Goal: Information Seeking & Learning: Learn about a topic

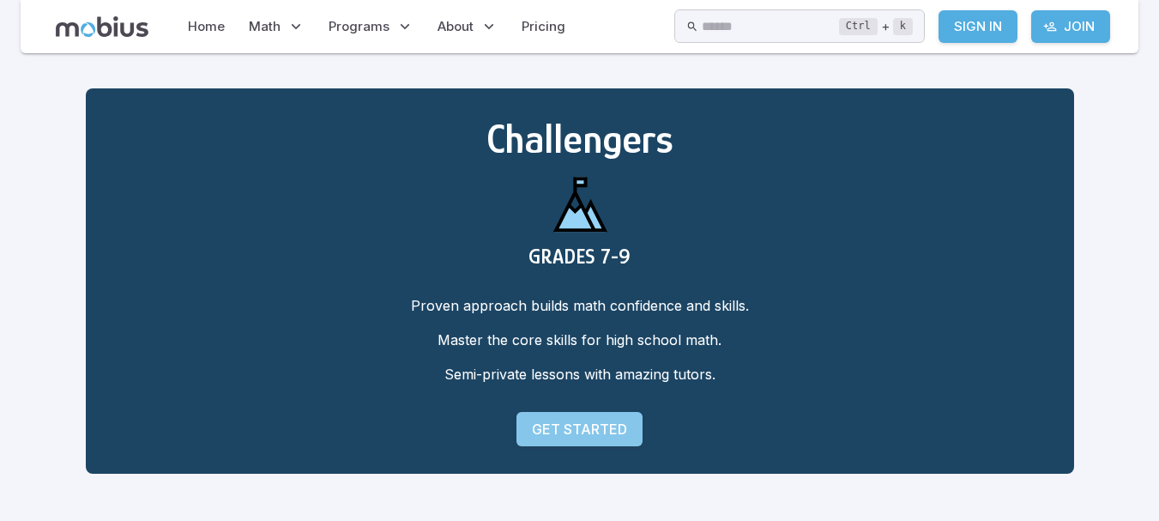
click at [581, 420] on p "Get Started" at bounding box center [579, 429] width 95 height 21
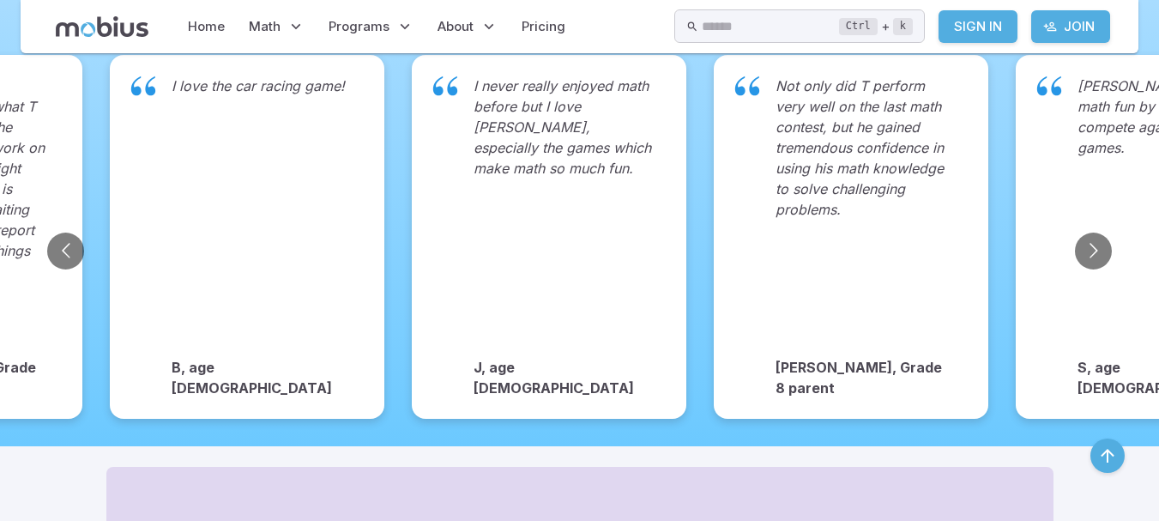
scroll to position [1580, 0]
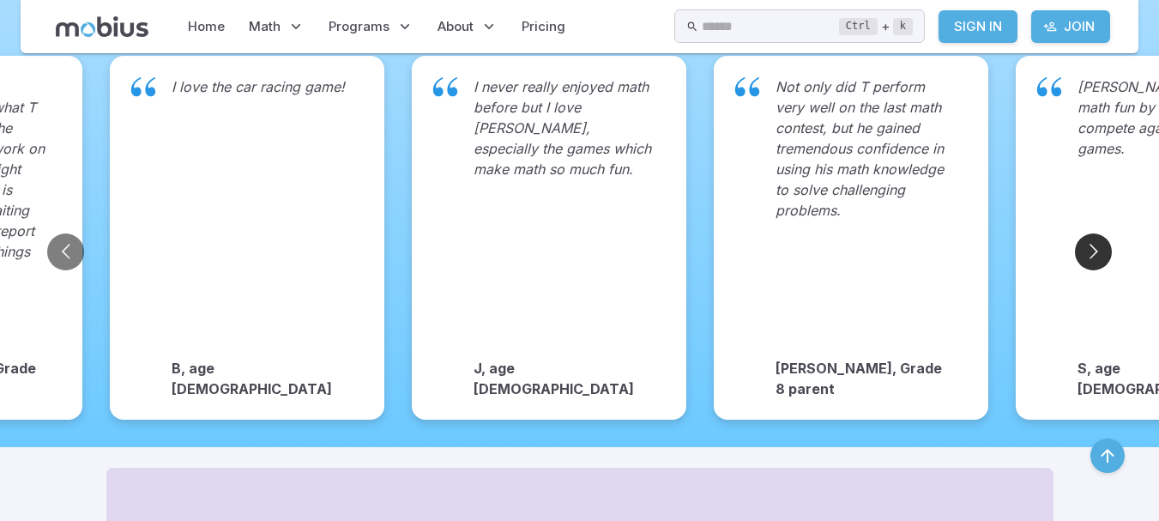
click at [1089, 234] on button "Go to next slide" at bounding box center [1093, 251] width 37 height 37
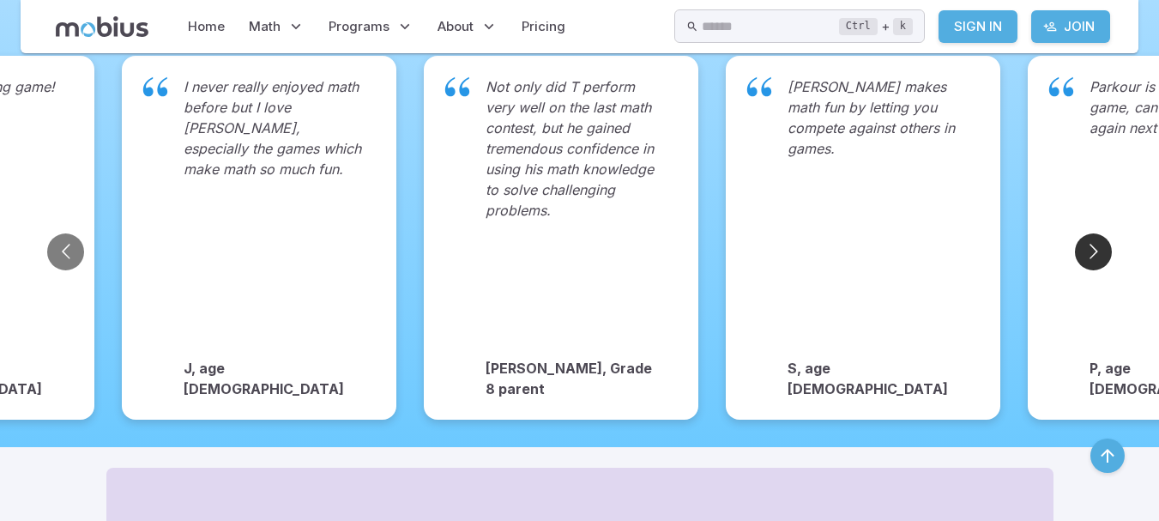
click at [1089, 234] on button "Go to next slide" at bounding box center [1093, 251] width 37 height 37
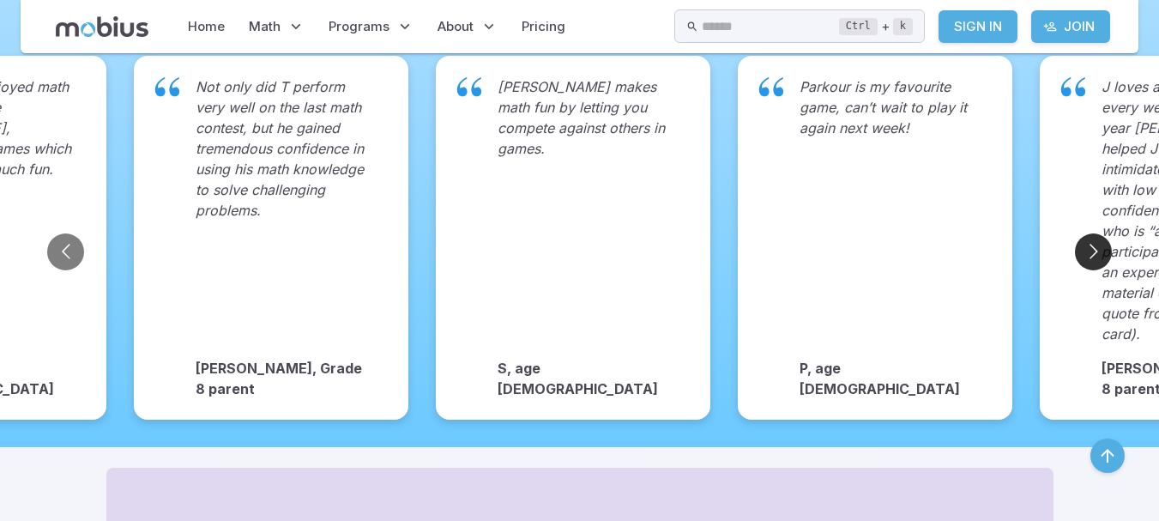
click at [1089, 234] on button "Go to next slide" at bounding box center [1093, 251] width 37 height 37
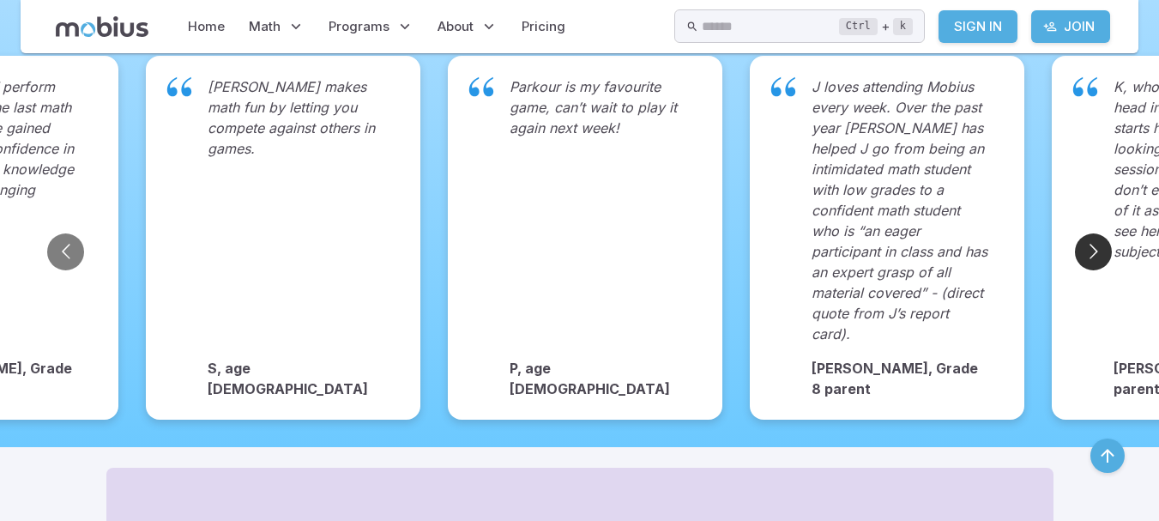
click at [1089, 234] on button "Go to next slide" at bounding box center [1093, 251] width 37 height 37
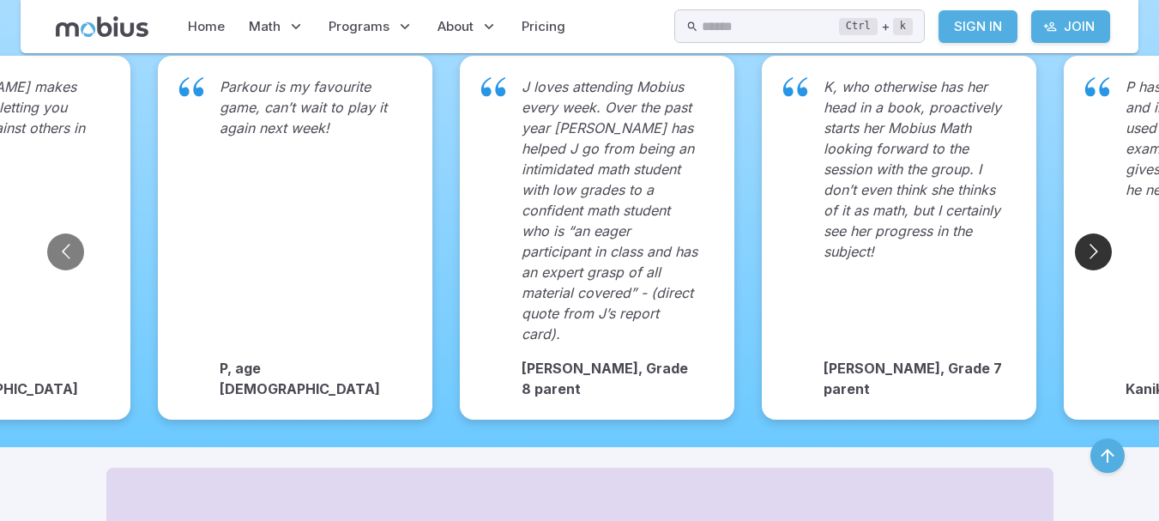
click at [1089, 234] on button "Go to next slide" at bounding box center [1093, 251] width 37 height 37
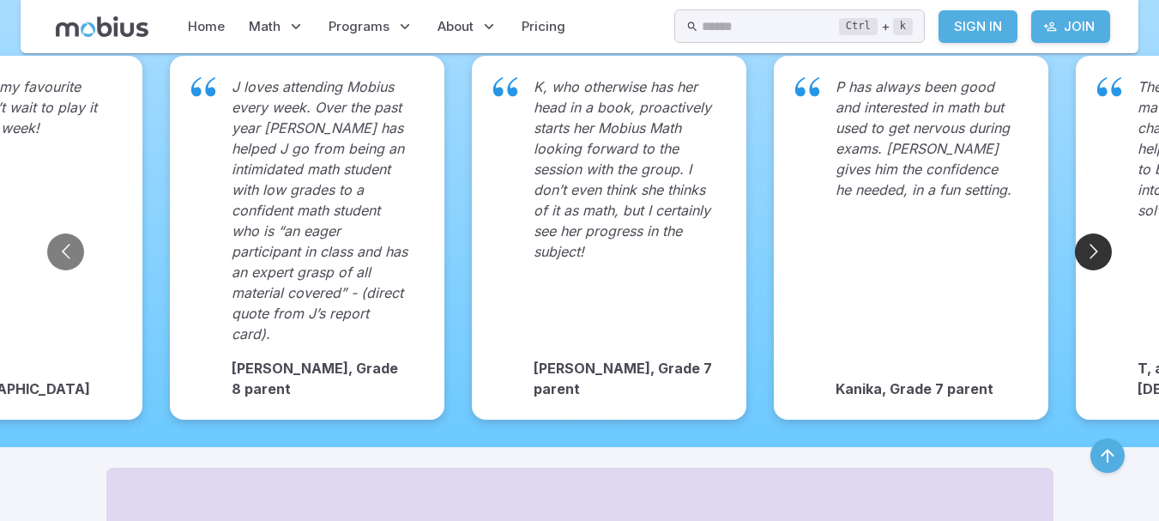
click at [1089, 234] on button "Go to next slide" at bounding box center [1093, 251] width 37 height 37
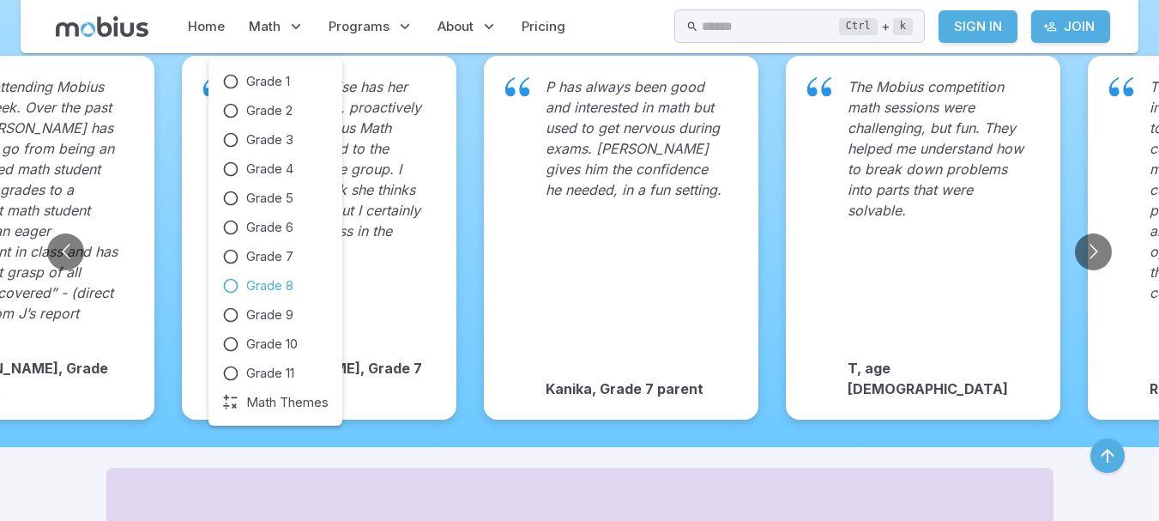
click at [226, 281] on icon at bounding box center [230, 285] width 17 height 17
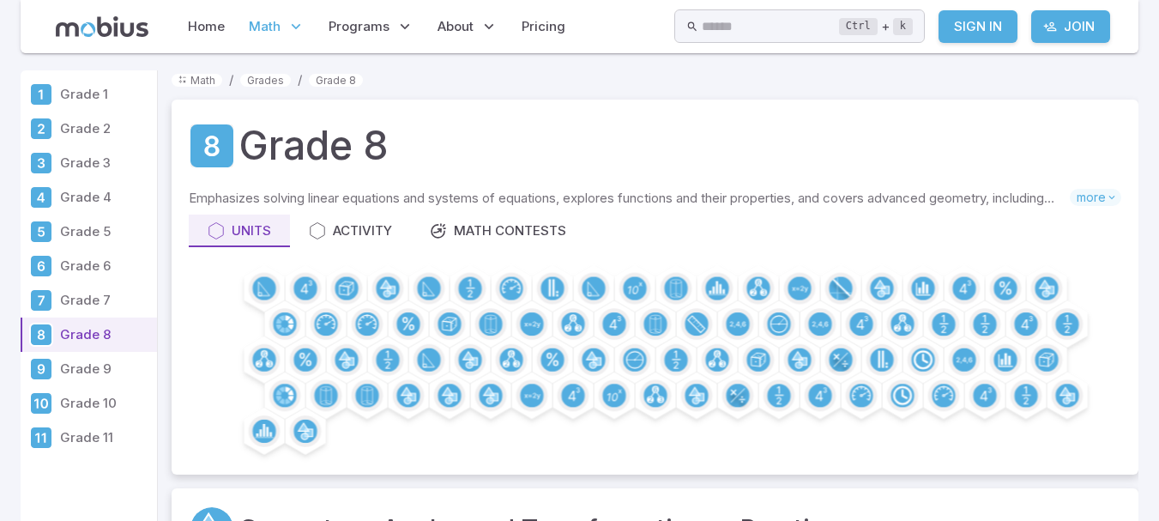
scroll to position [123, 0]
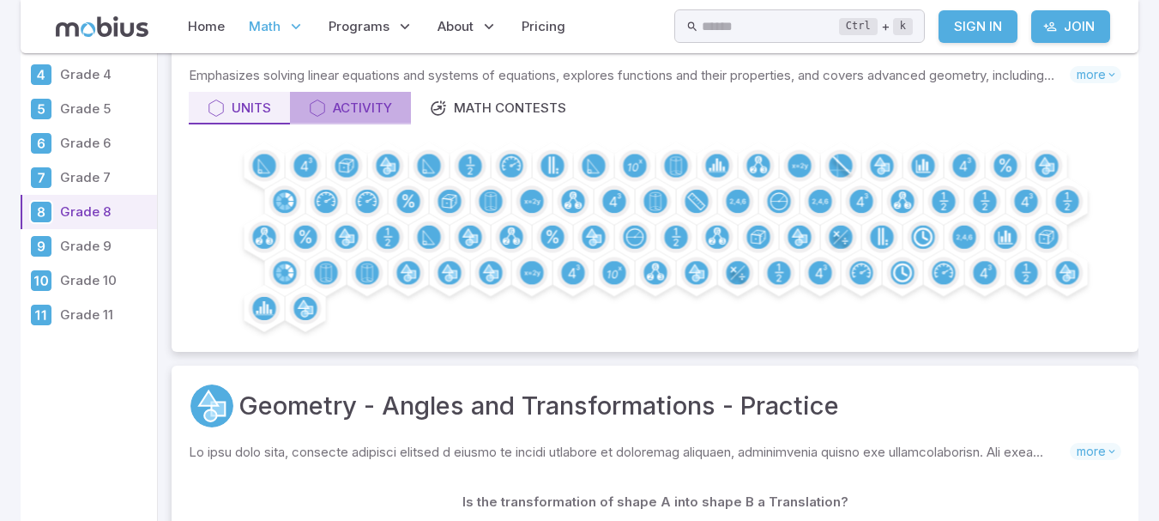
click at [361, 103] on div "Activity" at bounding box center [350, 108] width 83 height 19
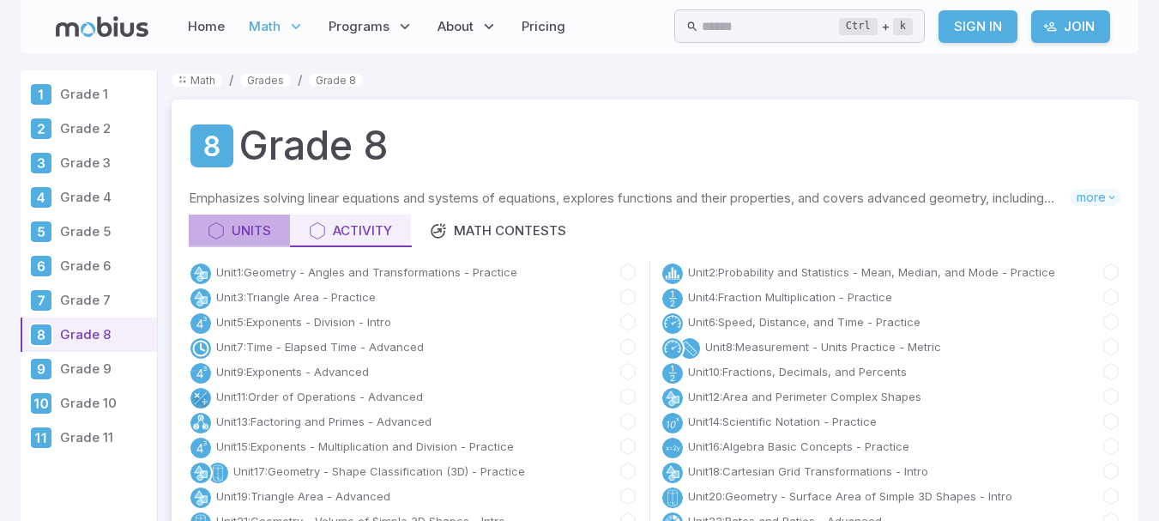
click at [251, 235] on div "Units" at bounding box center [239, 230] width 63 height 19
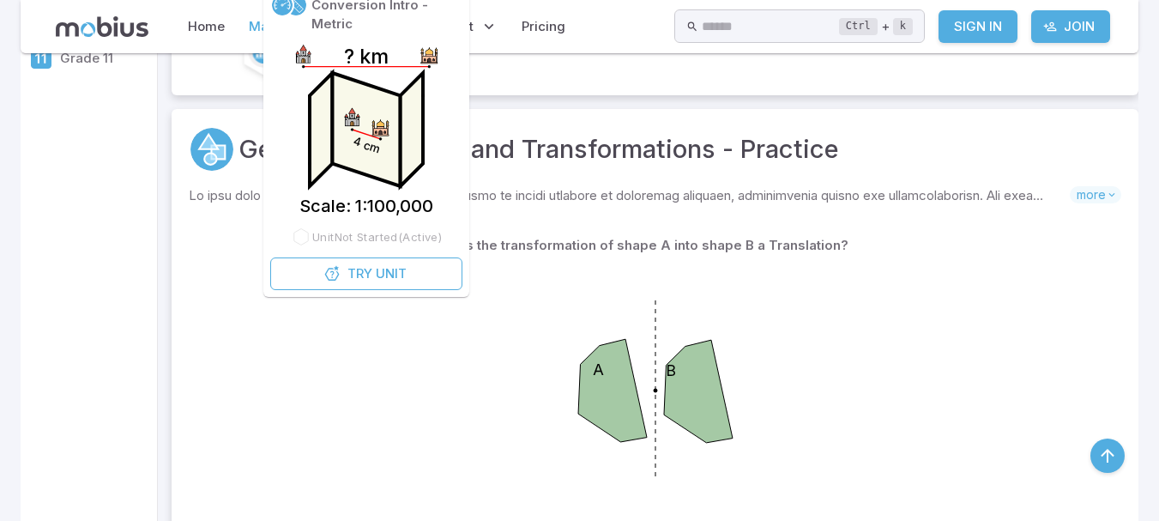
scroll to position [380, 0]
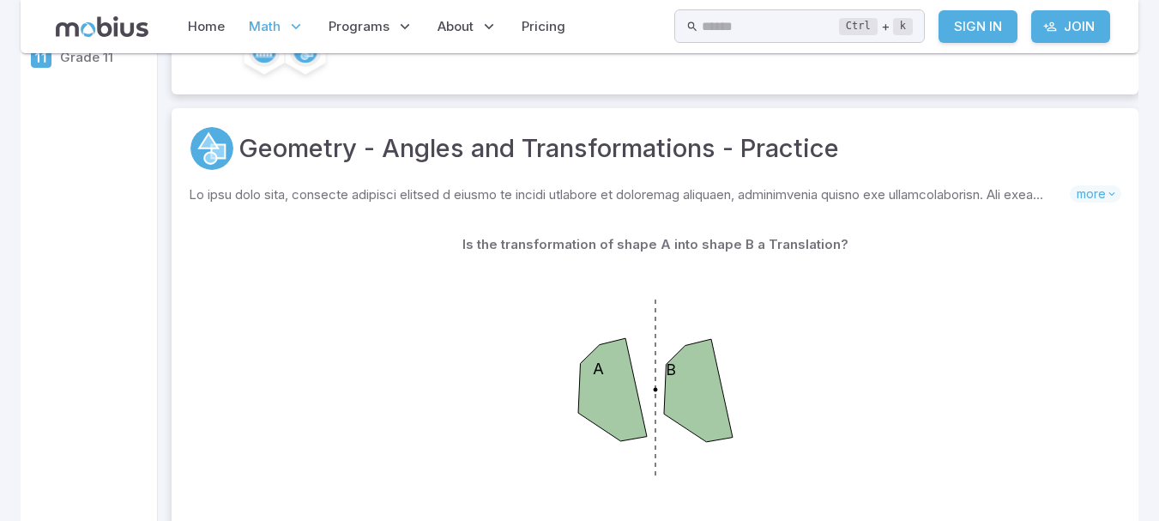
scroll to position [211, 0]
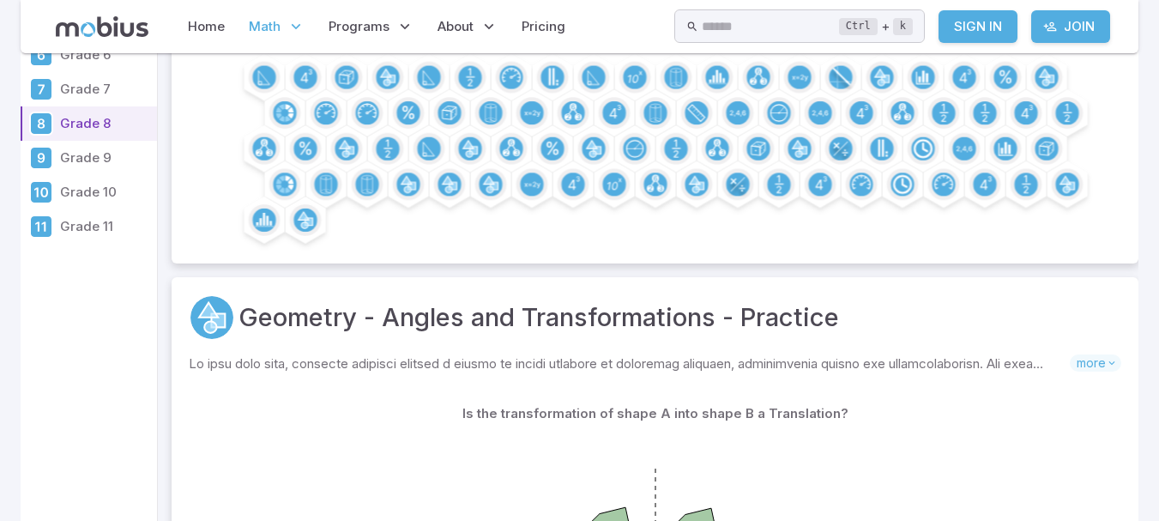
click at [105, 93] on p "Grade 7" at bounding box center [105, 89] width 90 height 19
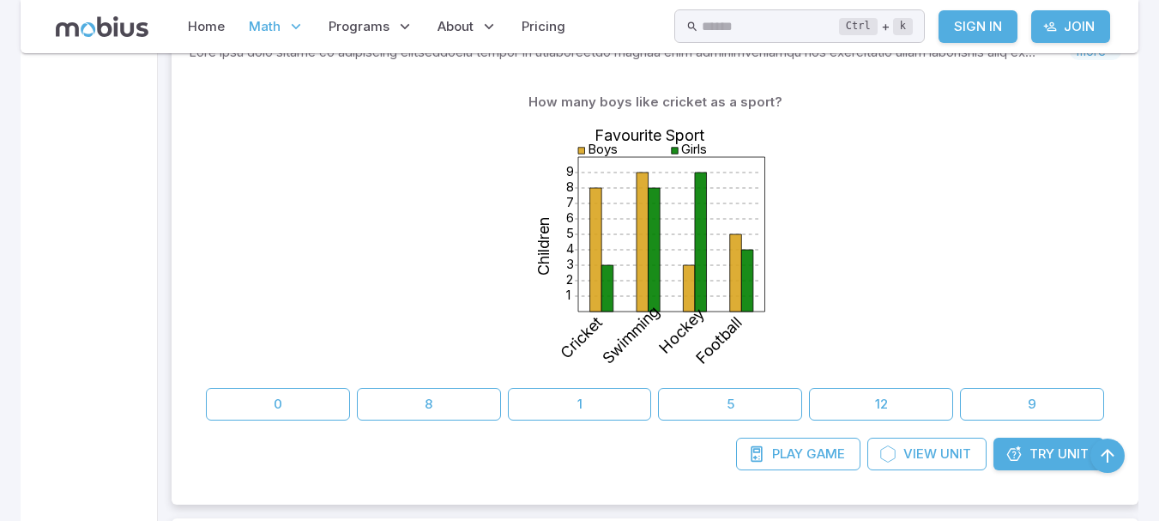
scroll to position [7921, 0]
click at [640, 257] on icon at bounding box center [642, 241] width 12 height 139
click at [455, 390] on button "8" at bounding box center [429, 403] width 144 height 33
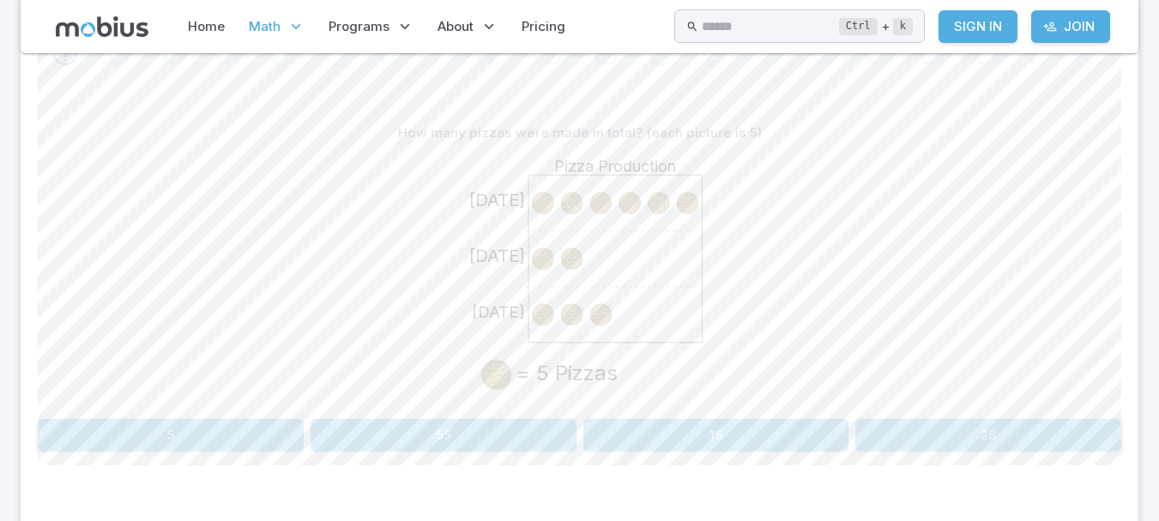
scroll to position [388, 0]
click at [444, 429] on button "55" at bounding box center [443, 434] width 266 height 33
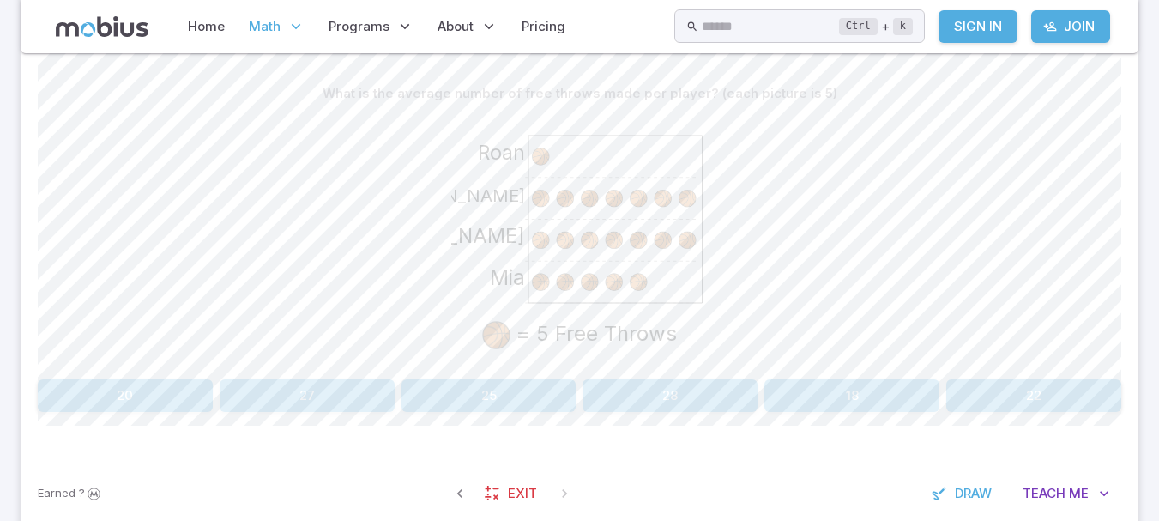
scroll to position [425, 0]
drag, startPoint x: 695, startPoint y: 155, endPoint x: 648, endPoint y: 133, distance: 52.2
click at [648, 133] on icon "Mia Evan Harper Roan = 5 Free Throws" at bounding box center [579, 239] width 257 height 257
click at [406, 182] on div "Mia Evan Harper Roan = 5 Free Throws" at bounding box center [579, 242] width 1083 height 262
click at [111, 393] on button "20" at bounding box center [125, 396] width 175 height 33
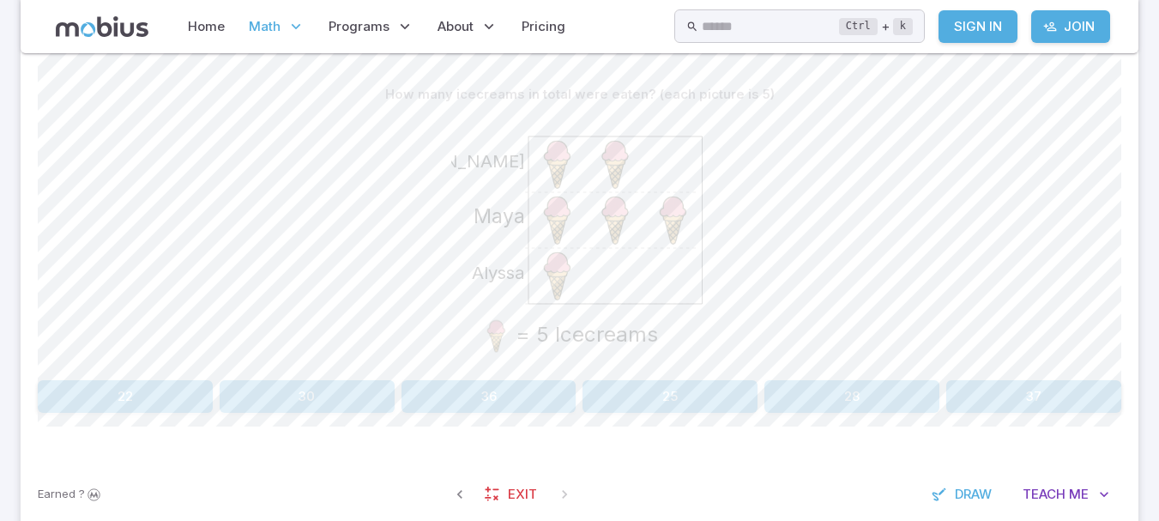
click at [352, 382] on button "30" at bounding box center [307, 396] width 175 height 33
click at [334, 386] on button "9" at bounding box center [307, 396] width 175 height 33
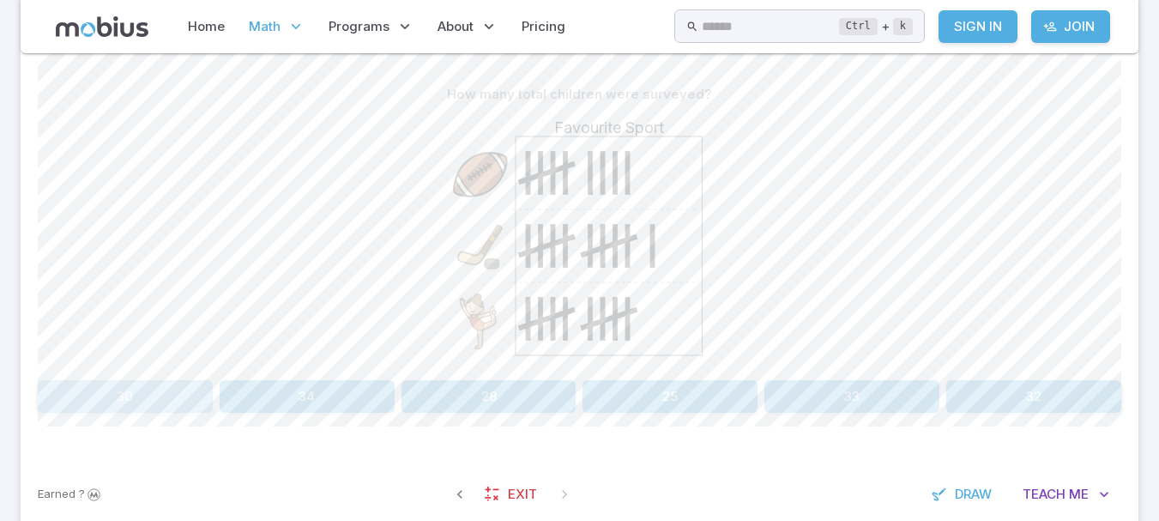
click at [161, 405] on button "30" at bounding box center [125, 396] width 175 height 33
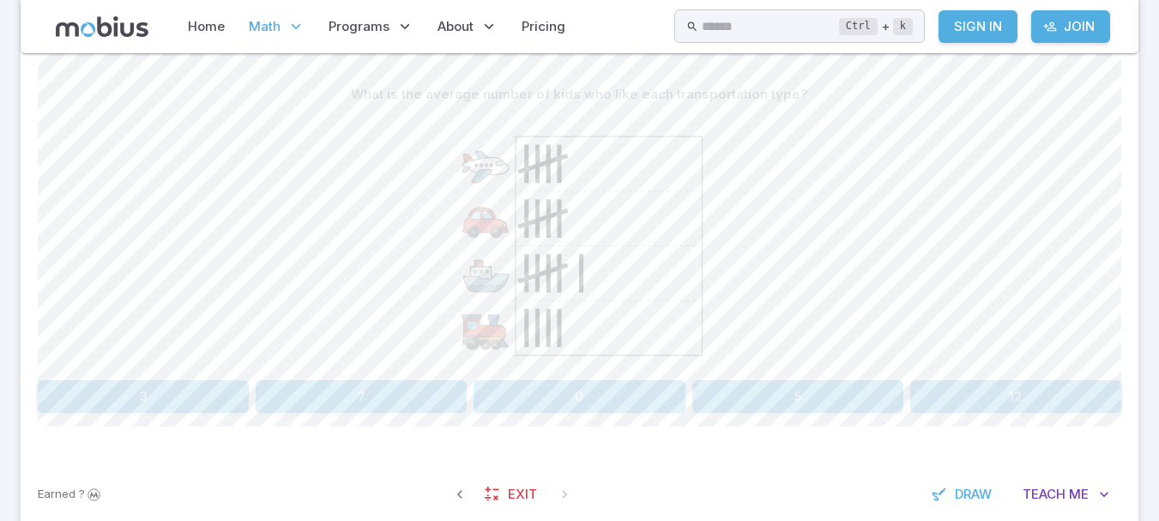
click at [798, 404] on button "5" at bounding box center [797, 396] width 211 height 33
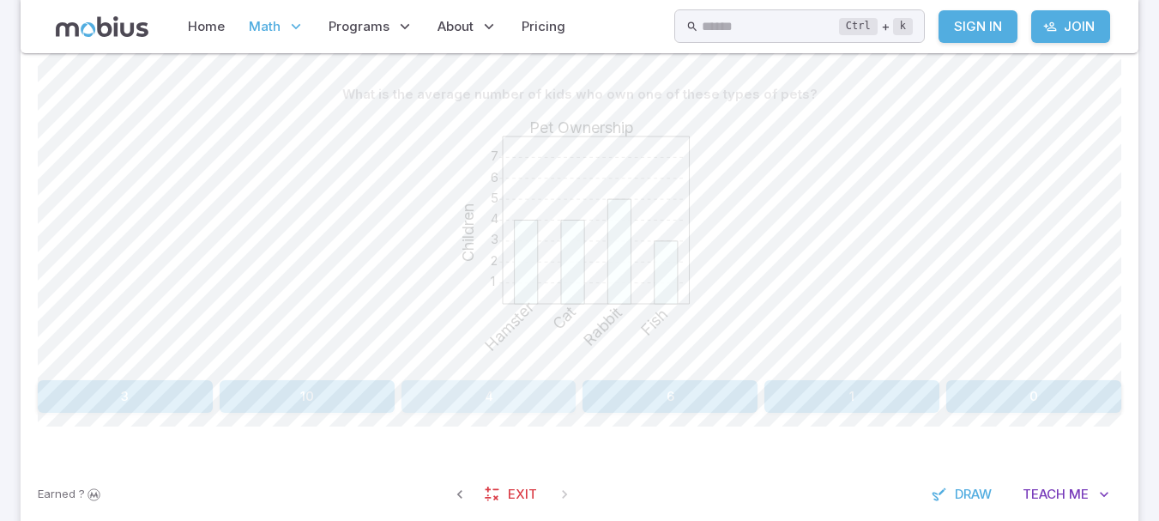
click at [498, 400] on button "4" at bounding box center [488, 396] width 175 height 33
click at [653, 396] on button "5" at bounding box center [669, 396] width 175 height 33
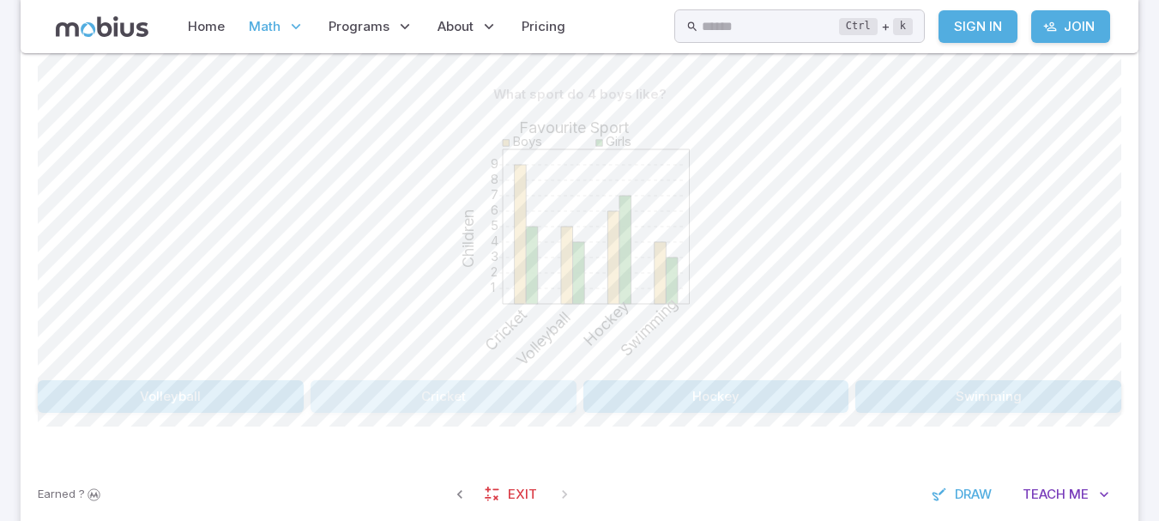
click at [516, 383] on button "Cricket" at bounding box center [443, 396] width 266 height 33
click at [1014, 401] on button "1" at bounding box center [1033, 396] width 175 height 33
click at [191, 398] on button "Cricket" at bounding box center [171, 396] width 266 height 33
click at [1027, 406] on button "Swimming" at bounding box center [988, 396] width 266 height 33
click at [256, 411] on button "Boys / Football" at bounding box center [216, 396] width 357 height 33
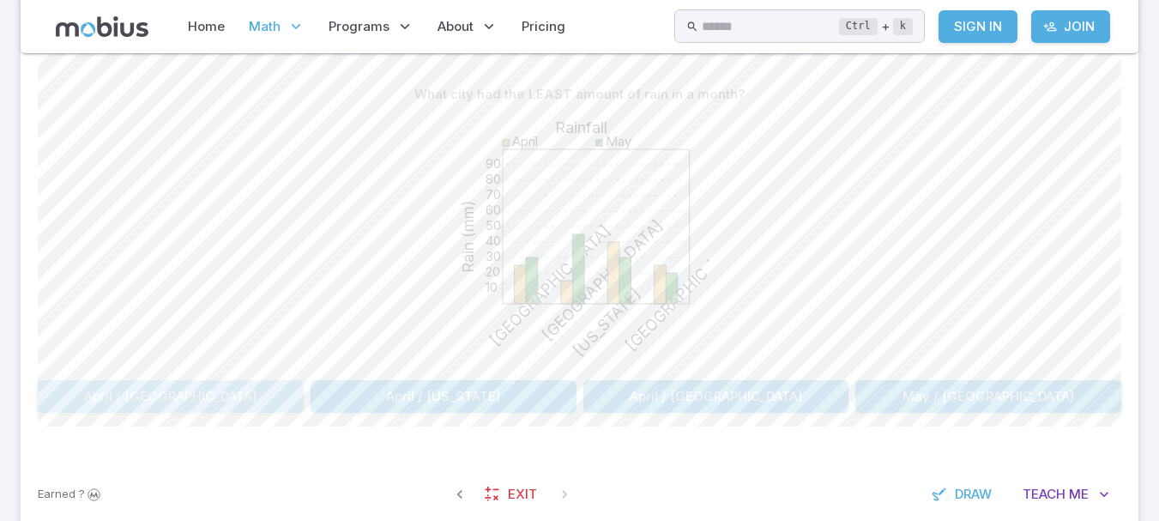
click at [185, 396] on button "April / Paris" at bounding box center [171, 396] width 266 height 33
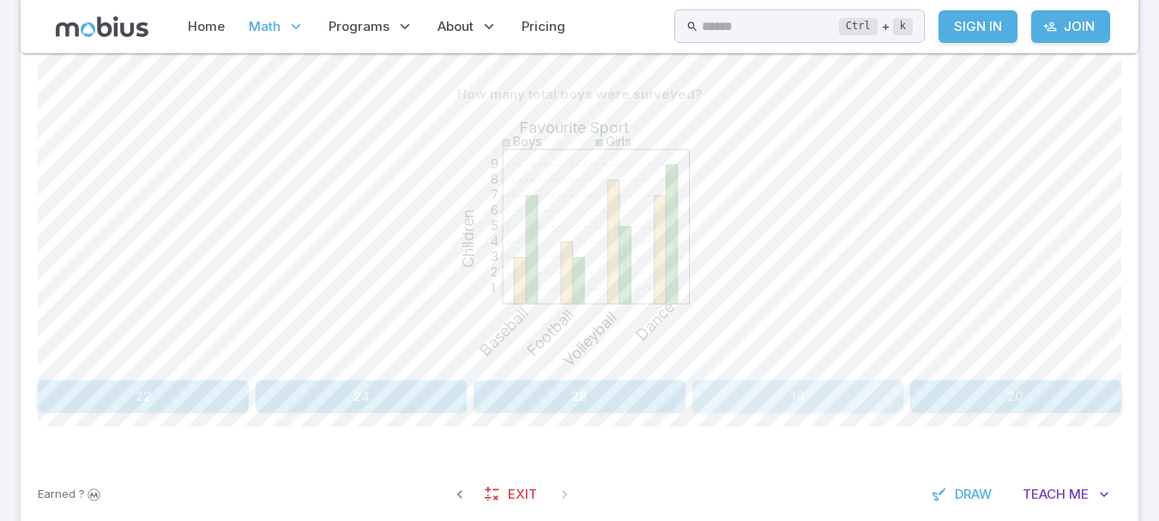
click at [817, 393] on button "16" at bounding box center [797, 396] width 211 height 33
click at [488, 383] on button "Sunday" at bounding box center [443, 396] width 266 height 33
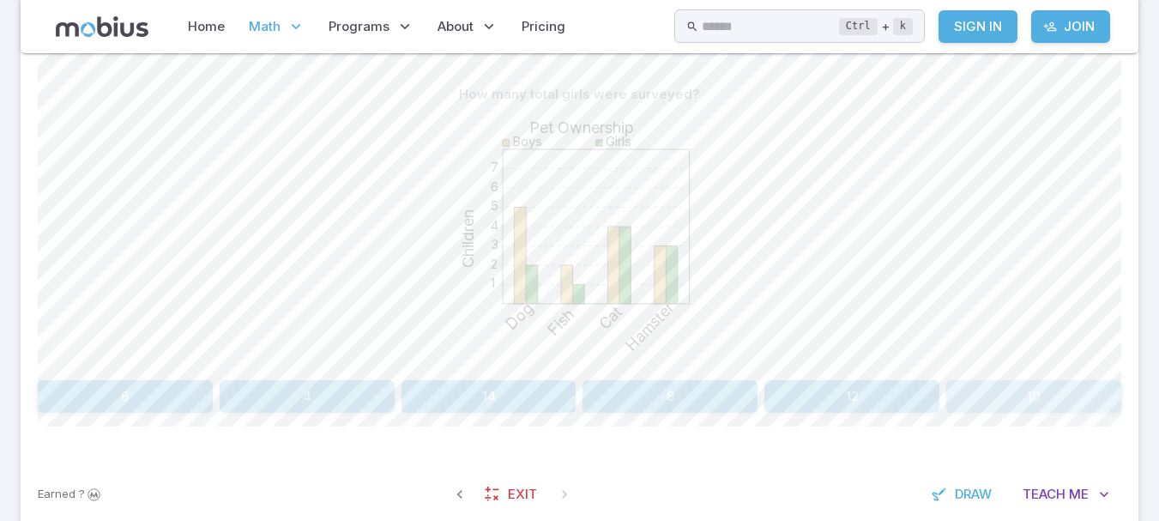
click at [1017, 392] on button "10" at bounding box center [1033, 396] width 175 height 33
click at [978, 383] on button "26" at bounding box center [1015, 396] width 211 height 33
click at [664, 379] on div "What was the total amount of rain measured in all cities? 10 20 30 40 50 60 70 …" at bounding box center [579, 245] width 1083 height 334
click at [672, 389] on button "290" at bounding box center [669, 396] width 175 height 33
click at [1003, 399] on button "130" at bounding box center [1015, 396] width 211 height 33
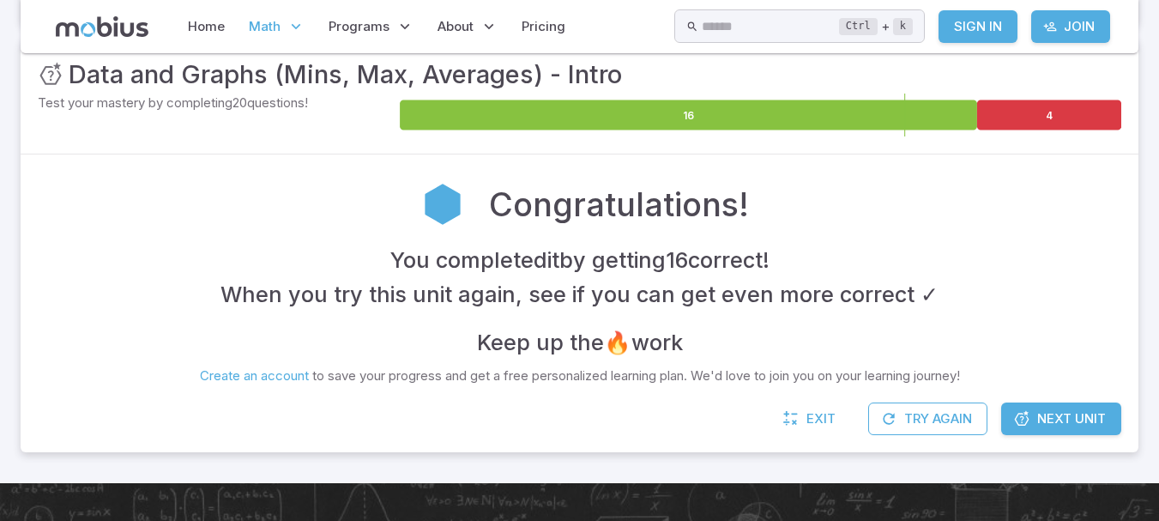
scroll to position [258, 0]
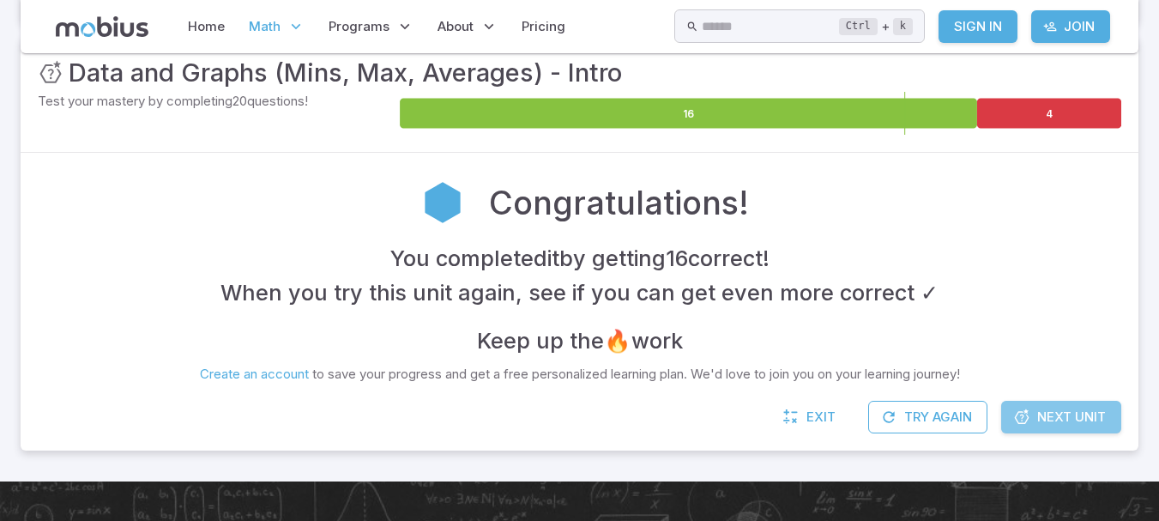
click at [1075, 419] on span "Next Unit" at bounding box center [1071, 416] width 69 height 19
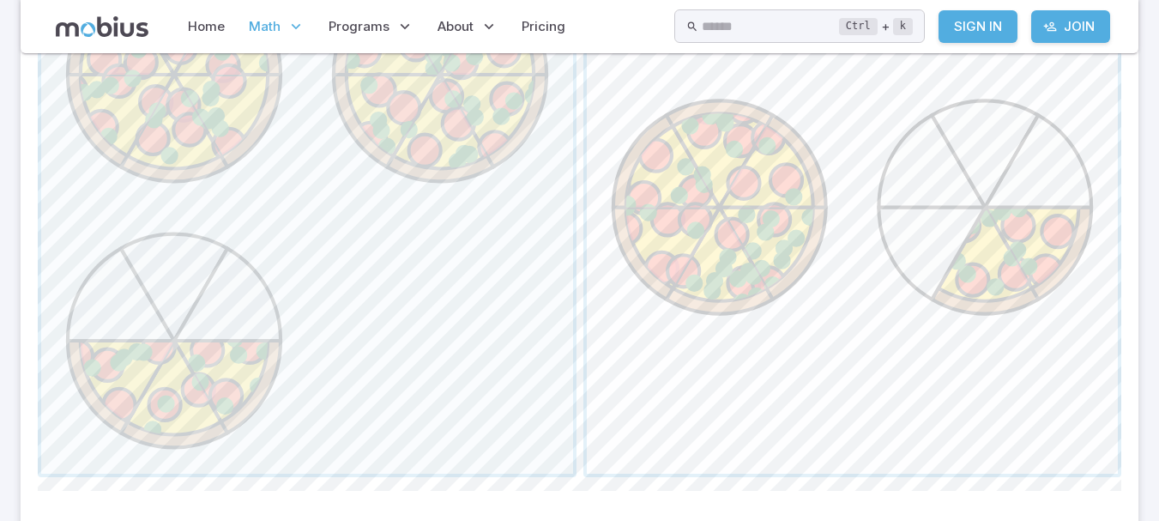
scroll to position [808, 0]
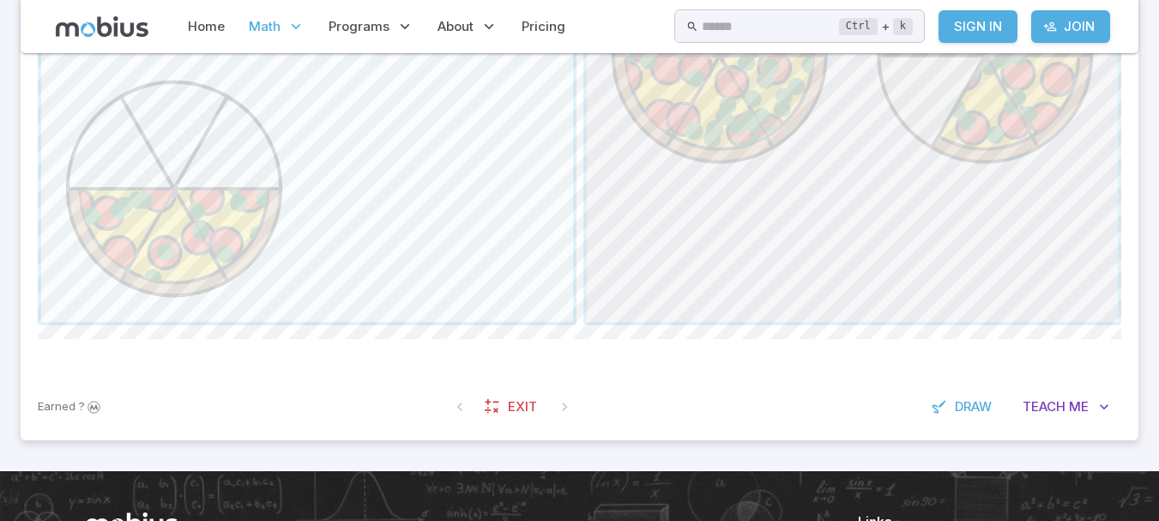
click at [1008, 168] on span "button" at bounding box center [853, 56] width 532 height 532
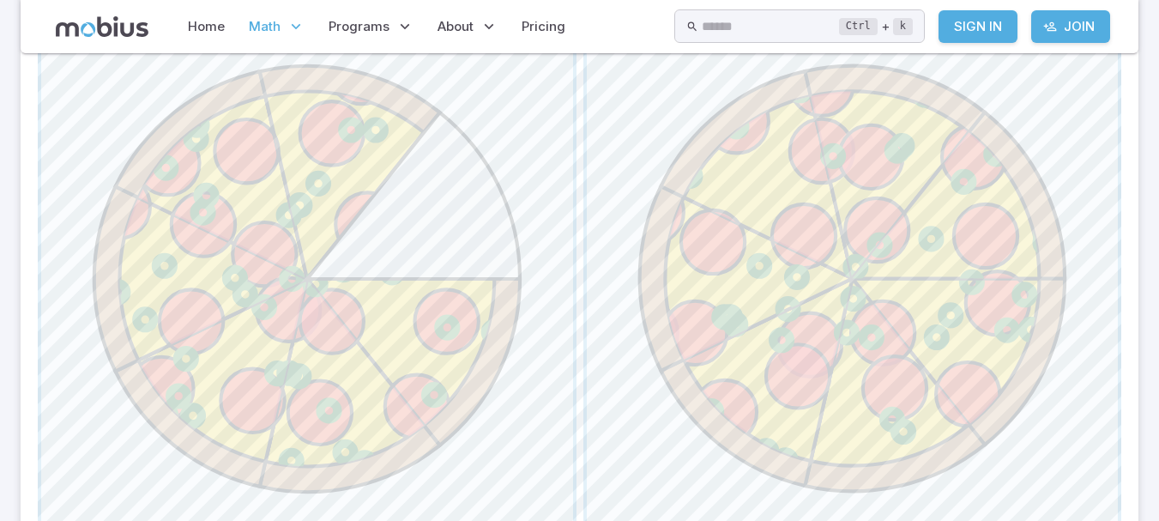
scroll to position [589, 0]
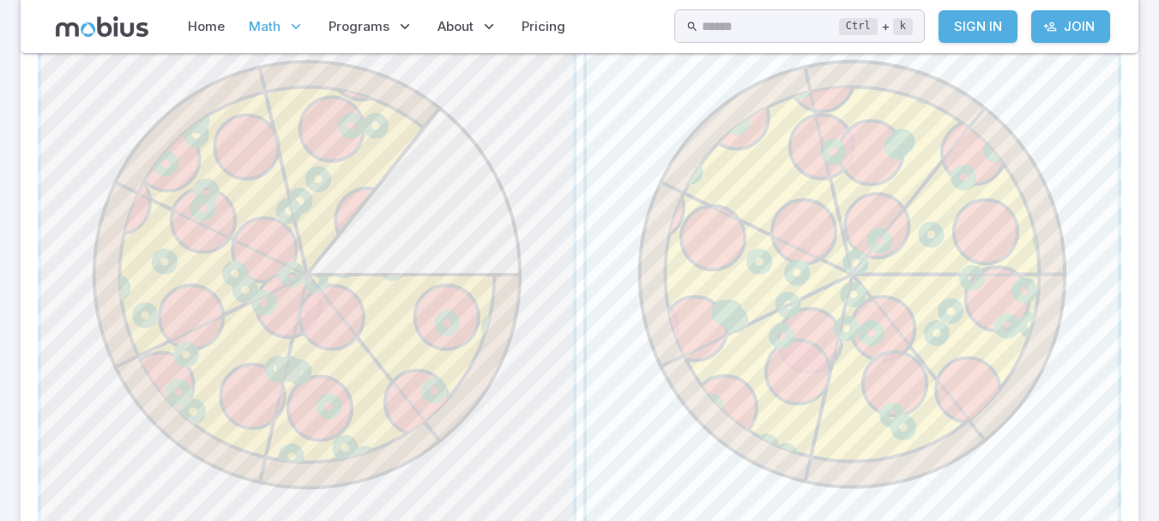
click at [353, 324] on span "button" at bounding box center [307, 275] width 532 height 532
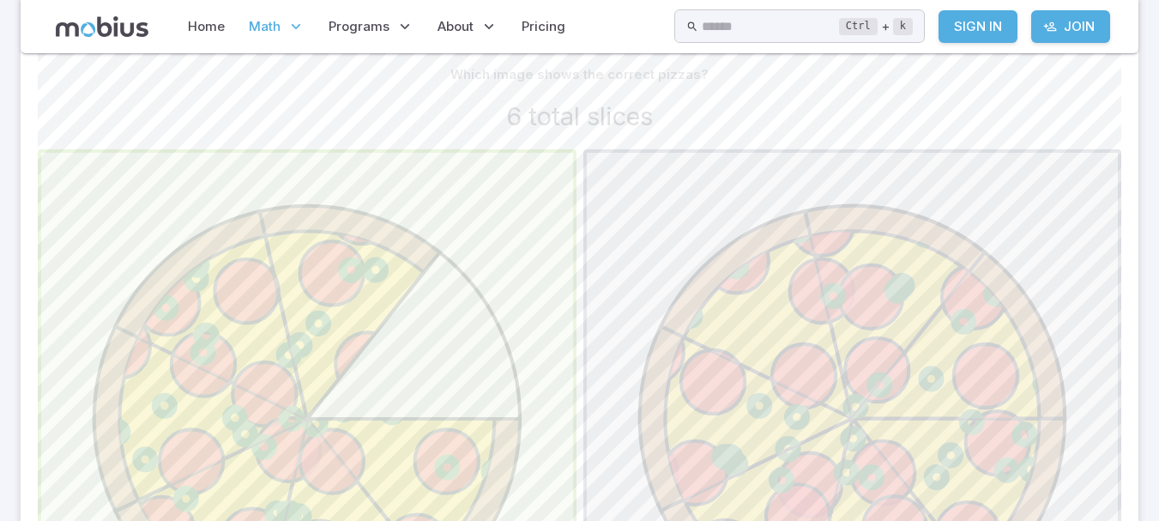
scroll to position [444, 0]
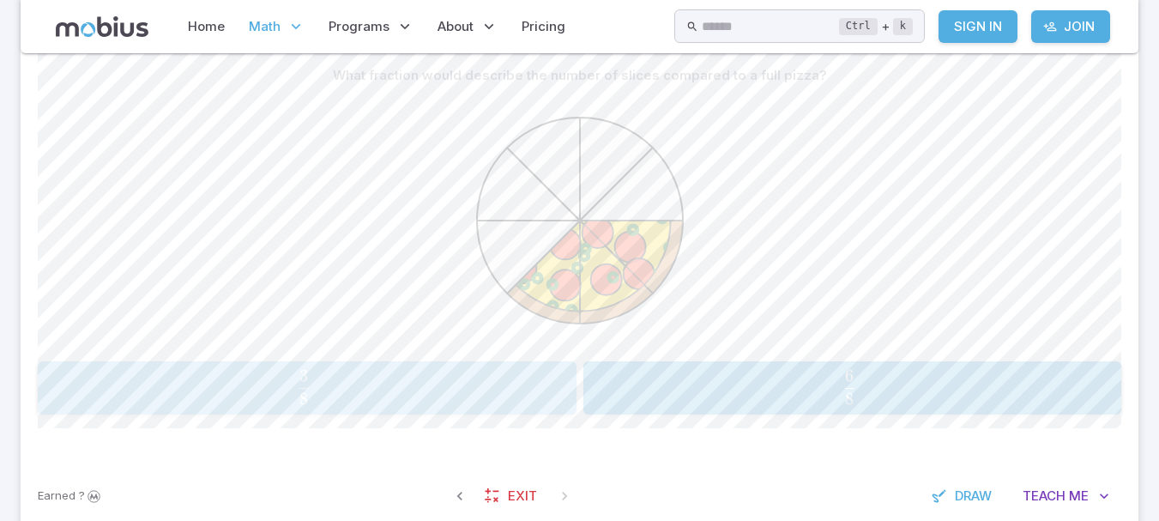
click at [462, 390] on span "8 3 ​" at bounding box center [304, 387] width 490 height 34
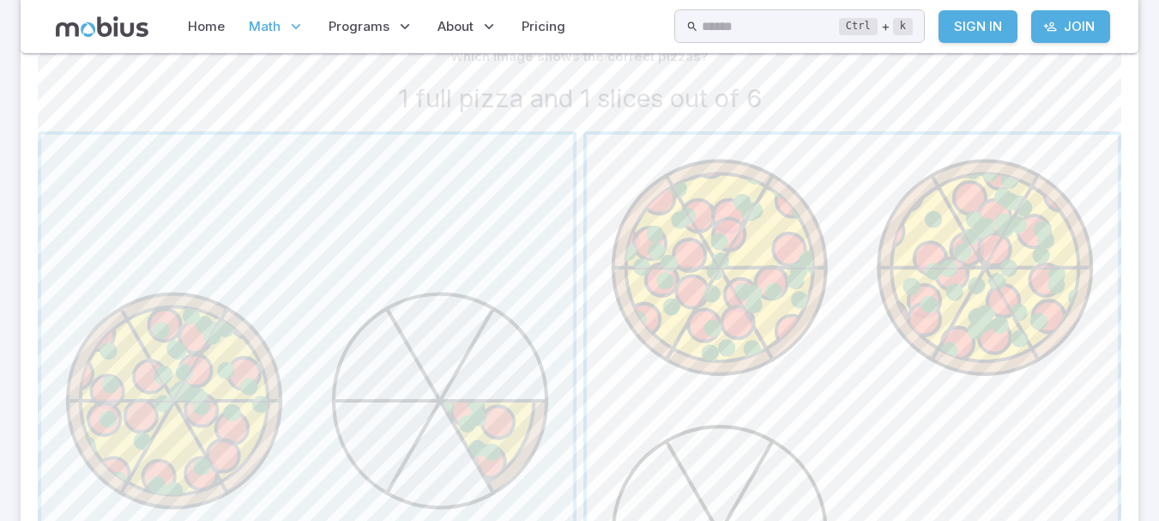
scroll to position [586, 0]
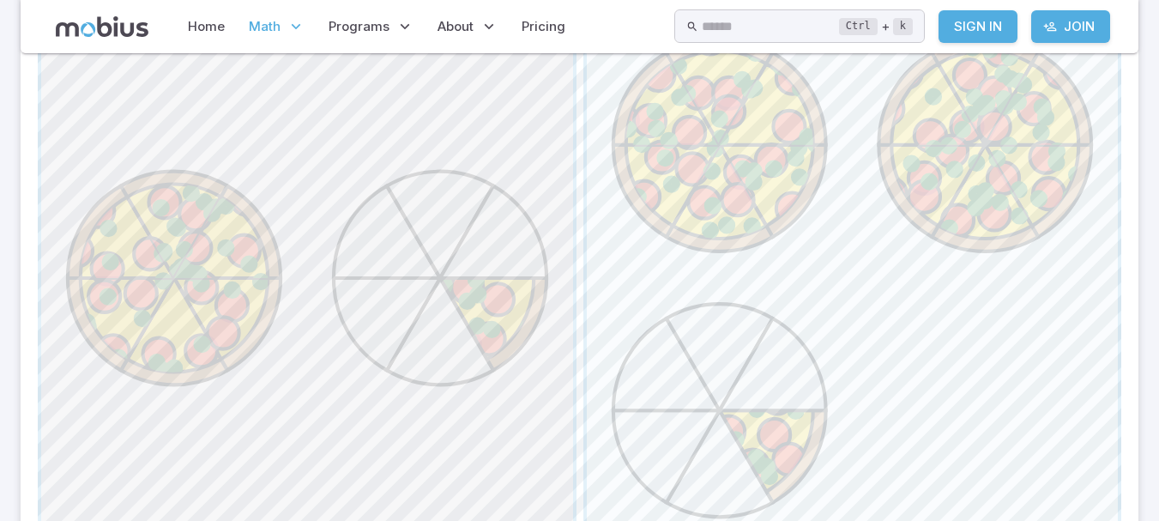
click at [403, 245] on span "button" at bounding box center [307, 278] width 532 height 532
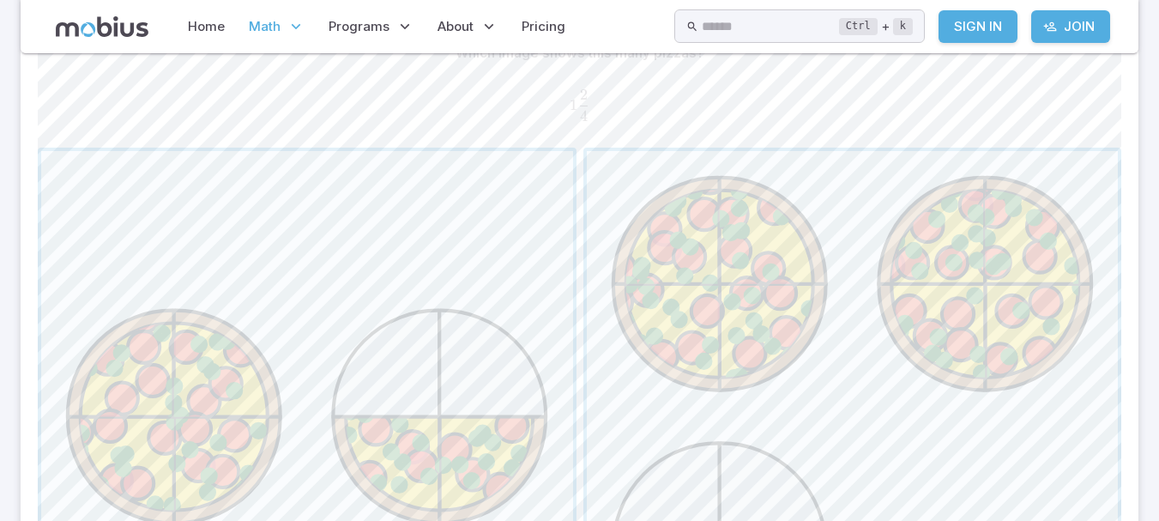
scroll to position [466, 0]
click at [654, 363] on span "button" at bounding box center [853, 418] width 532 height 532
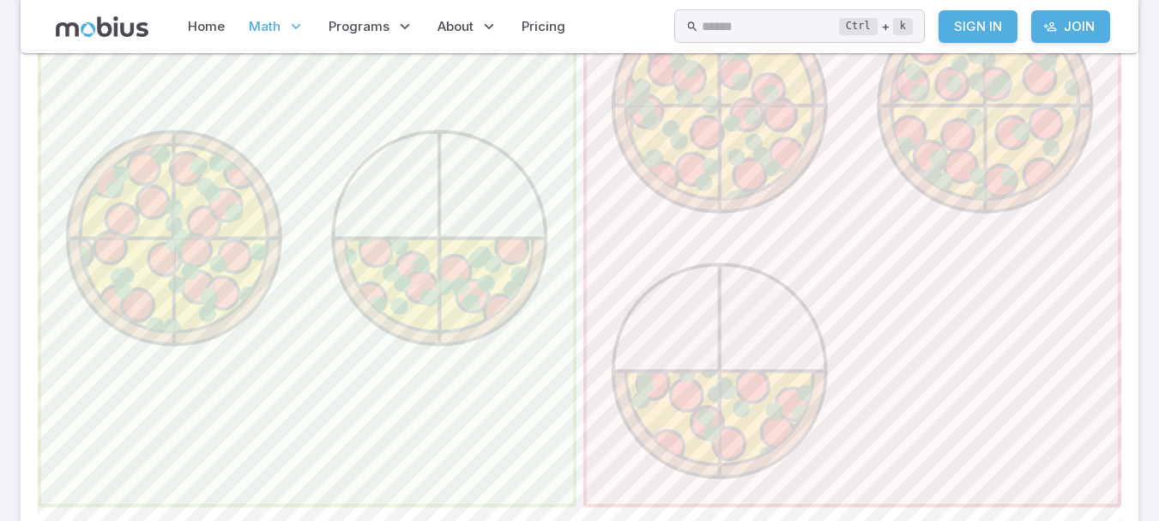
scroll to position [646, 0]
click at [552, 332] on span "button" at bounding box center [307, 238] width 532 height 532
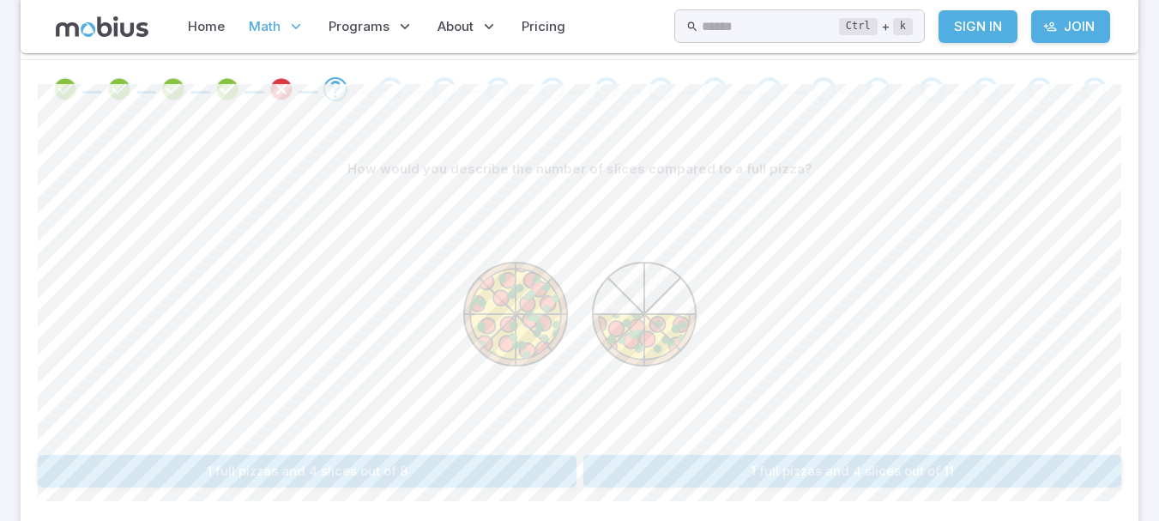
scroll to position [350, 0]
click at [400, 462] on button "1 full pizzas and 4 slices out of 8" at bounding box center [307, 471] width 539 height 33
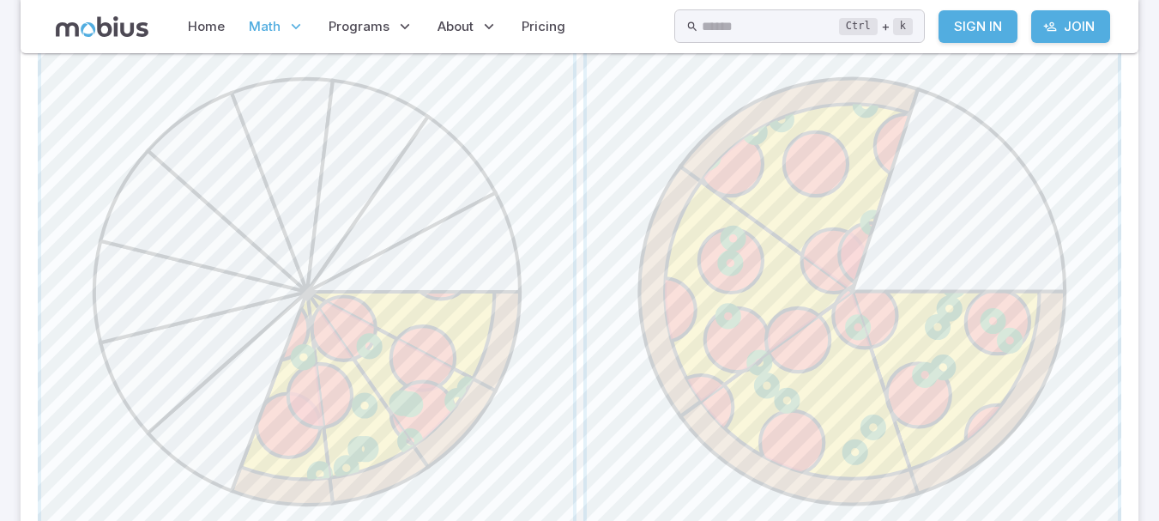
scroll to position [573, 0]
click at [756, 316] on span "button" at bounding box center [853, 291] width 532 height 532
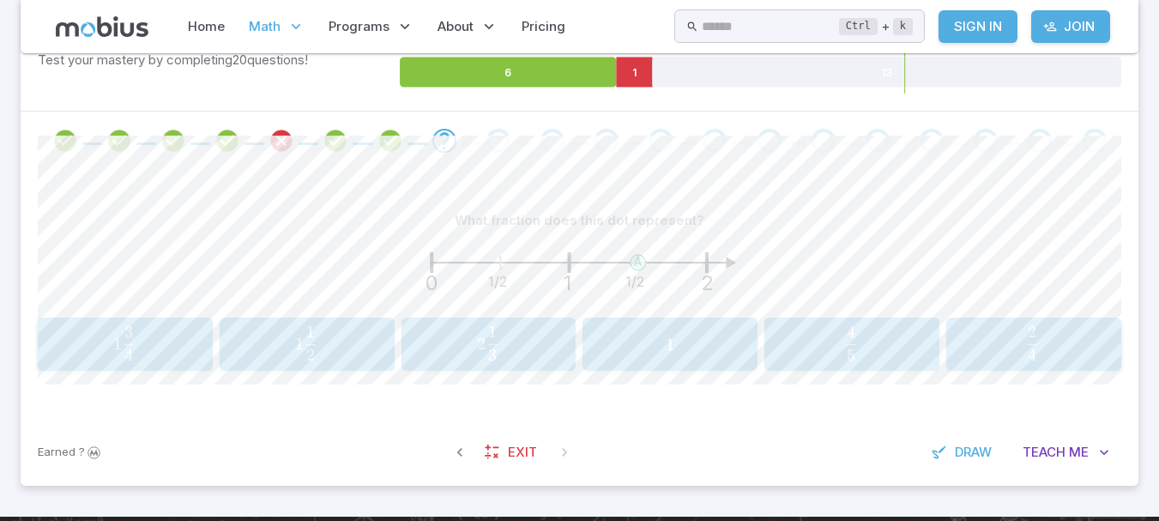
scroll to position [298, 0]
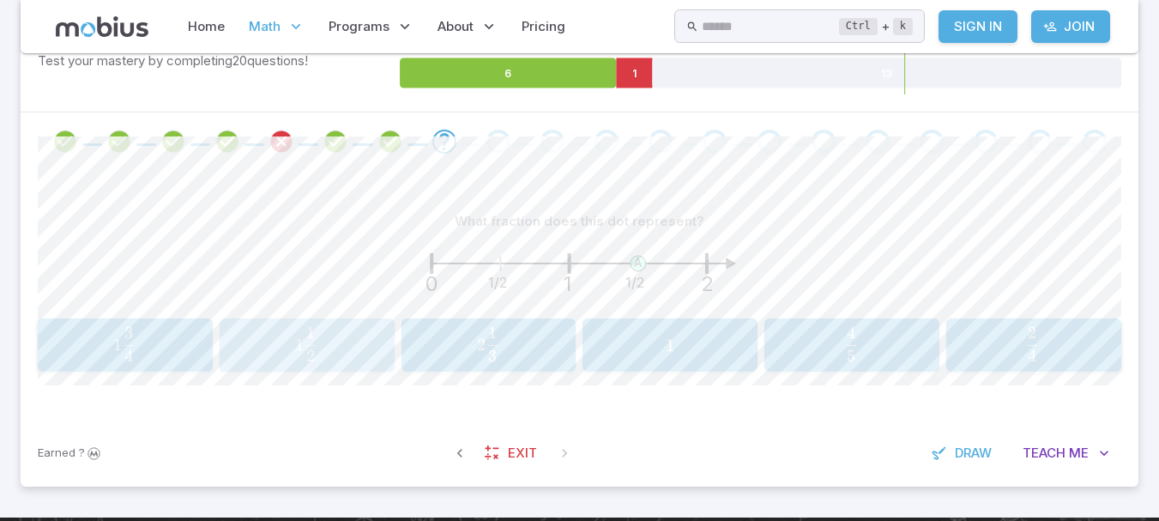
click at [356, 320] on button "1 1 2 1\frac{1}{2} 1 2 1 ​" at bounding box center [307, 344] width 175 height 53
click at [845, 331] on span "1 3 2 ​" at bounding box center [850, 344] width 22 height 34
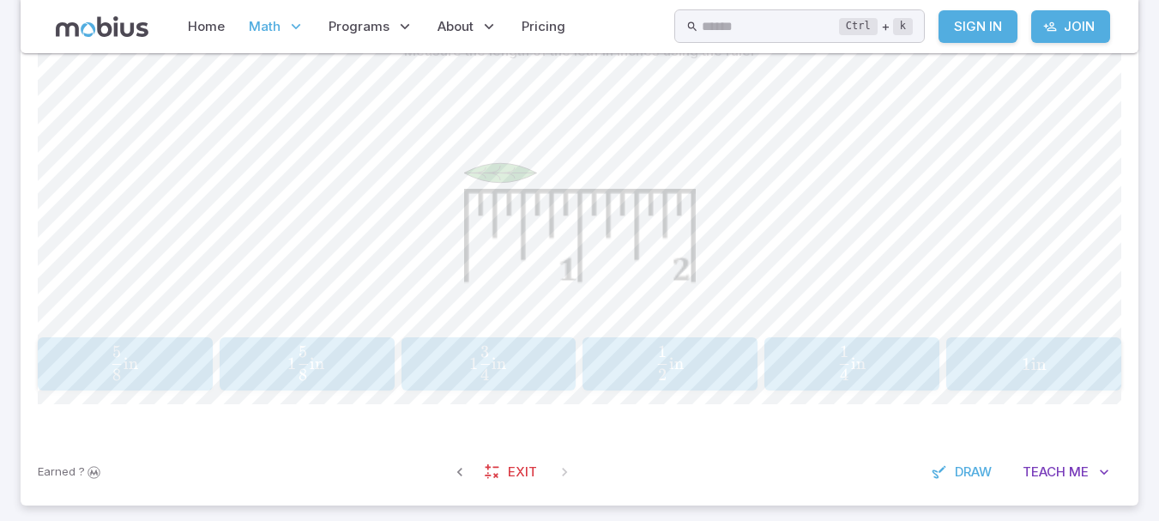
scroll to position [472, 0]
click at [858, 355] on span "in" at bounding box center [857, 359] width 15 height 21
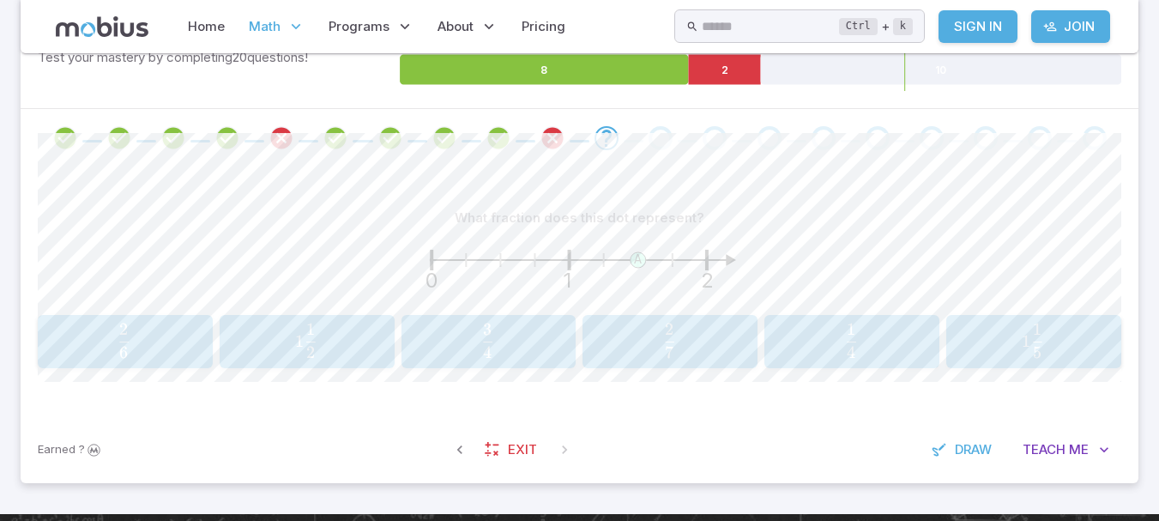
scroll to position [300, 0]
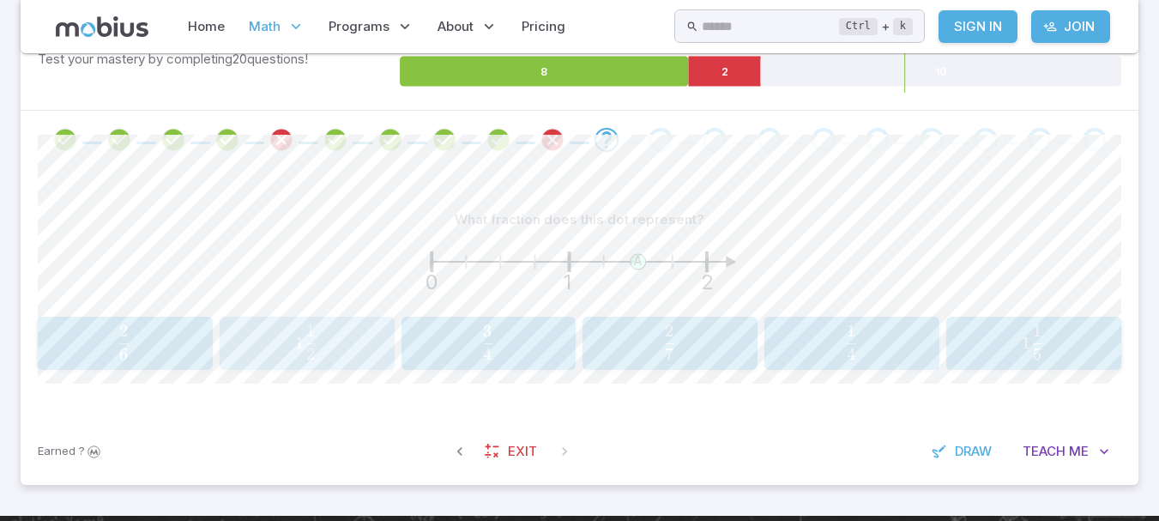
click at [360, 349] on span "1 2 1 ​" at bounding box center [306, 342] width 152 height 34
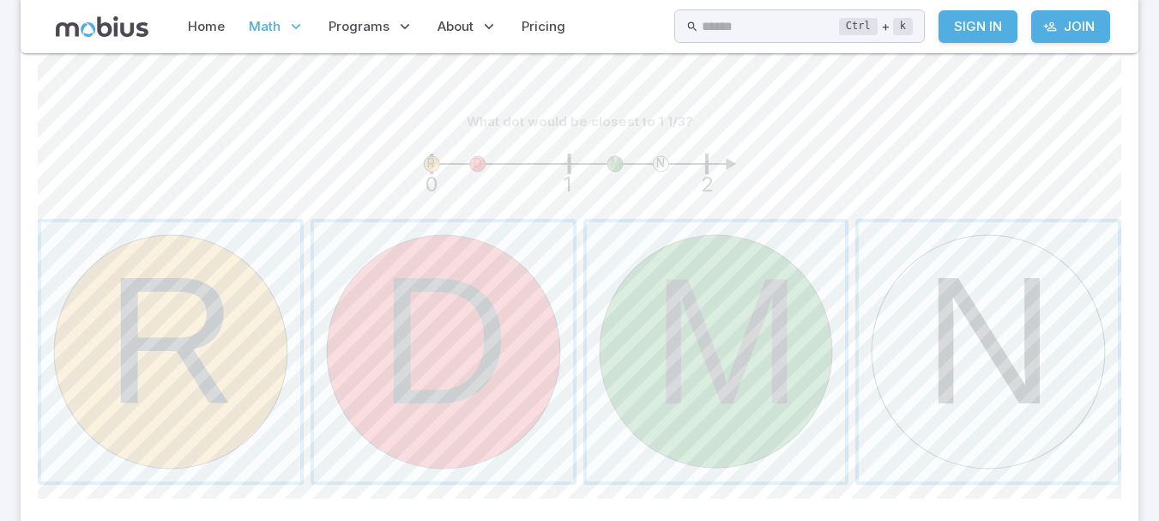
scroll to position [399, 0]
click at [680, 278] on span "button" at bounding box center [716, 350] width 259 height 259
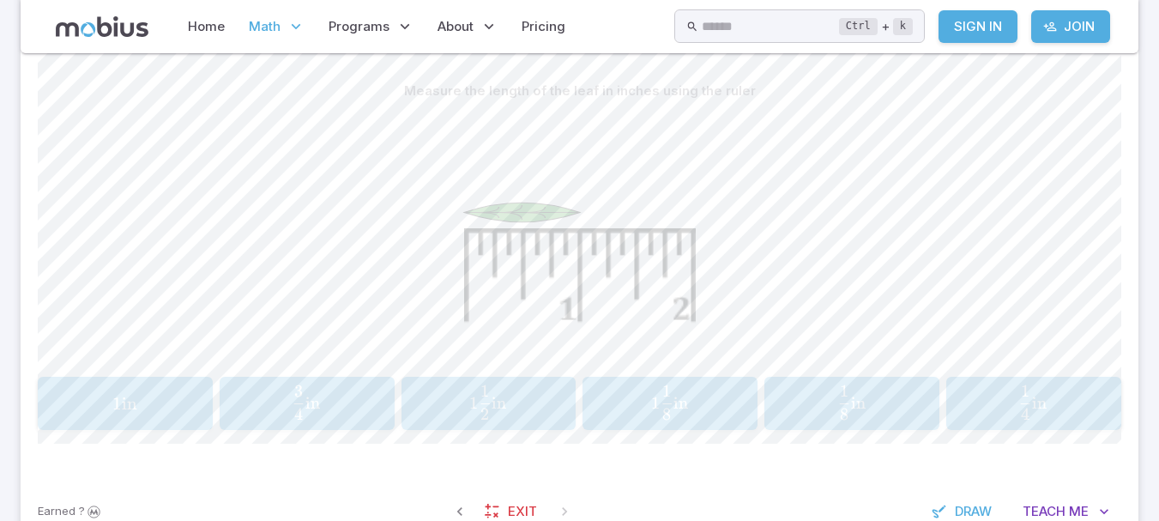
scroll to position [430, 0]
click at [122, 399] on span "in" at bounding box center [129, 402] width 15 height 21
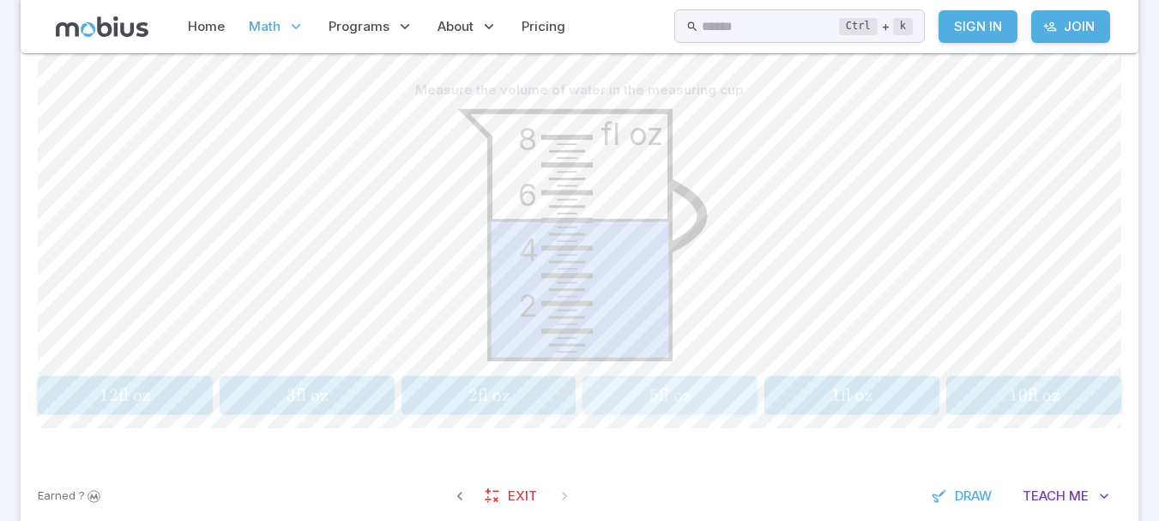
click at [669, 383] on div "5 fl oz 5\text{ fl oz} 5 fl oz" at bounding box center [670, 395] width 164 height 25
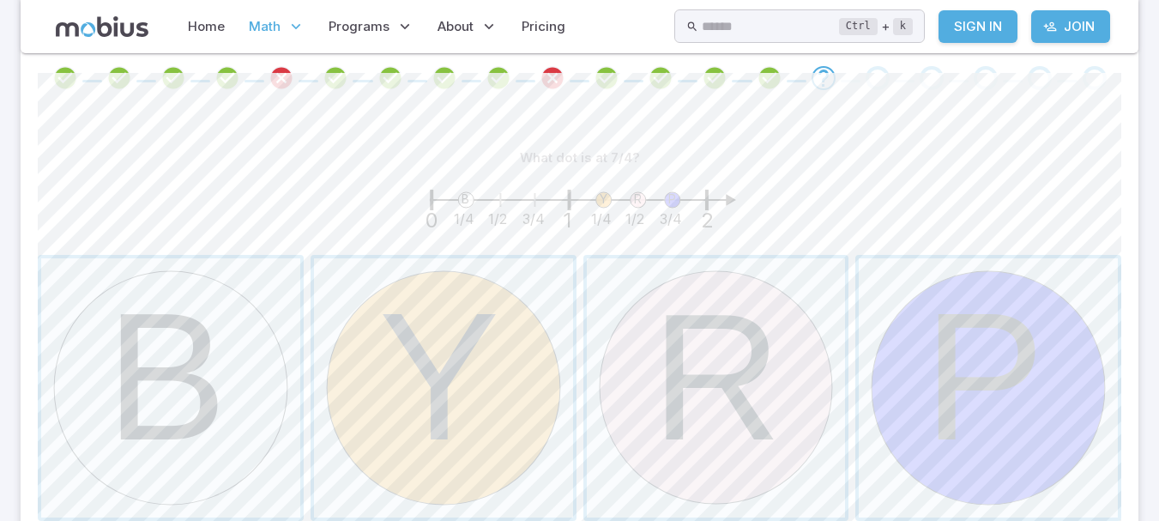
scroll to position [363, 0]
click at [965, 340] on span "button" at bounding box center [987, 386] width 259 height 259
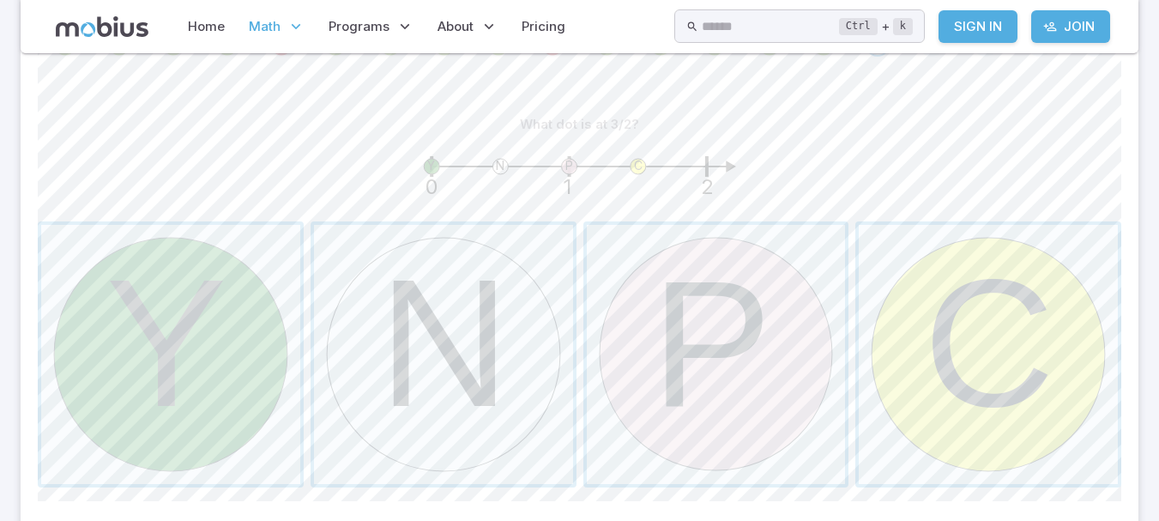
scroll to position [423, 0]
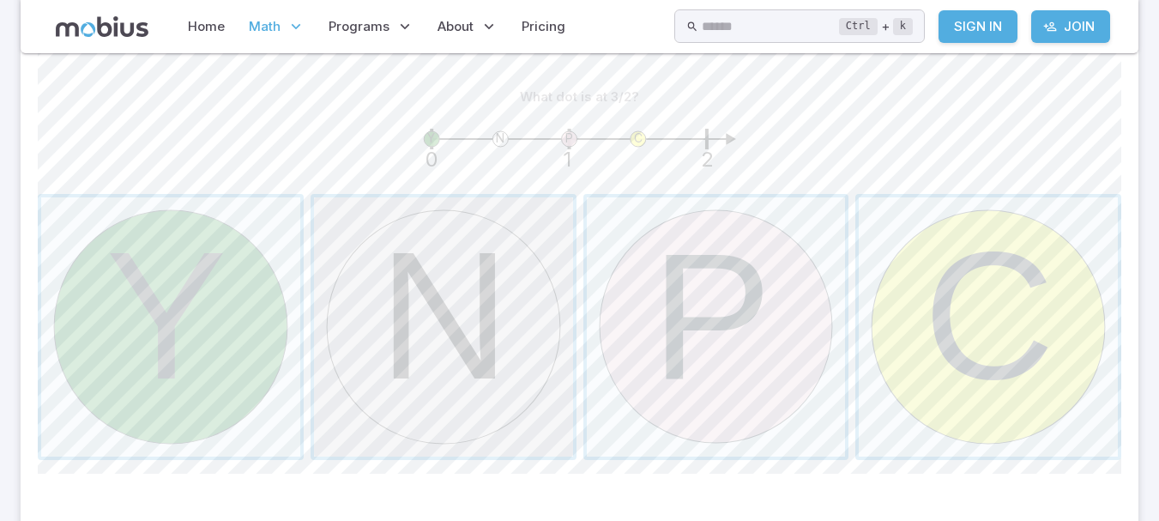
click at [482, 285] on span "button" at bounding box center [443, 326] width 259 height 259
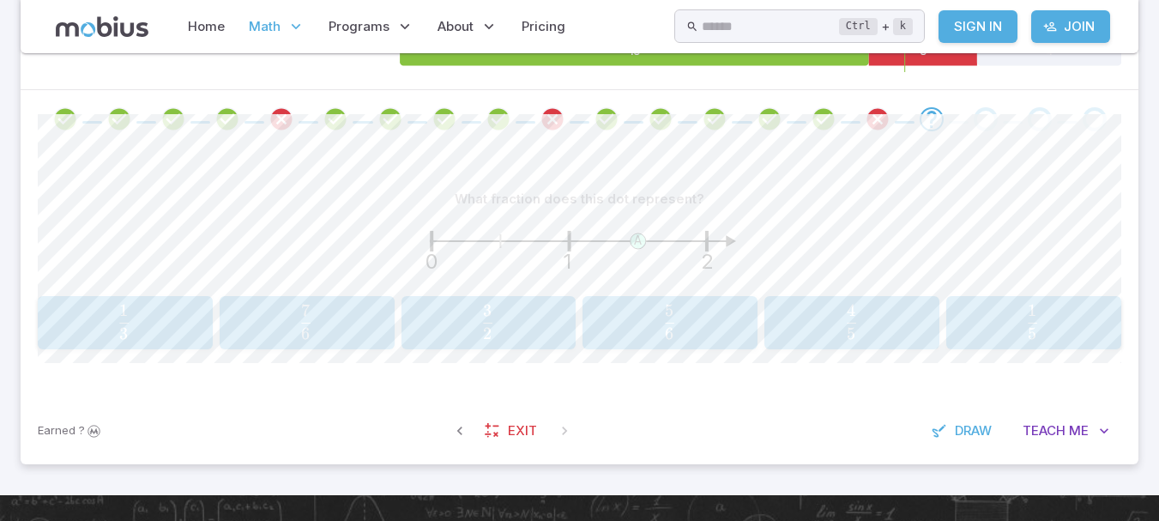
scroll to position [235, 0]
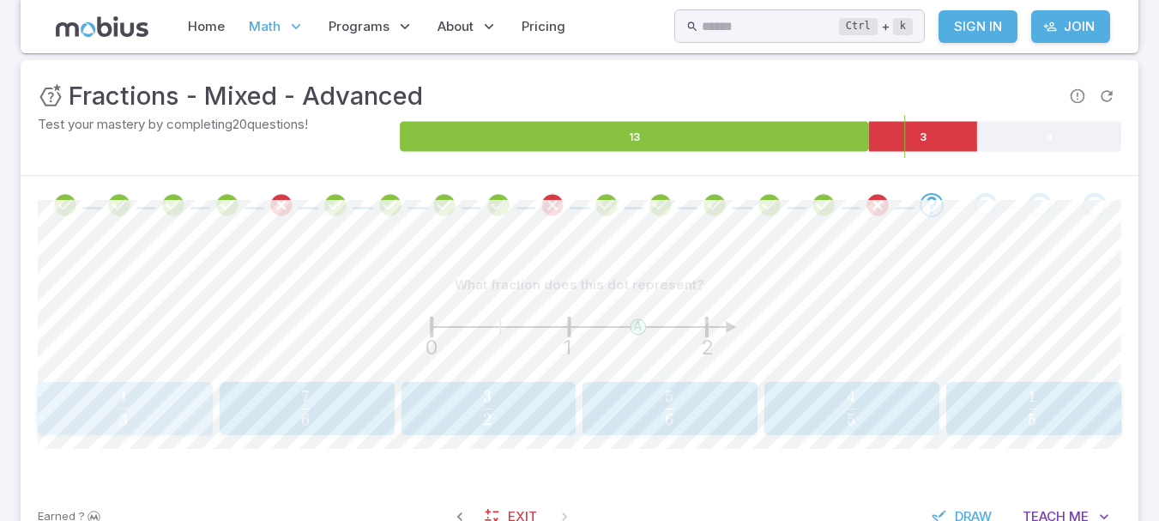
click at [148, 411] on span "3 1 ​" at bounding box center [124, 407] width 152 height 34
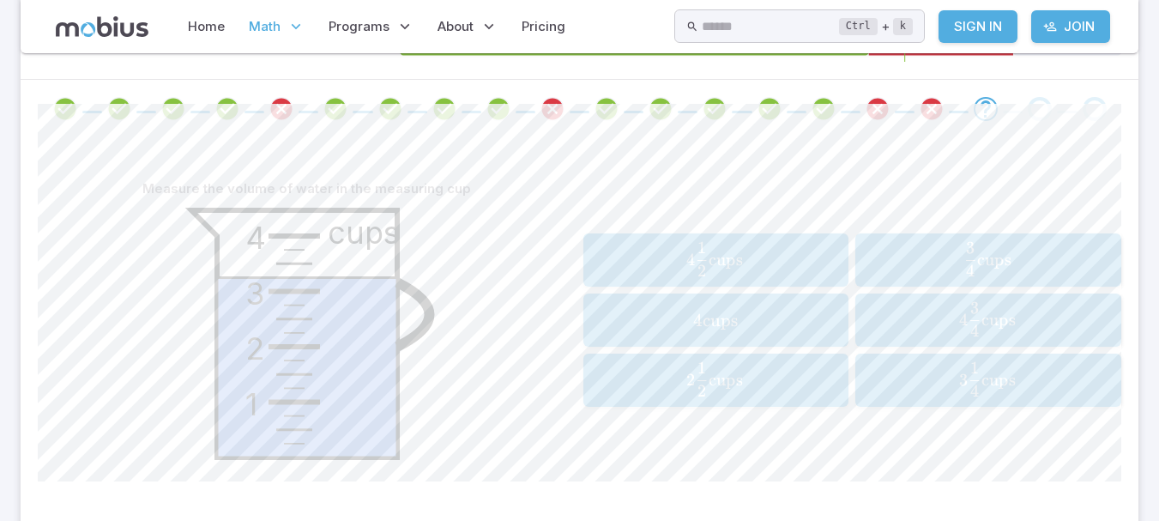
scroll to position [339, 0]
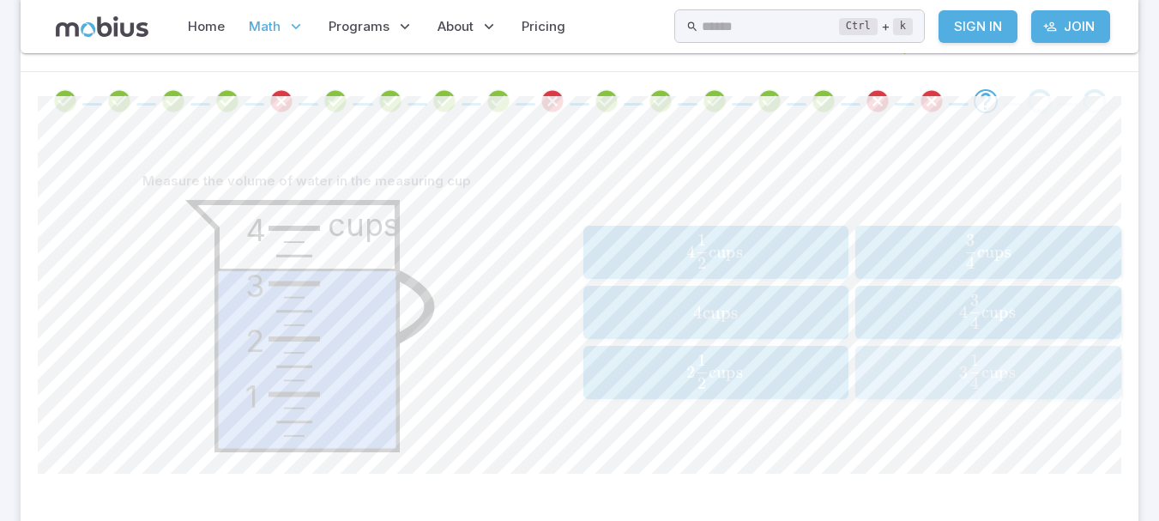
click at [1110, 377] on div "3 1 4 cups 3\frac{1}{4}\text{ cups} 3 4 1 ​ cups" at bounding box center [988, 371] width 255 height 39
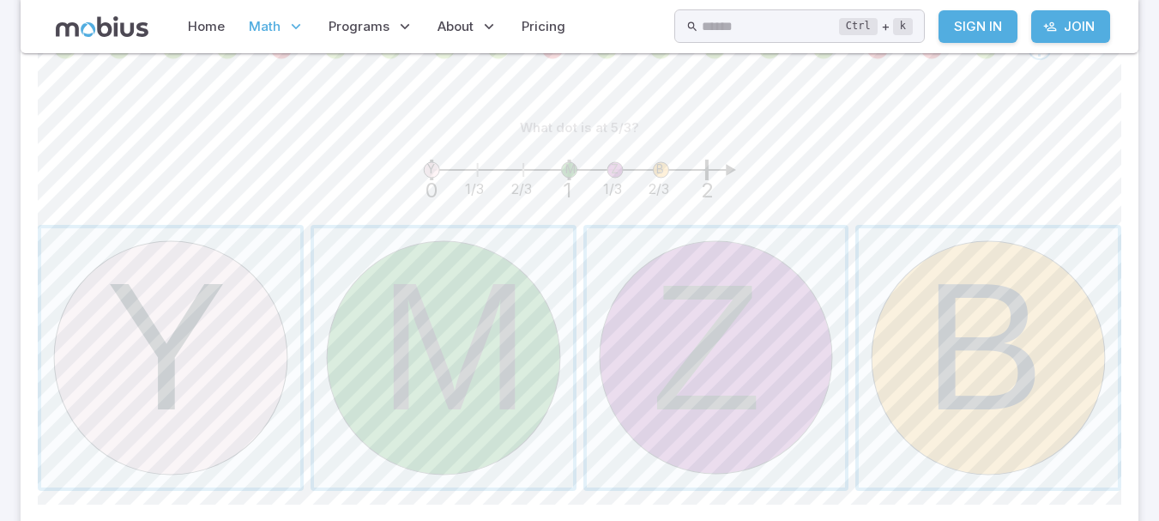
scroll to position [390, 0]
click at [714, 297] on span "button" at bounding box center [716, 359] width 259 height 259
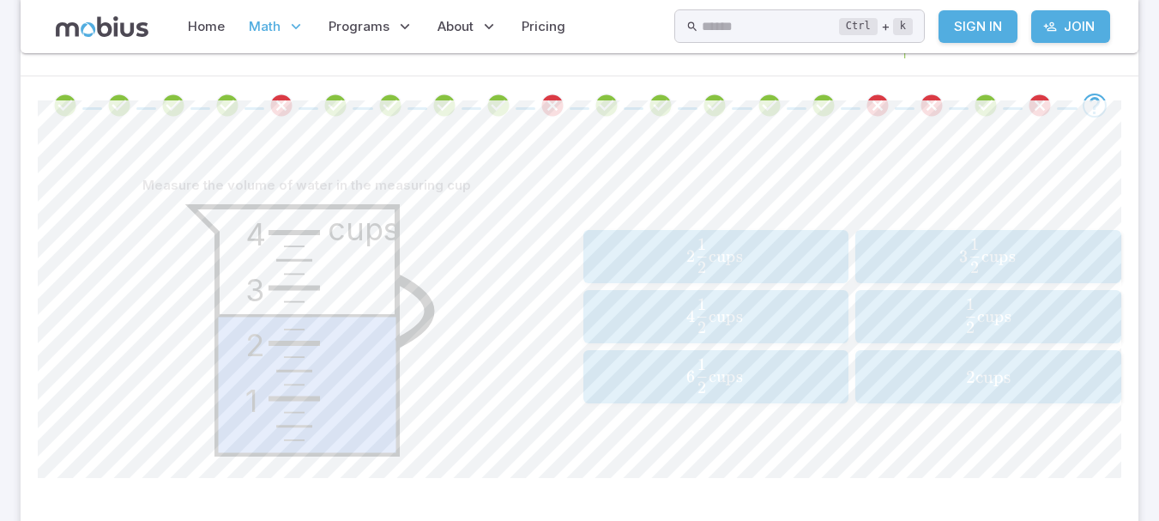
scroll to position [341, 0]
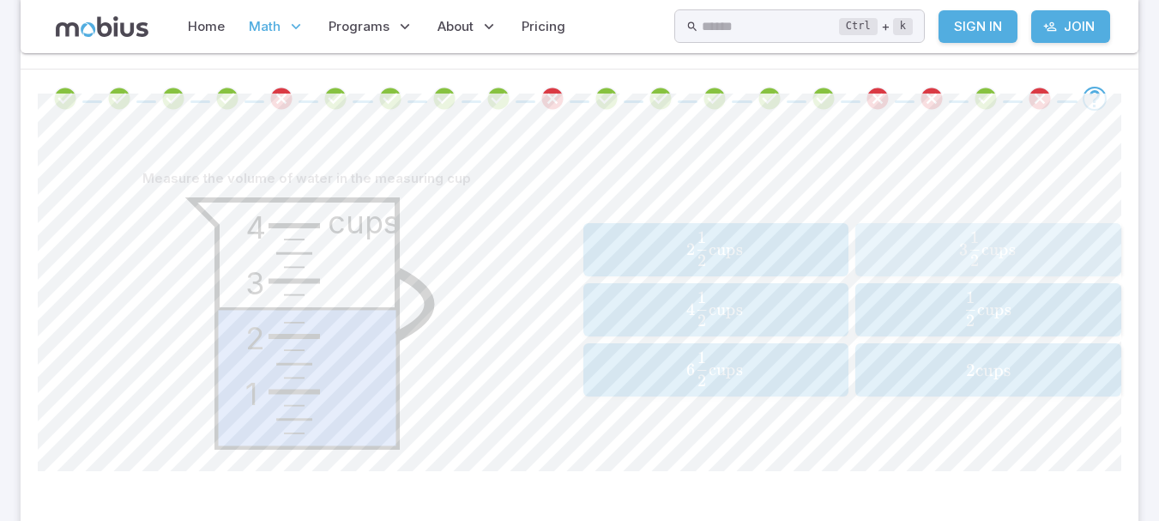
click at [926, 242] on span "3 2 1 ​ cups" at bounding box center [987, 249] width 237 height 34
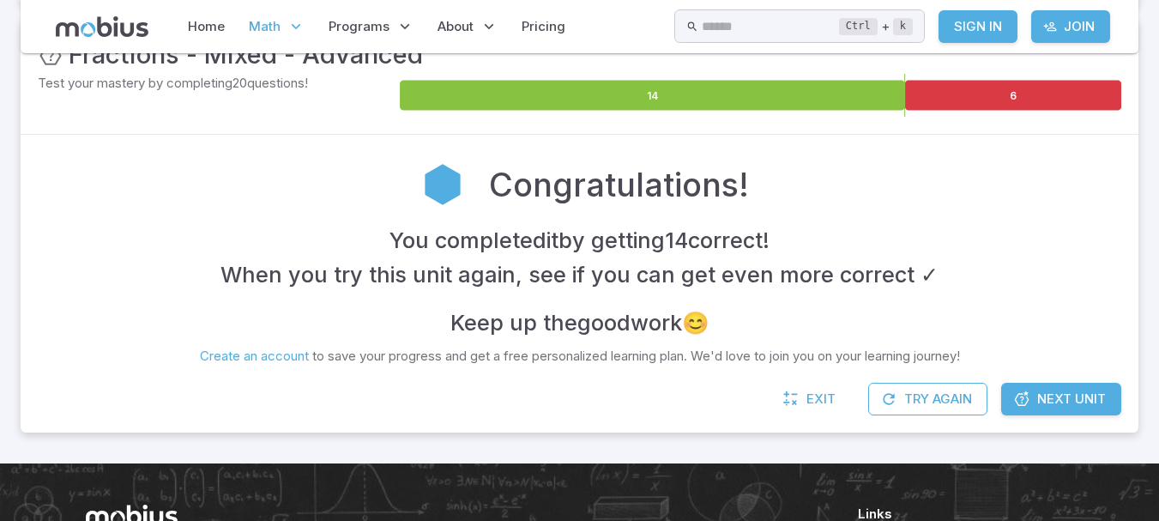
scroll to position [248, 0]
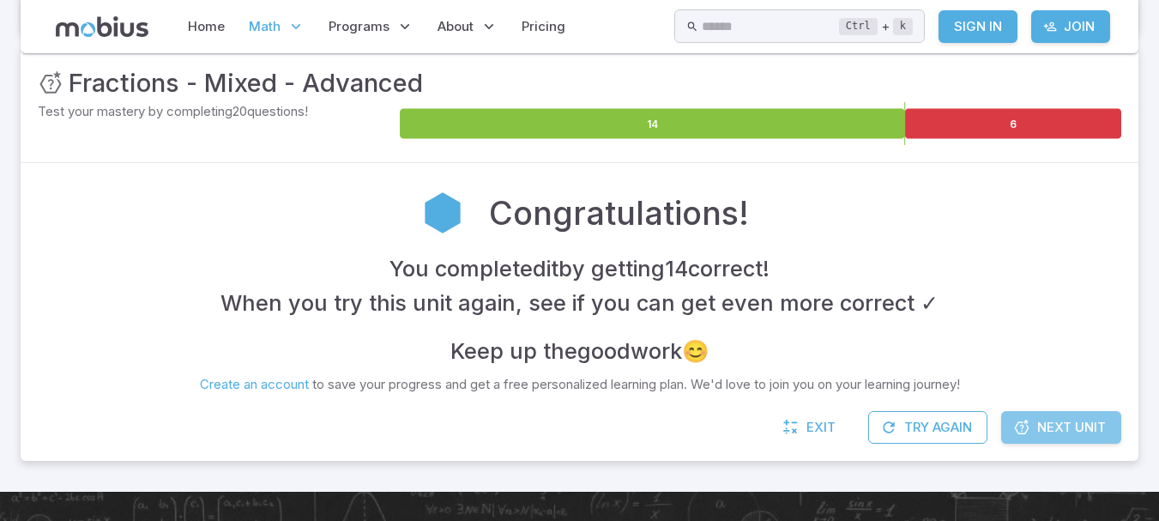
click at [1030, 430] on link "Next Unit" at bounding box center [1061, 427] width 120 height 33
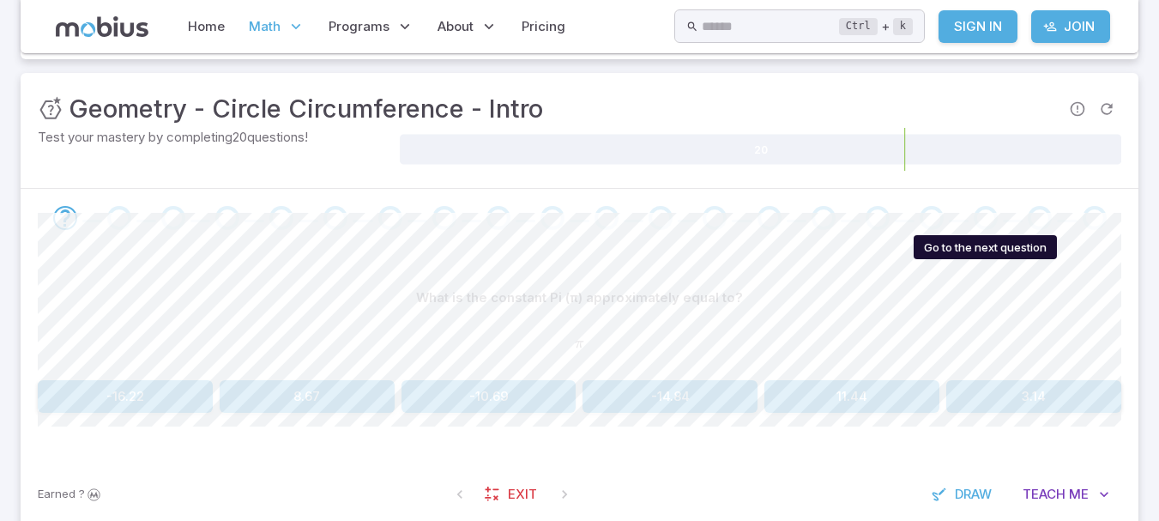
scroll to position [223, 0]
click at [1024, 383] on button "3.14" at bounding box center [1033, 395] width 175 height 33
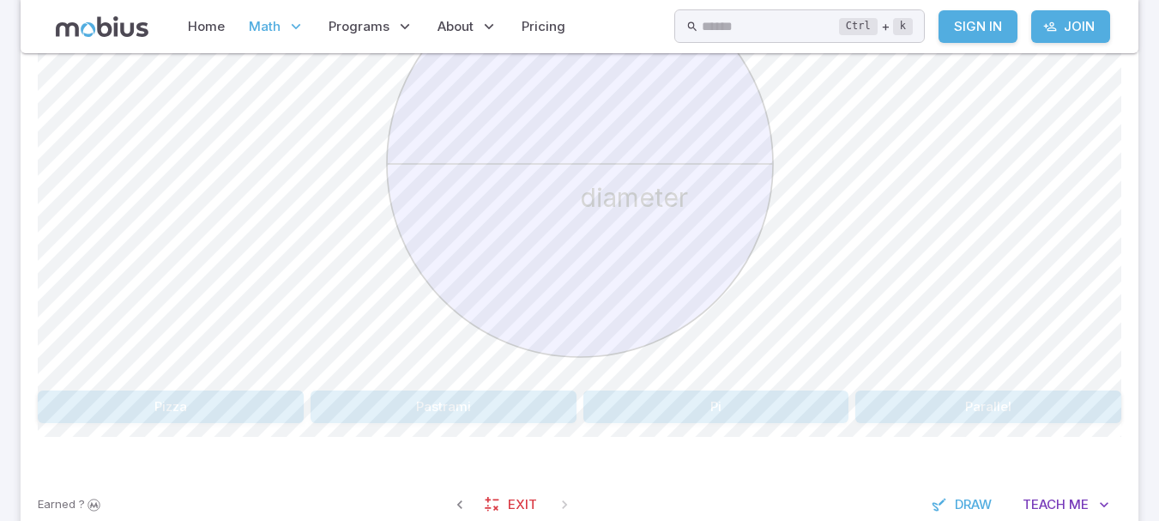
scroll to position [587, 0]
click at [164, 399] on button "Pizza" at bounding box center [171, 405] width 266 height 33
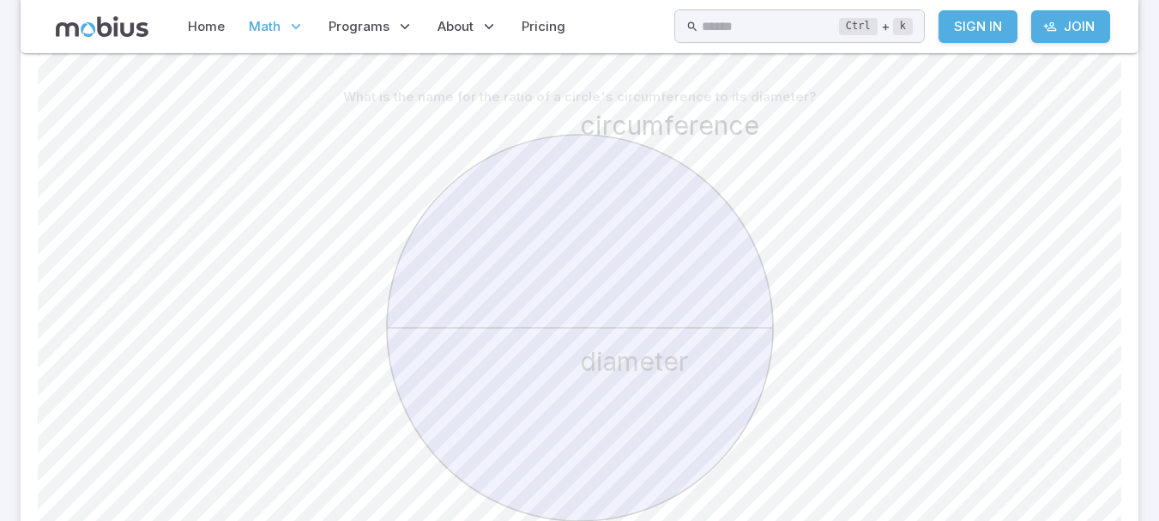
scroll to position [421, 0]
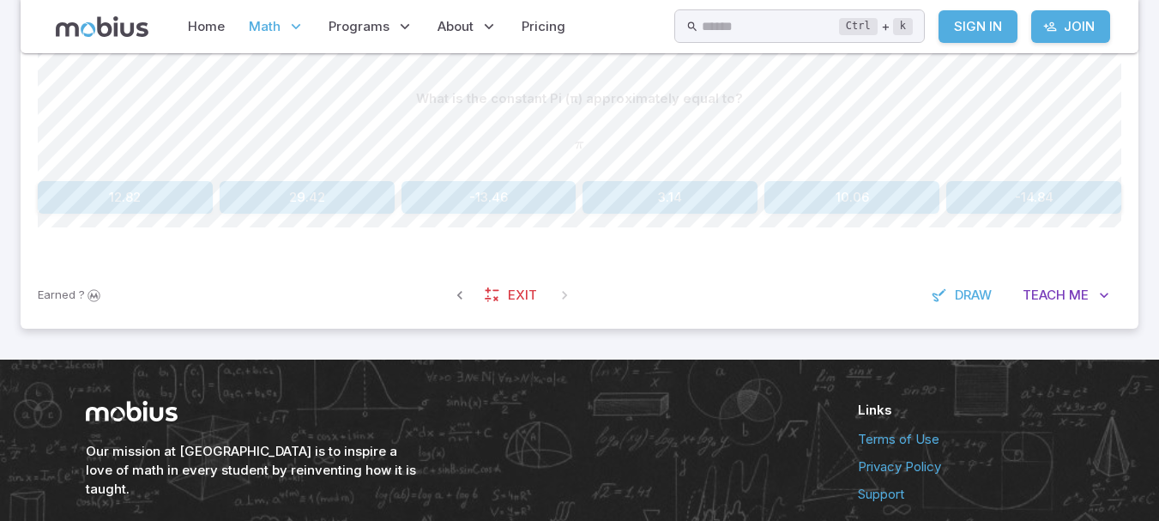
click at [679, 202] on button "3.14" at bounding box center [669, 197] width 175 height 33
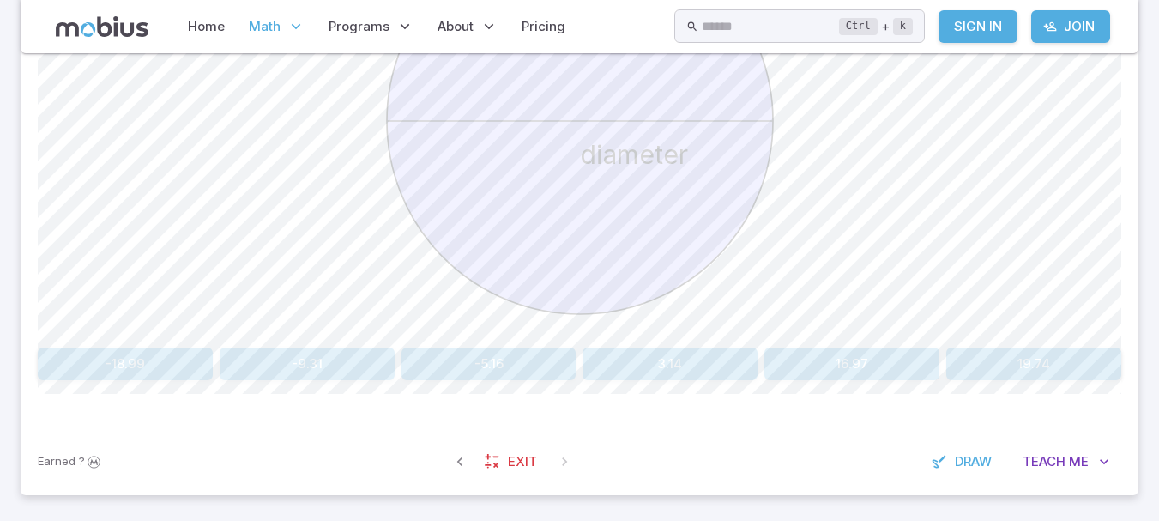
scroll to position [630, 0]
click at [702, 365] on button "3.14" at bounding box center [669, 362] width 175 height 33
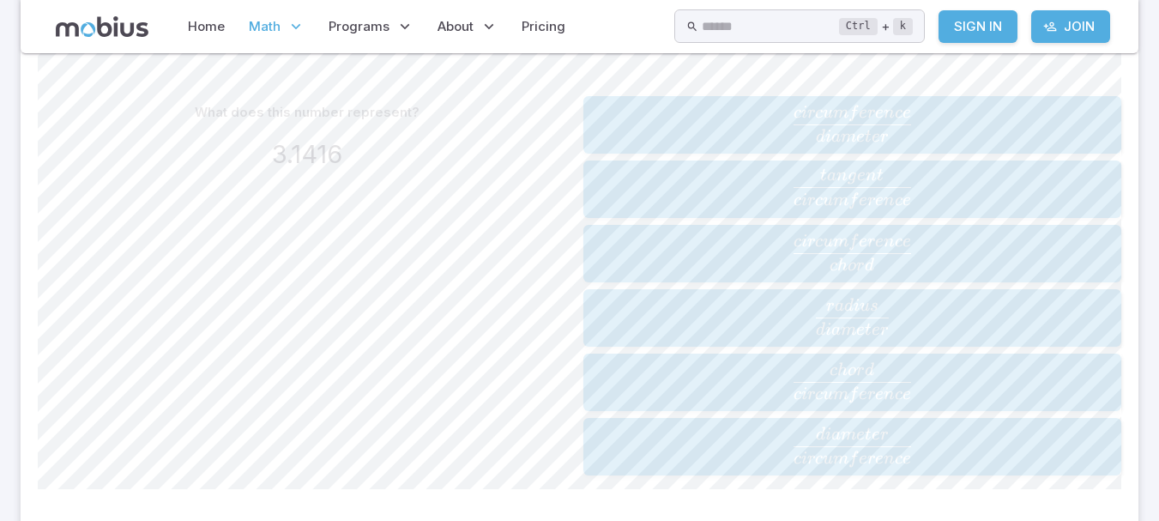
scroll to position [410, 0]
click at [701, 114] on span "d iam e t er c i rc u m f ere n ce ​" at bounding box center [851, 120] width 527 height 37
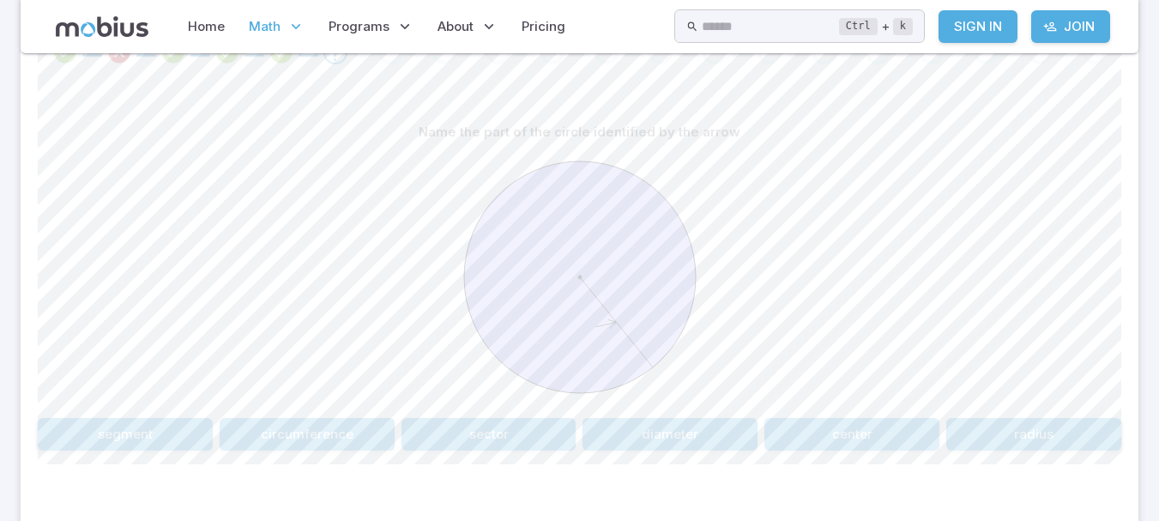
scroll to position [398, 0]
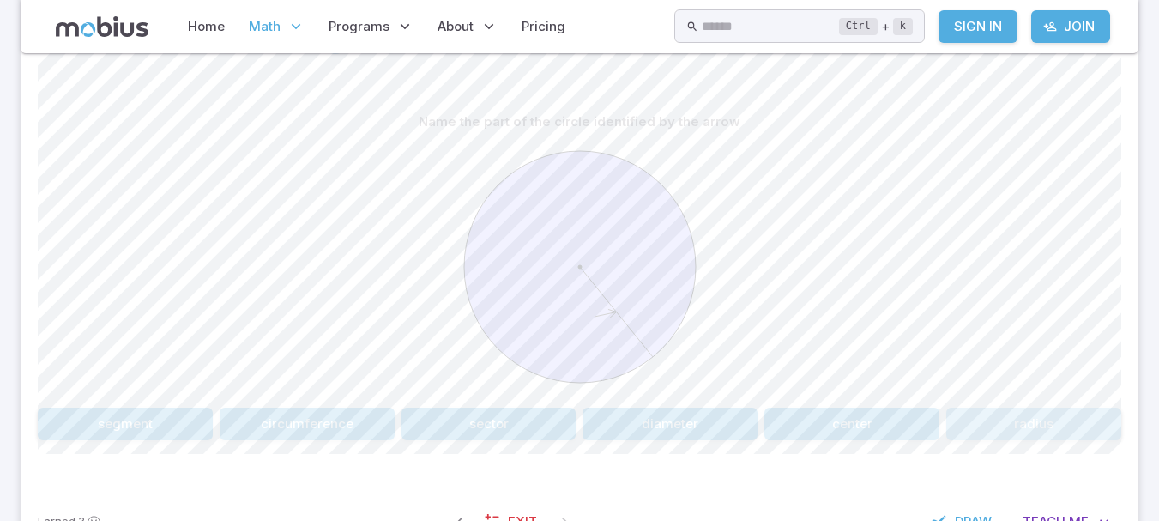
click at [1017, 430] on button "radius" at bounding box center [1033, 423] width 175 height 33
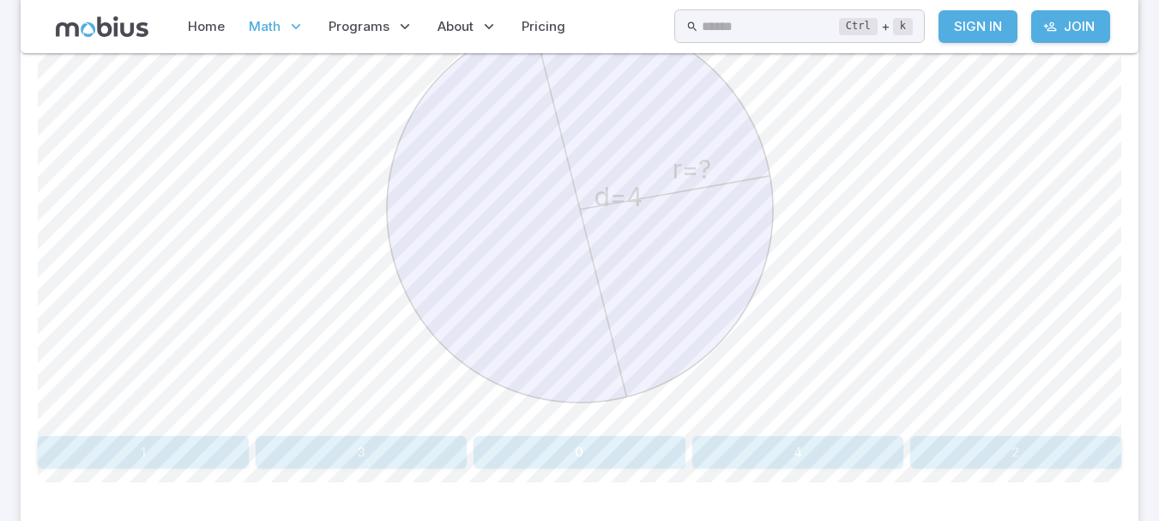
scroll to position [542, 0]
click at [623, 449] on button "0" at bounding box center [578, 451] width 211 height 33
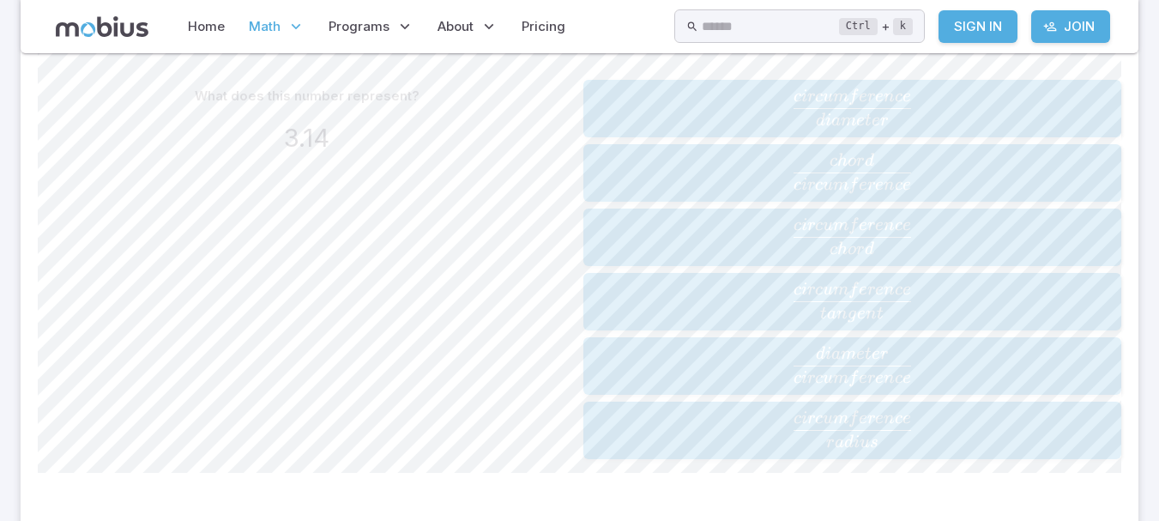
scroll to position [423, 0]
click at [676, 99] on span "d iam e t er c i rc u m f ere n ce ​" at bounding box center [851, 107] width 527 height 37
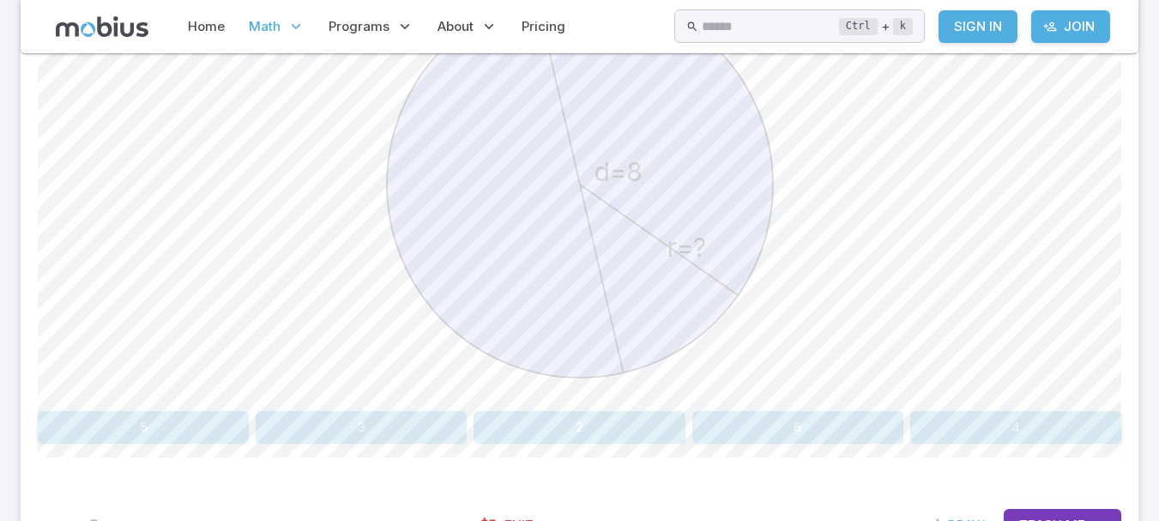
scroll to position [492, 0]
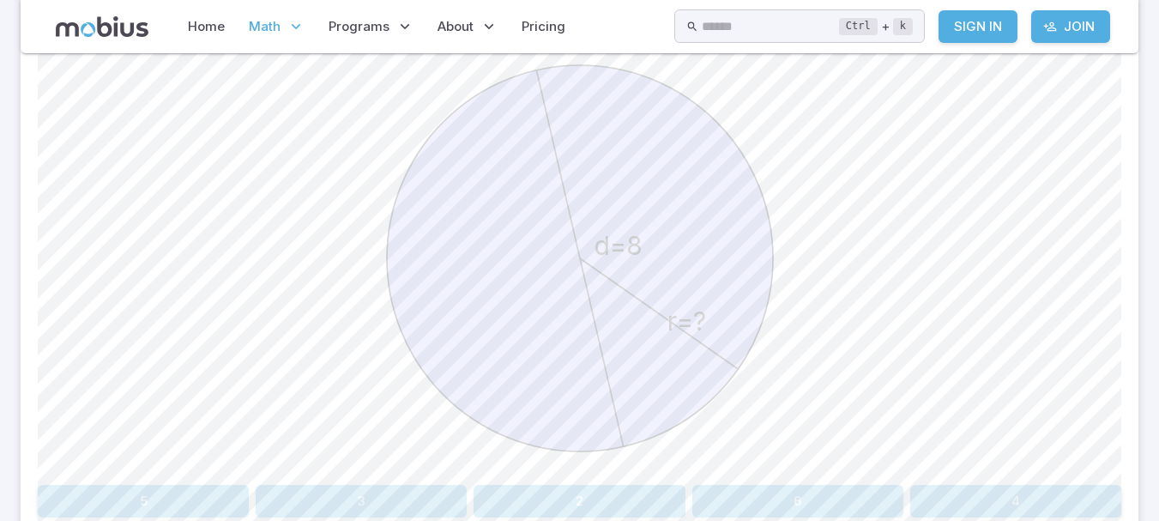
click at [411, 490] on button "3" at bounding box center [361, 501] width 211 height 33
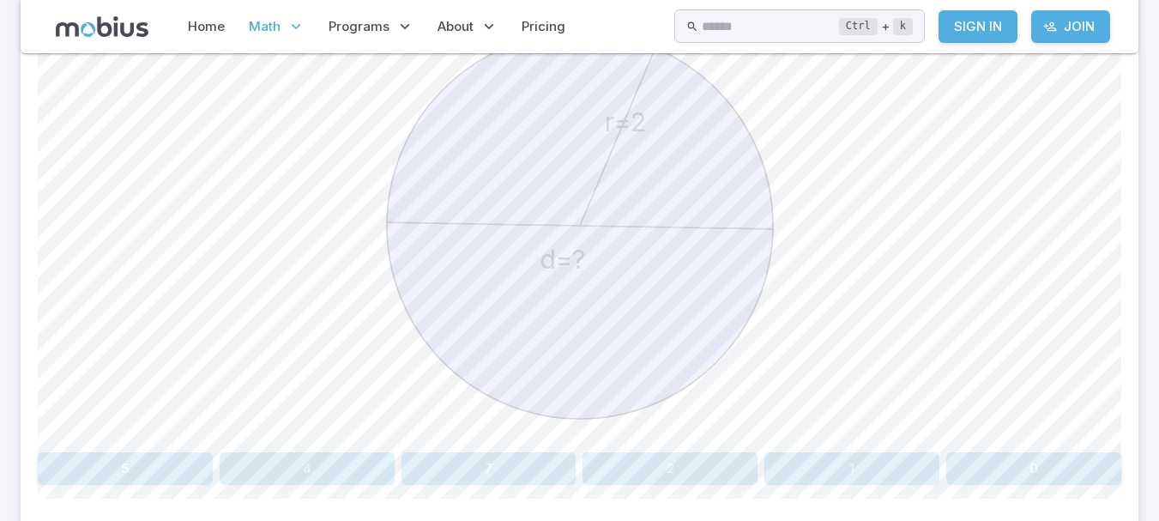
scroll to position [503, 0]
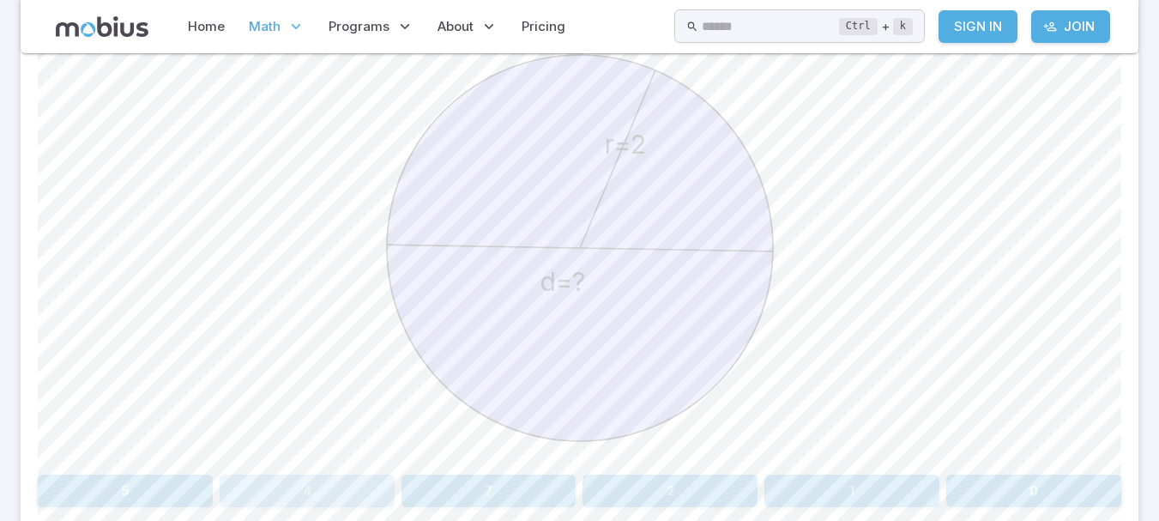
click at [340, 487] on button "4" at bounding box center [307, 490] width 175 height 33
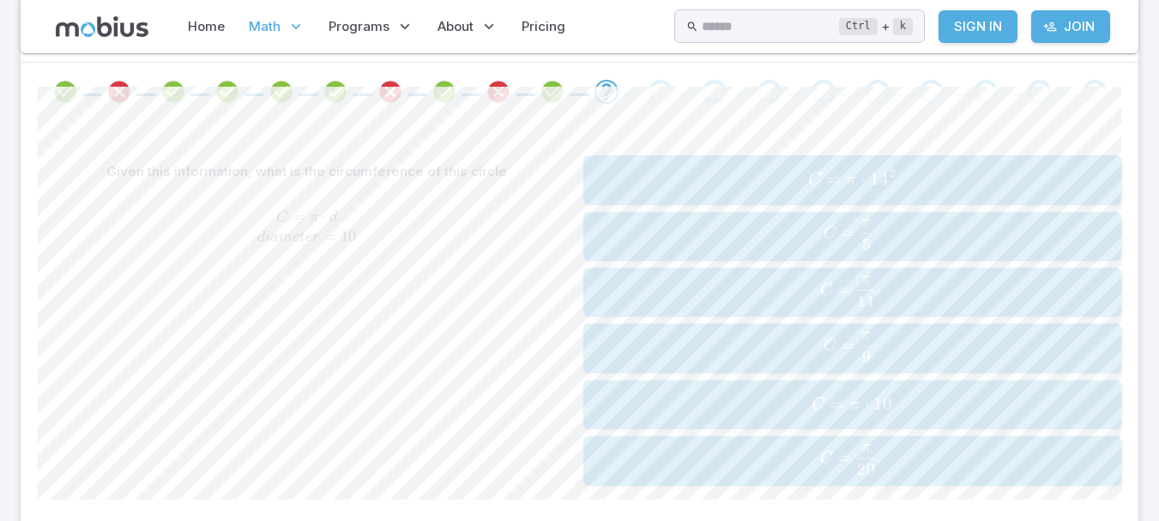
scroll to position [347, 0]
click at [684, 173] on span "C = π ⋅ 1 4 2" at bounding box center [851, 180] width 527 height 23
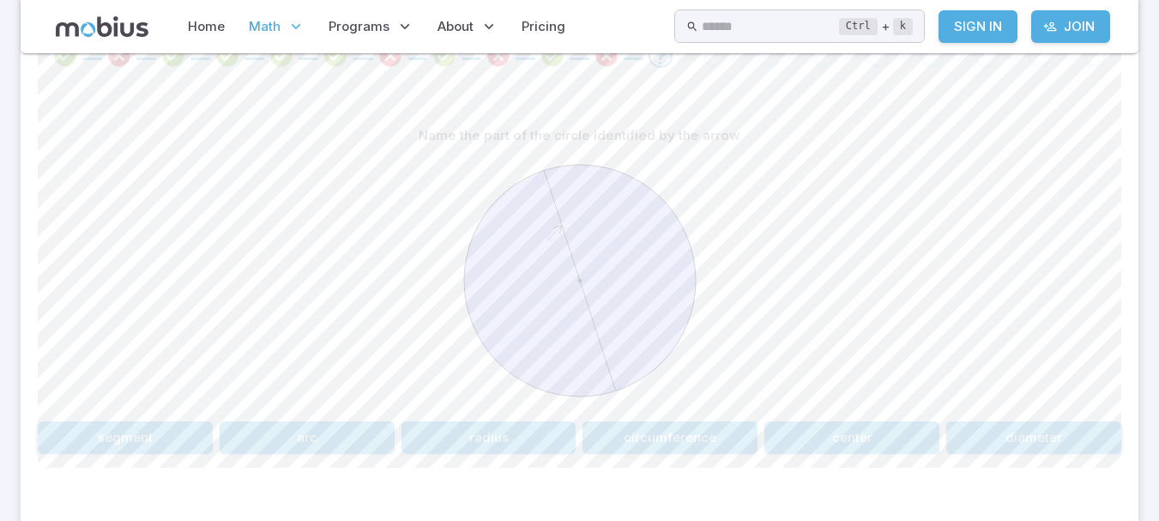
scroll to position [390, 0]
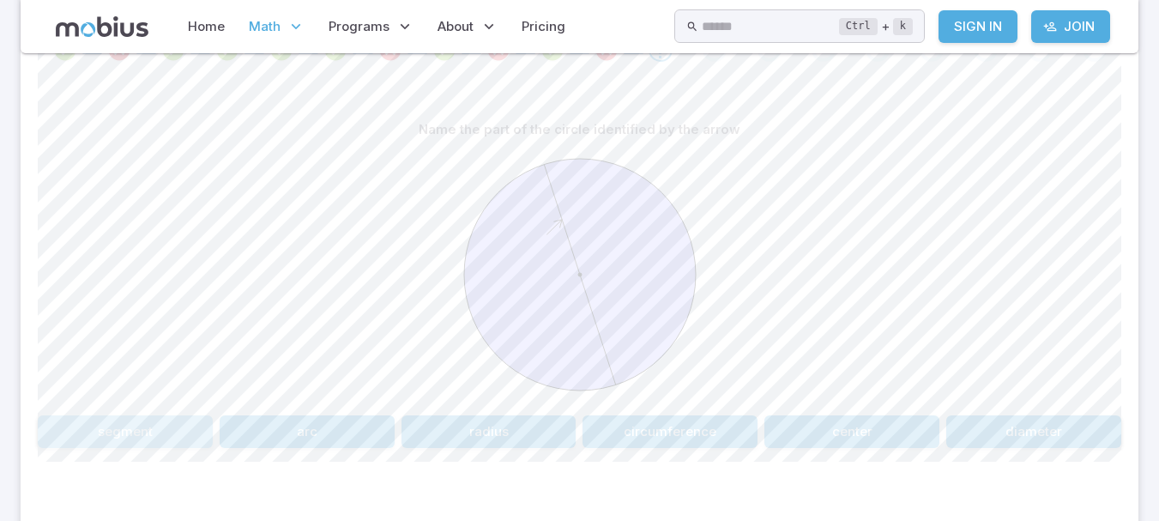
click at [198, 425] on button "segment" at bounding box center [125, 431] width 175 height 33
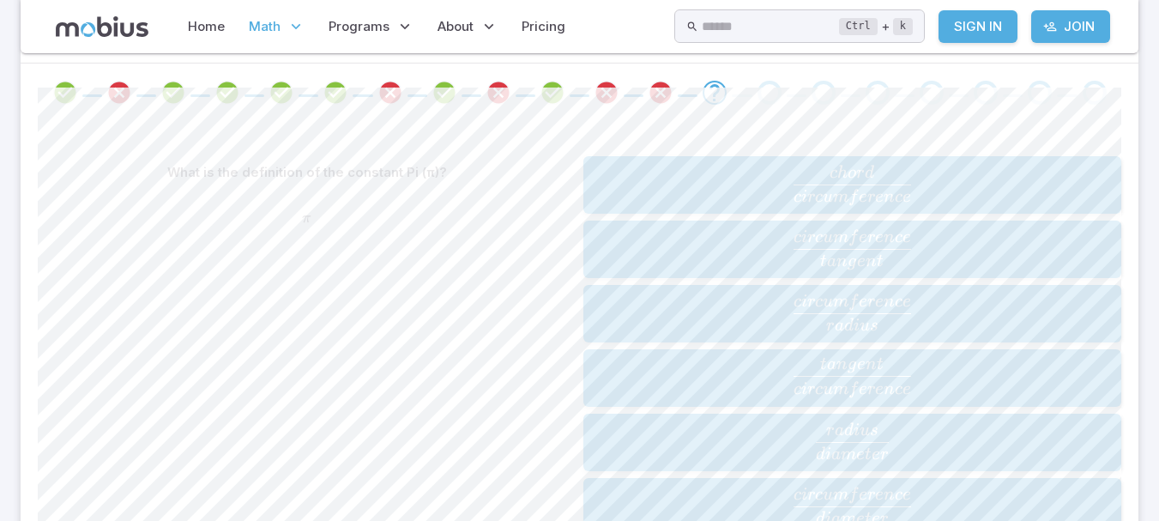
scroll to position [352, 0]
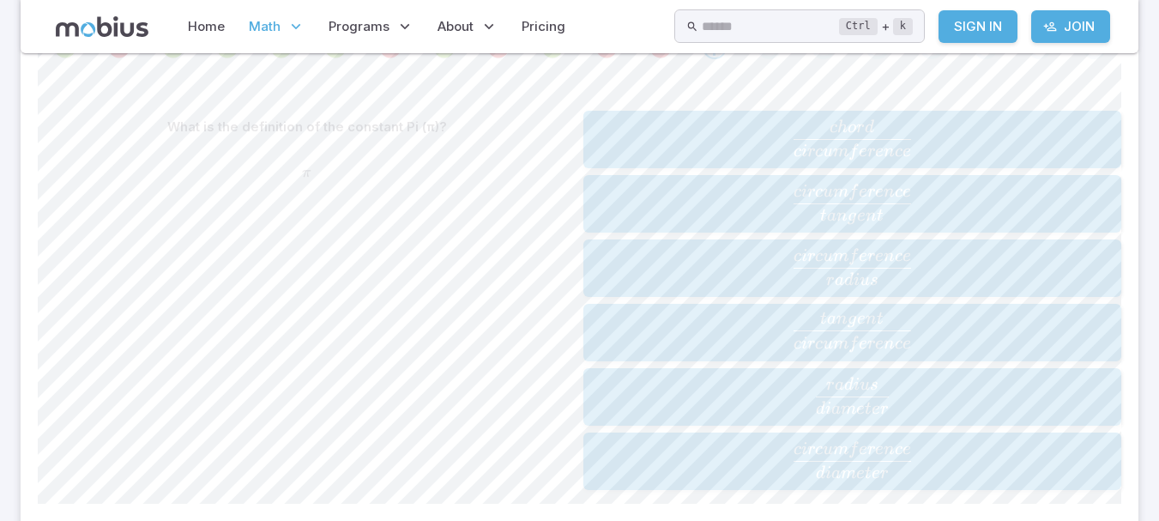
scroll to position [348, 0]
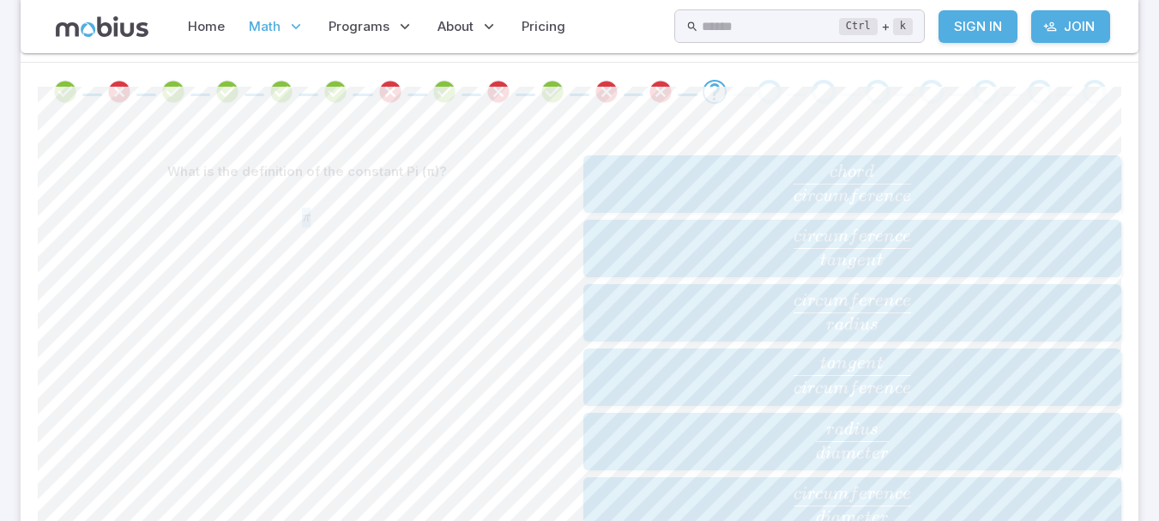
drag, startPoint x: 318, startPoint y: 225, endPoint x: 304, endPoint y: 216, distance: 16.2
click at [304, 216] on span "π" at bounding box center [307, 218] width 539 height 20
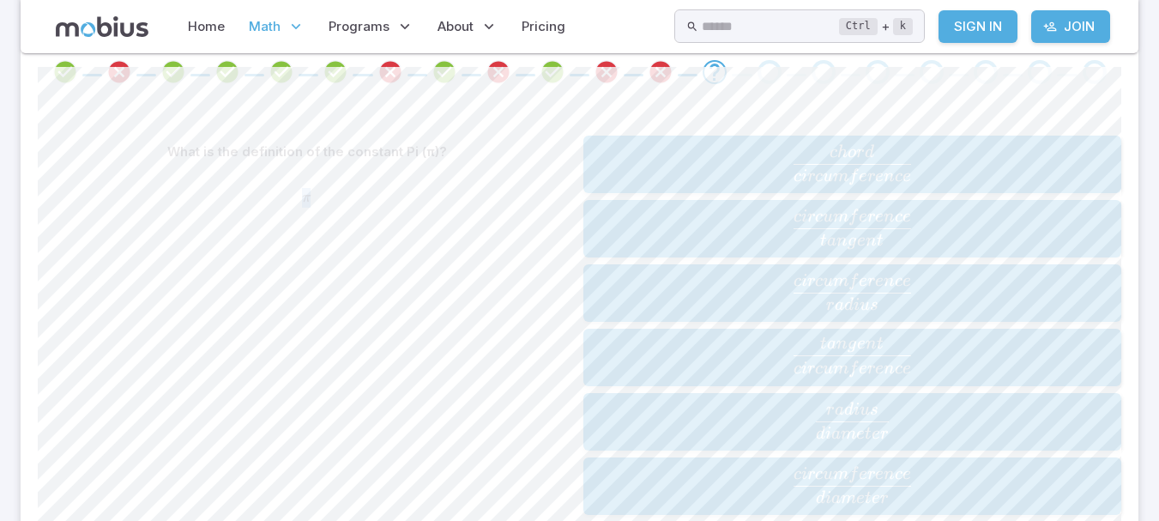
scroll to position [369, 0]
click at [626, 477] on span "d iam e t er c i rc u m f ere n ce ​" at bounding box center [851, 483] width 527 height 37
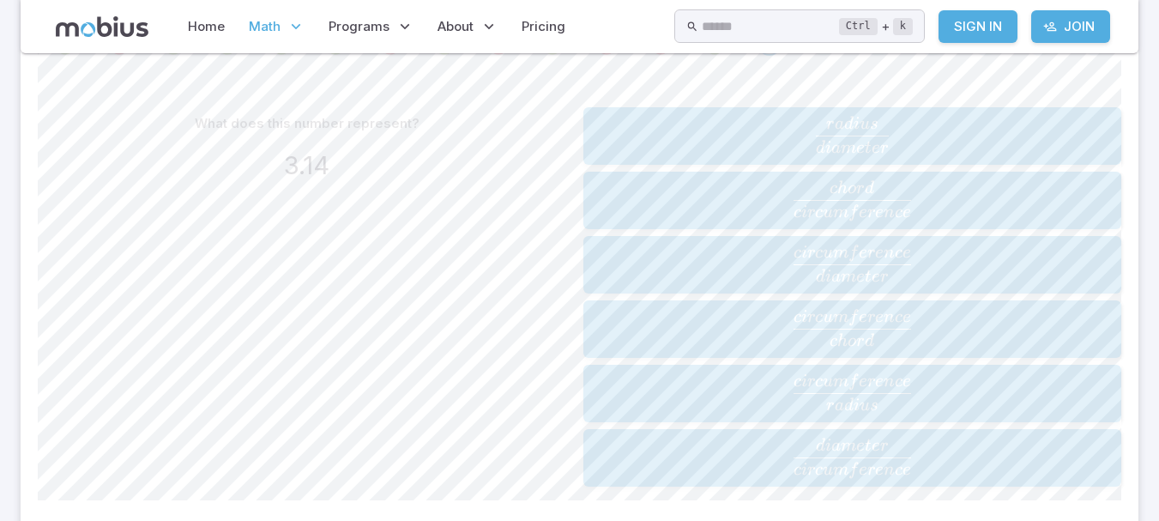
scroll to position [398, 0]
click at [444, 353] on div "What does this number represent? 3.14" at bounding box center [307, 294] width 539 height 379
click at [648, 260] on span "d iam e t er c i rc u m f ere n ce ​" at bounding box center [851, 261] width 527 height 37
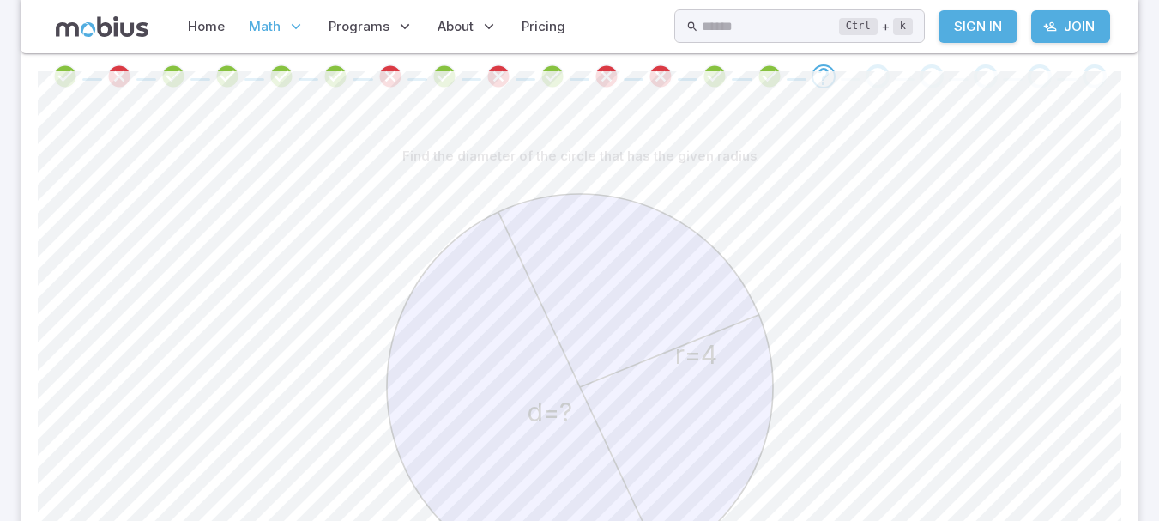
scroll to position [365, 0]
drag, startPoint x: 724, startPoint y: 256, endPoint x: 726, endPoint y: 236, distance: 20.7
click at [726, 236] on icon "r=4 d=?" at bounding box center [579, 385] width 429 height 429
click at [795, 202] on div "r=4 d=?" at bounding box center [579, 388] width 1083 height 434
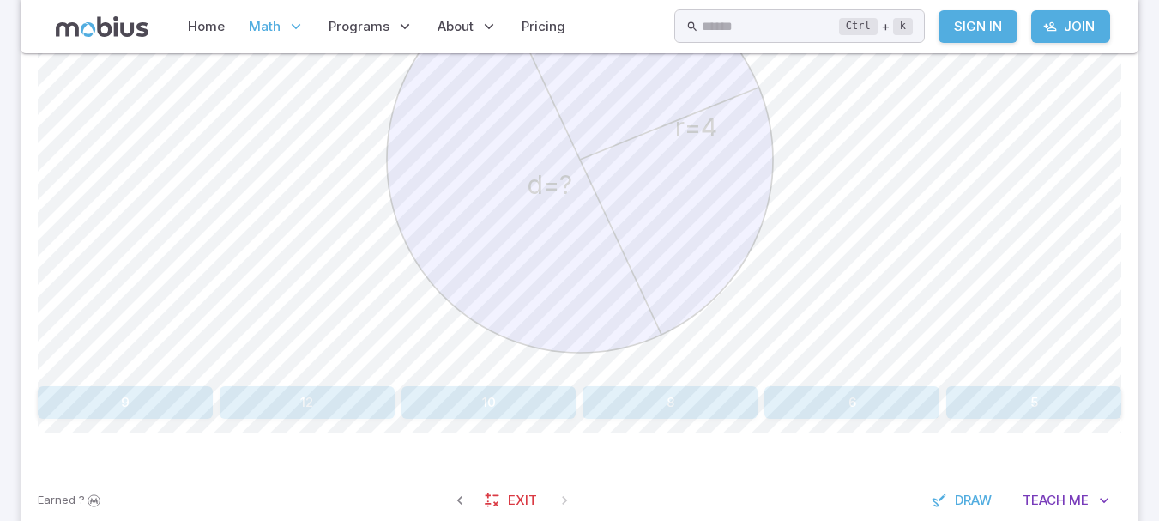
scroll to position [593, 0]
click at [616, 396] on button "8" at bounding box center [669, 400] width 175 height 33
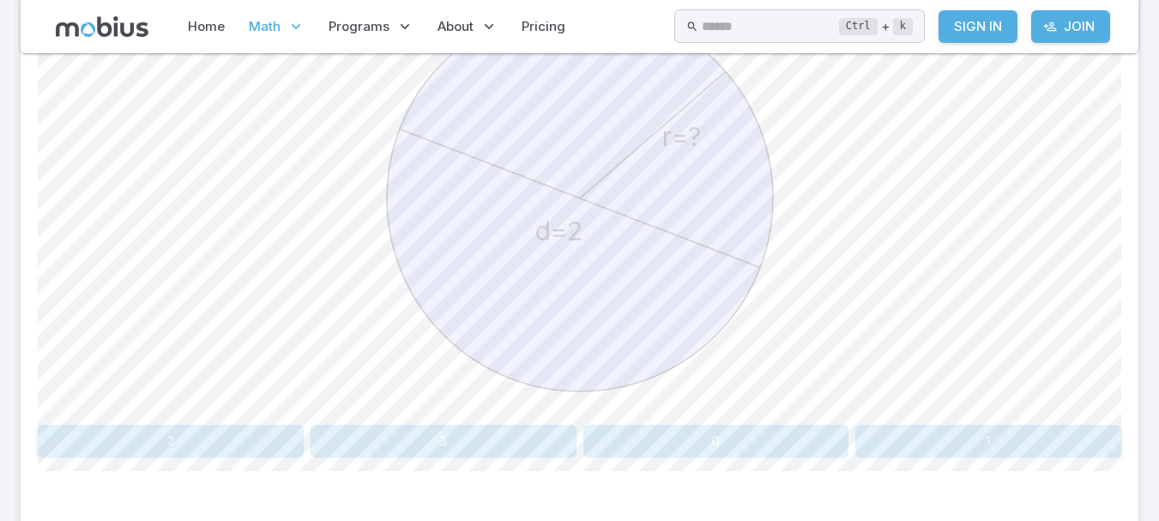
scroll to position [559, 0]
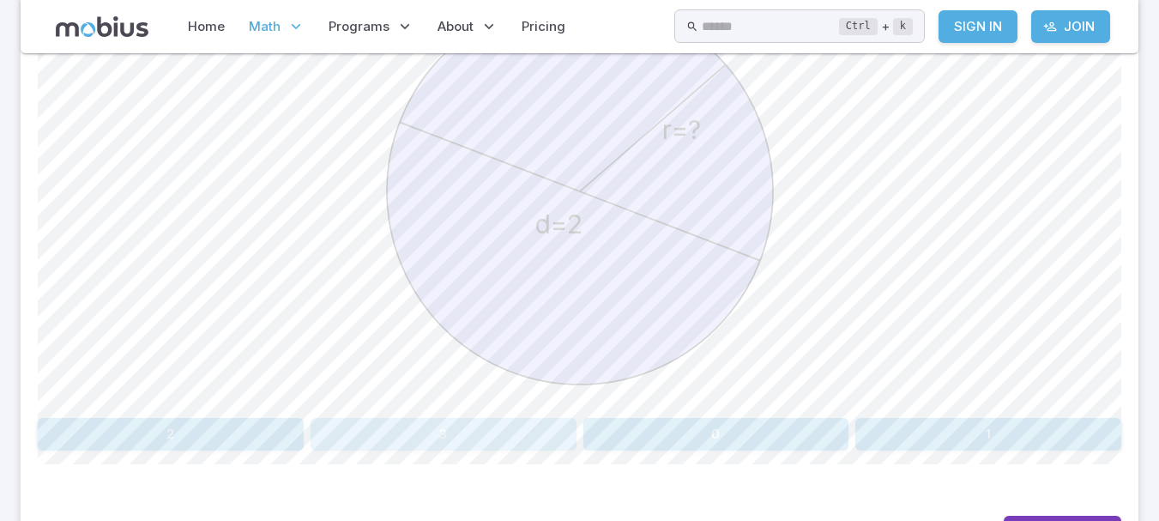
click at [446, 425] on button "3" at bounding box center [443, 434] width 266 height 33
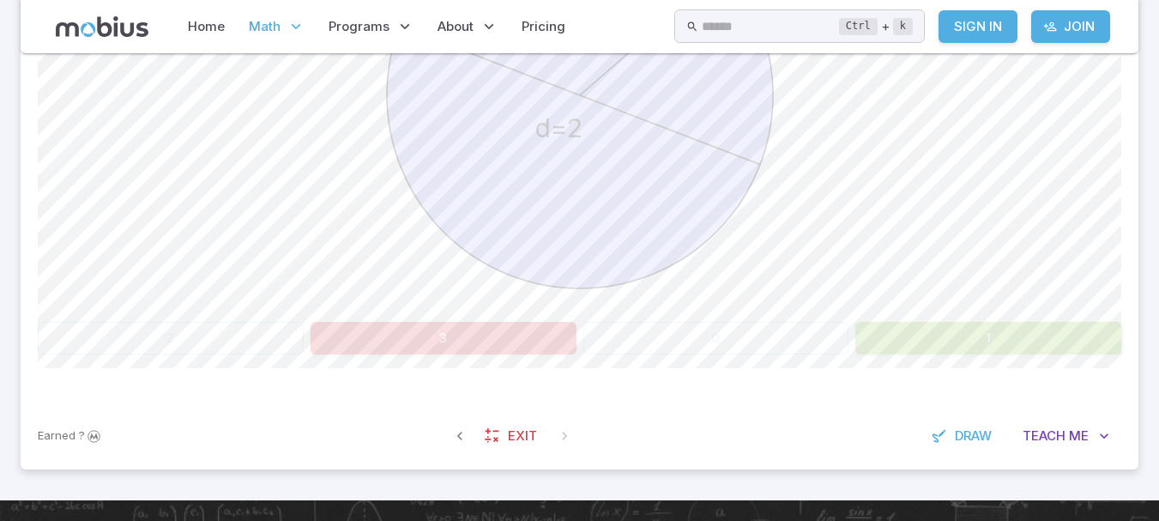
scroll to position [656, 0]
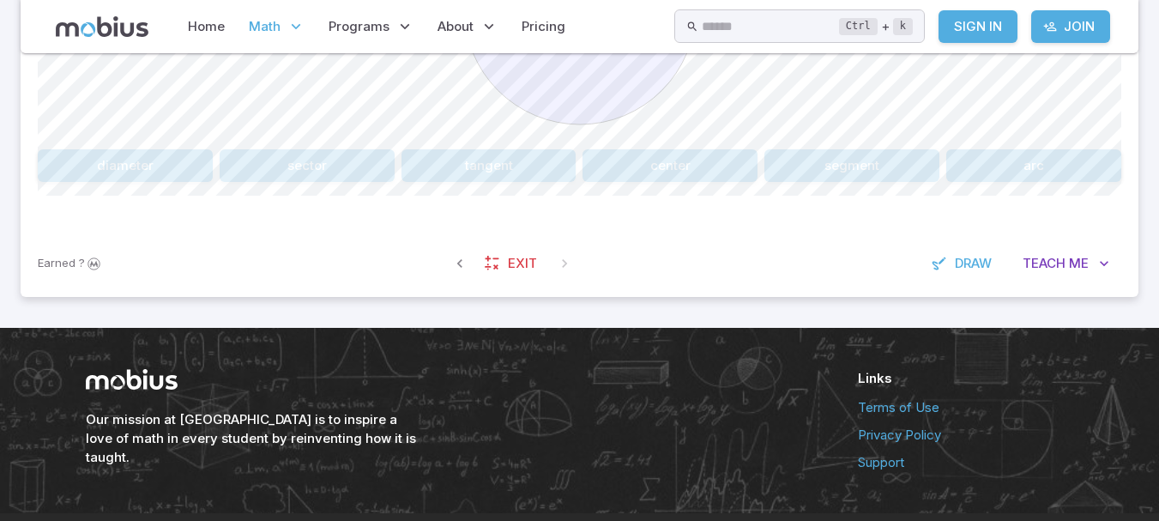
drag, startPoint x: 934, startPoint y: 332, endPoint x: 894, endPoint y: 334, distance: 40.3
click at [894, 334] on div "Our mission at [GEOGRAPHIC_DATA] is to inspire a love of math in every student …" at bounding box center [579, 420] width 1029 height 185
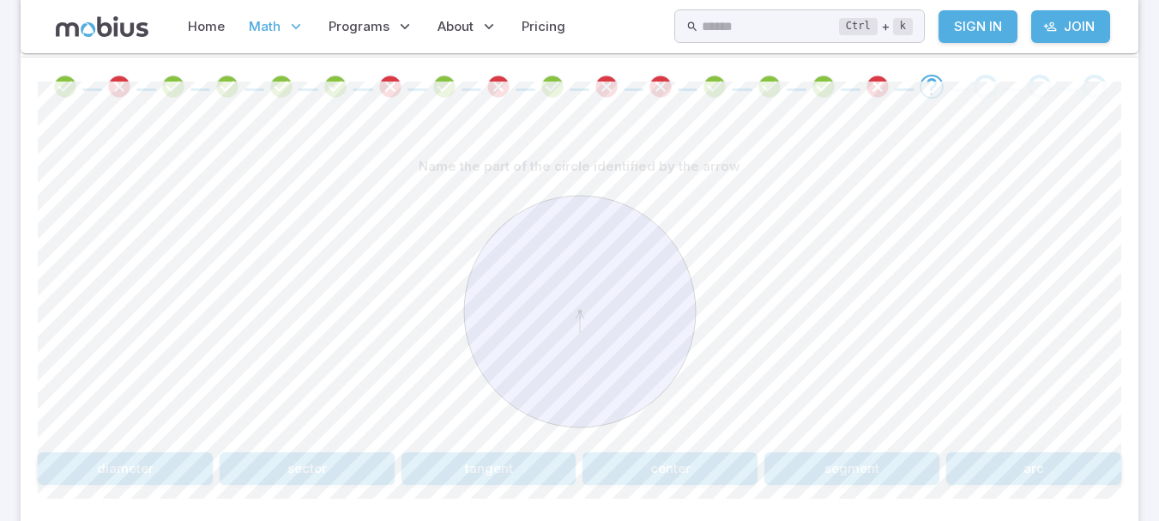
scroll to position [352, 0]
click at [691, 468] on button "center" at bounding box center [669, 470] width 175 height 33
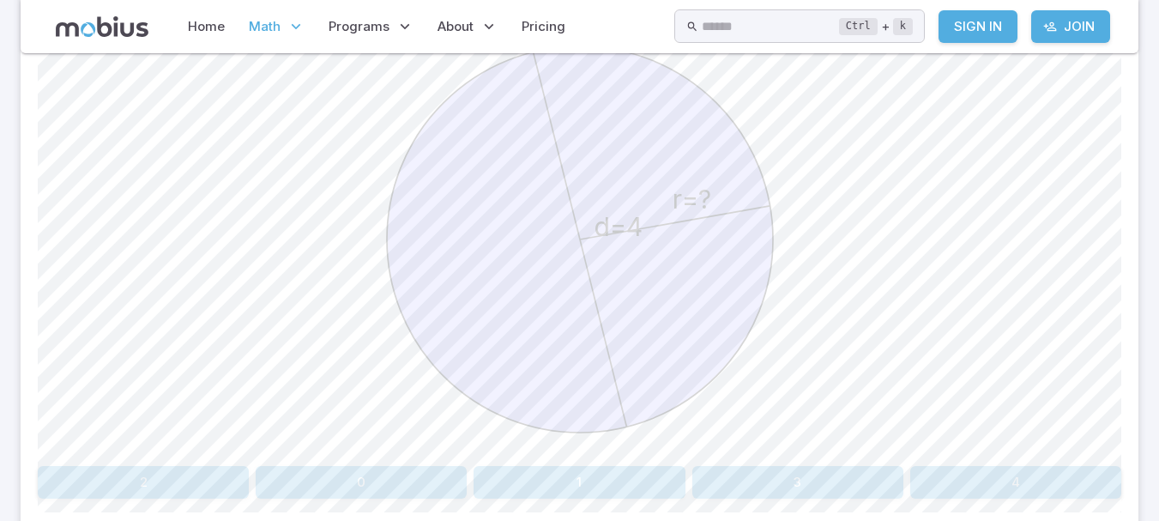
scroll to position [536, 0]
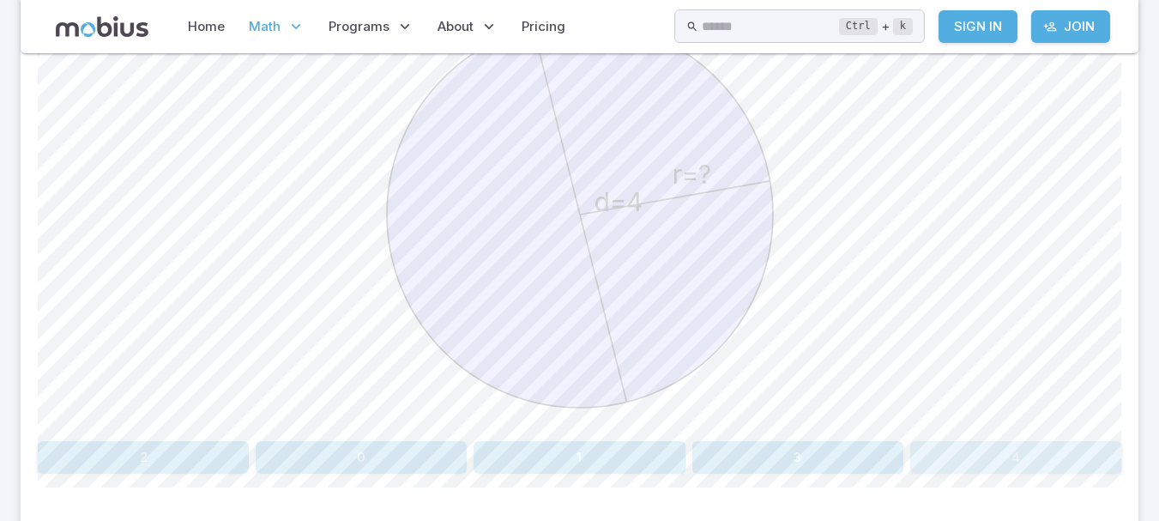
click at [1032, 455] on button "4" at bounding box center [1015, 457] width 211 height 33
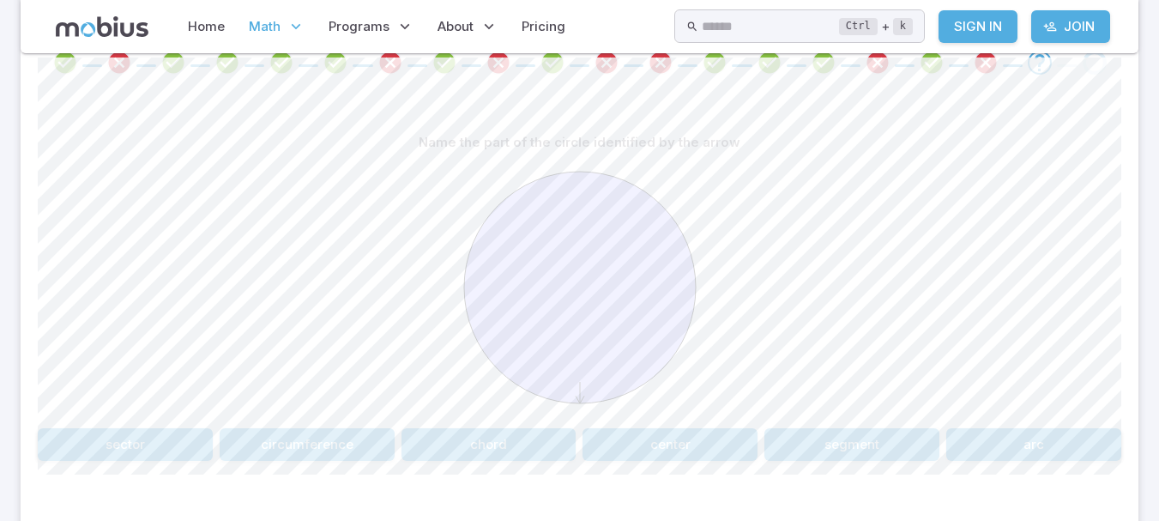
scroll to position [379, 0]
click at [864, 443] on button "segment" at bounding box center [851, 442] width 175 height 33
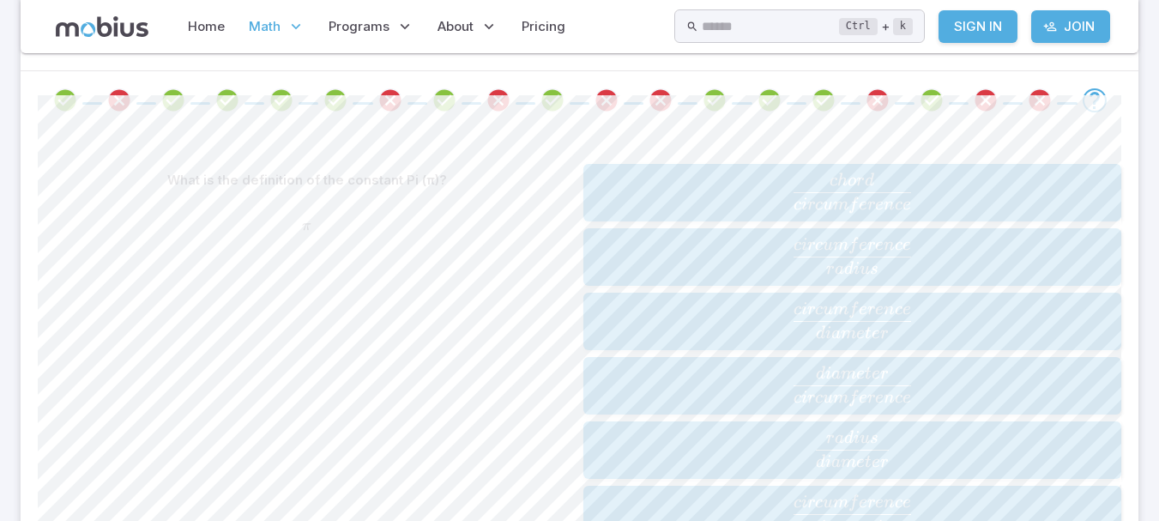
scroll to position [381, 0]
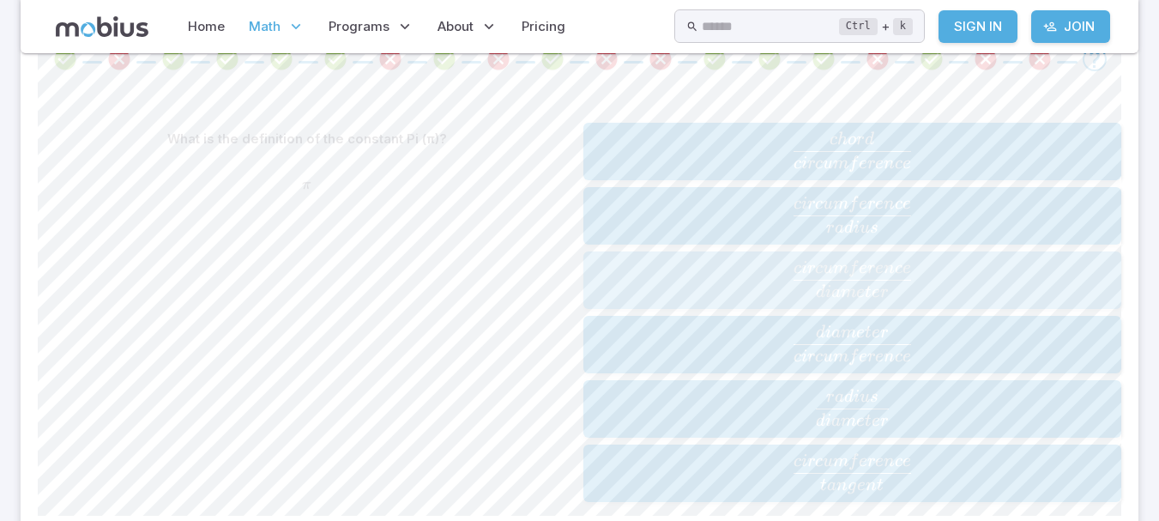
click at [664, 278] on span "d iam e t er c i rc u m f ere n ce ​" at bounding box center [851, 278] width 527 height 37
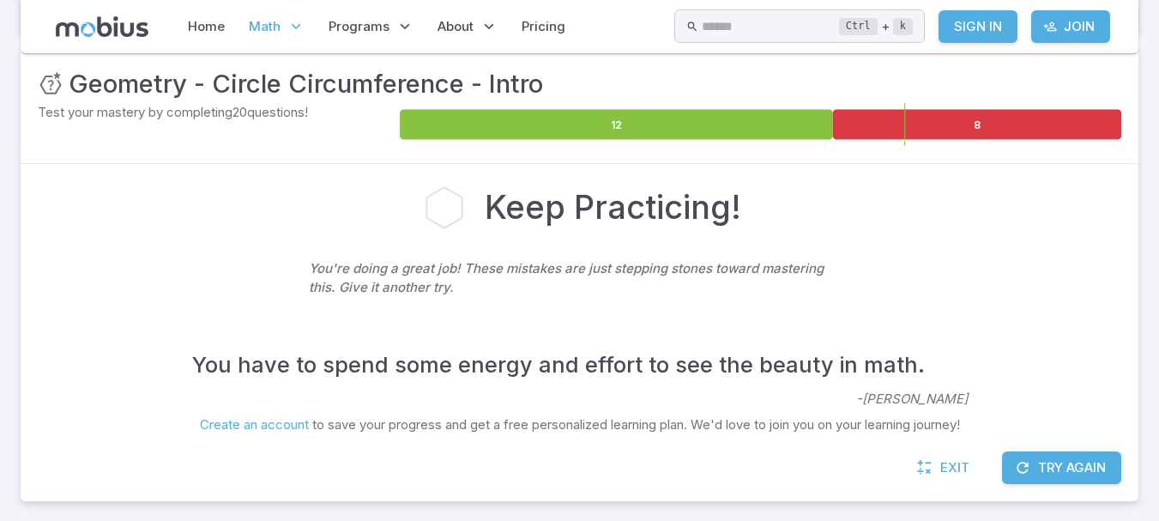
scroll to position [222, 0]
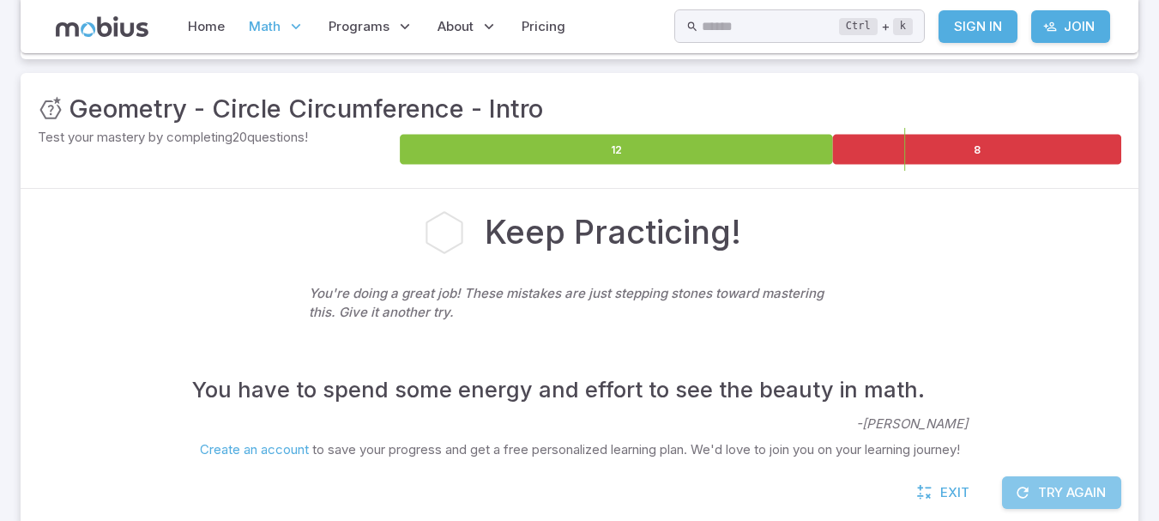
click at [1059, 484] on button "Try Again" at bounding box center [1061, 492] width 119 height 33
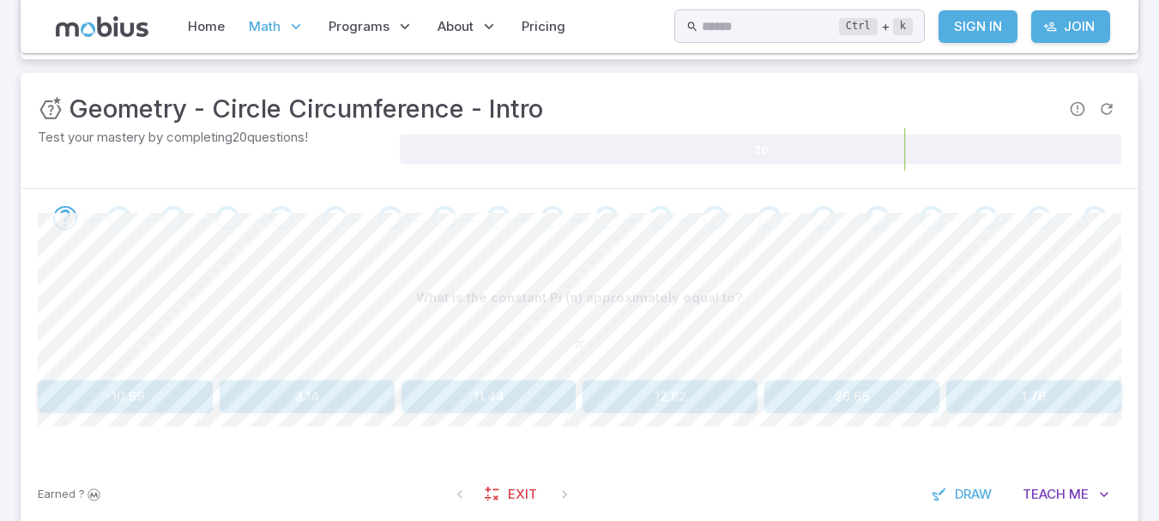
click at [297, 404] on button "3.14" at bounding box center [307, 396] width 175 height 33
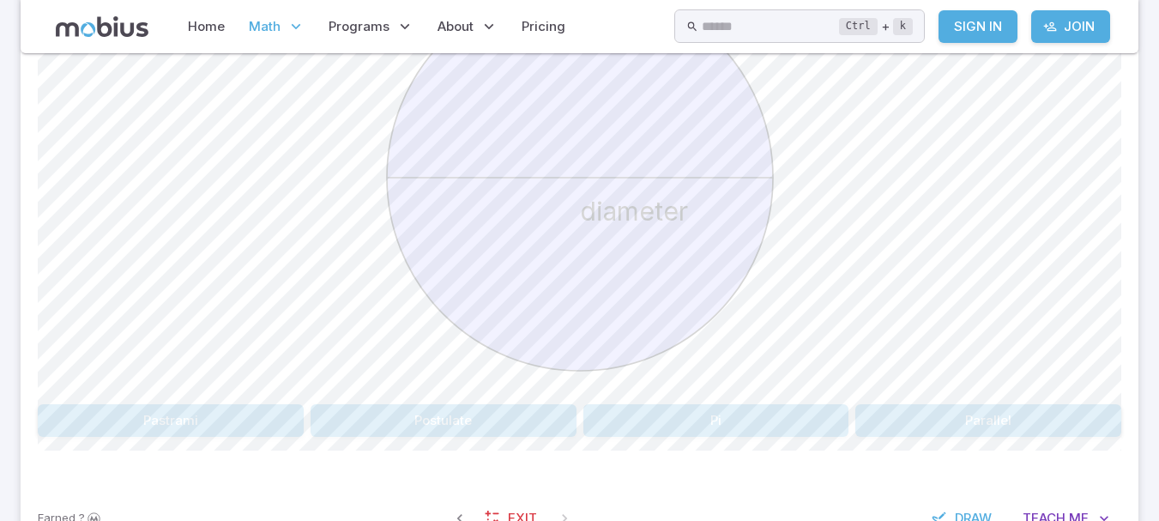
scroll to position [574, 0]
click at [738, 419] on button "Pi" at bounding box center [716, 419] width 266 height 33
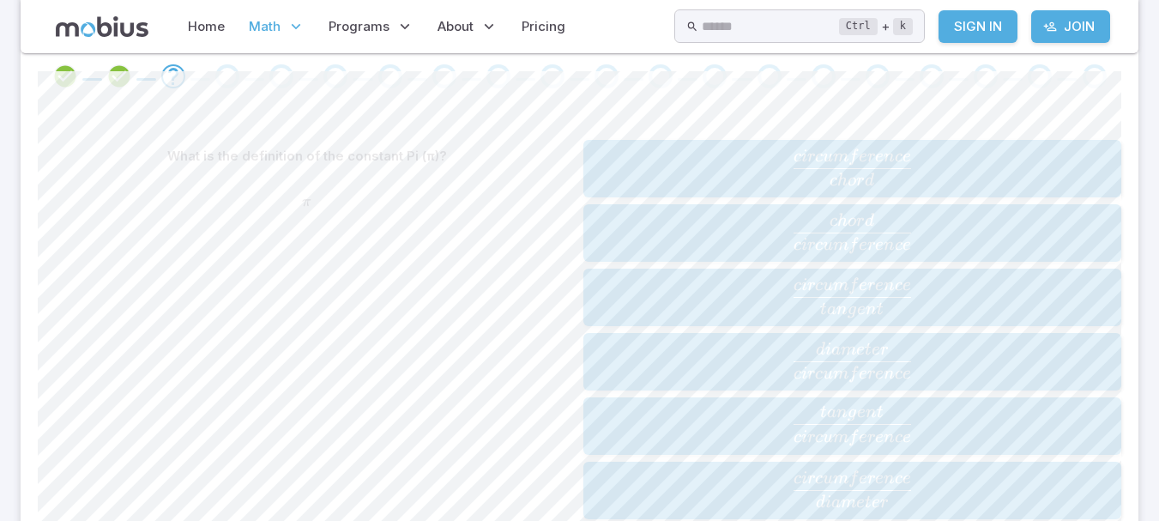
scroll to position [427, 0]
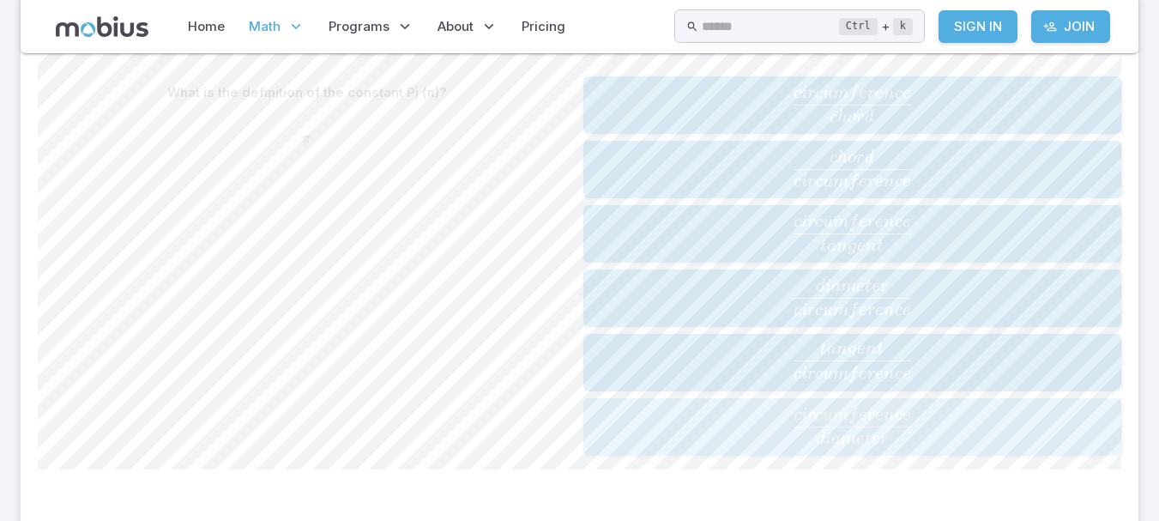
click at [648, 417] on span "d iam e t er c i rc u m f ere n ce ​" at bounding box center [851, 425] width 527 height 37
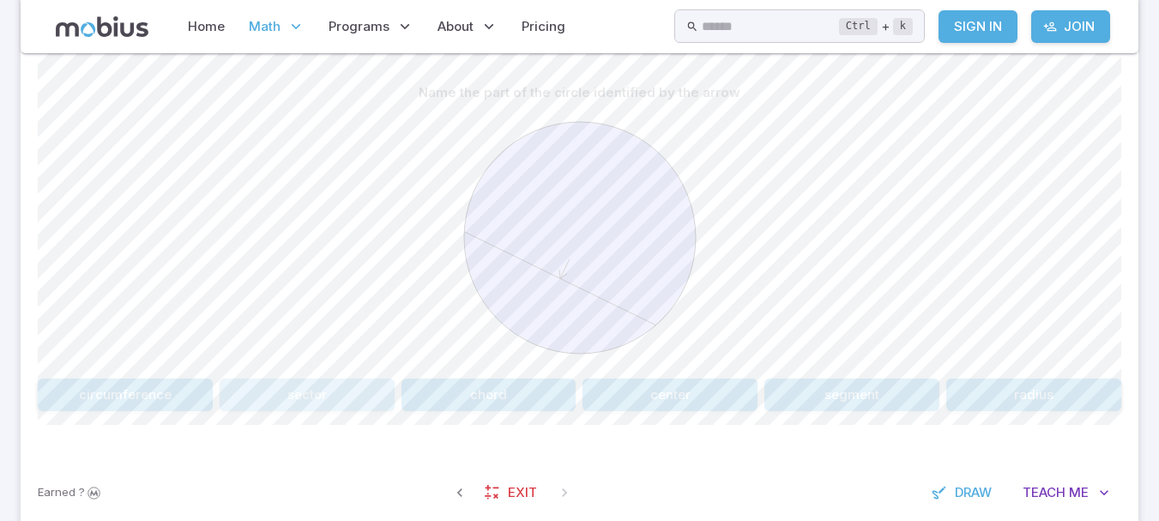
click at [329, 395] on button "sector" at bounding box center [307, 394] width 175 height 33
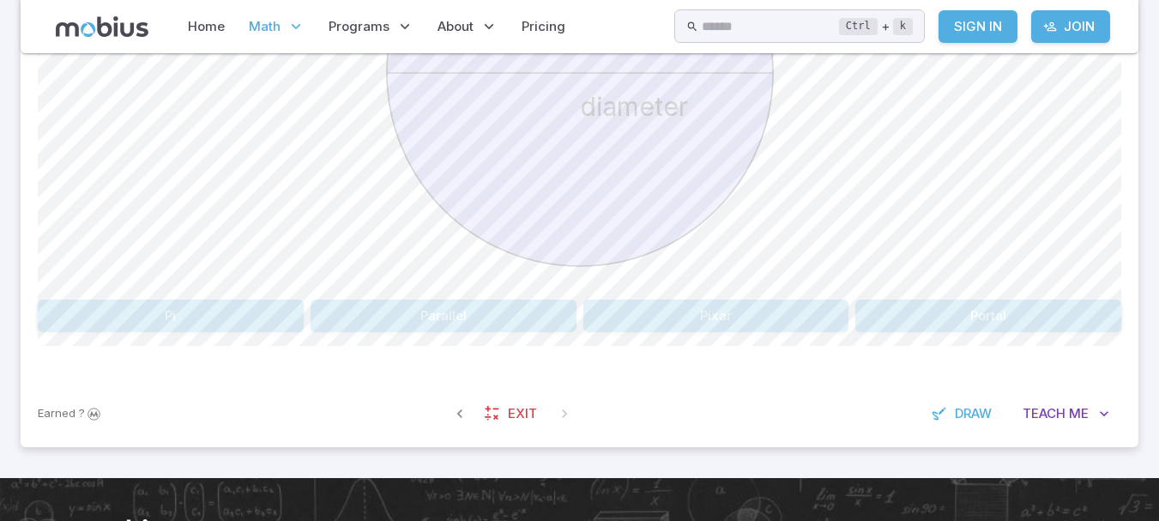
scroll to position [680, 0]
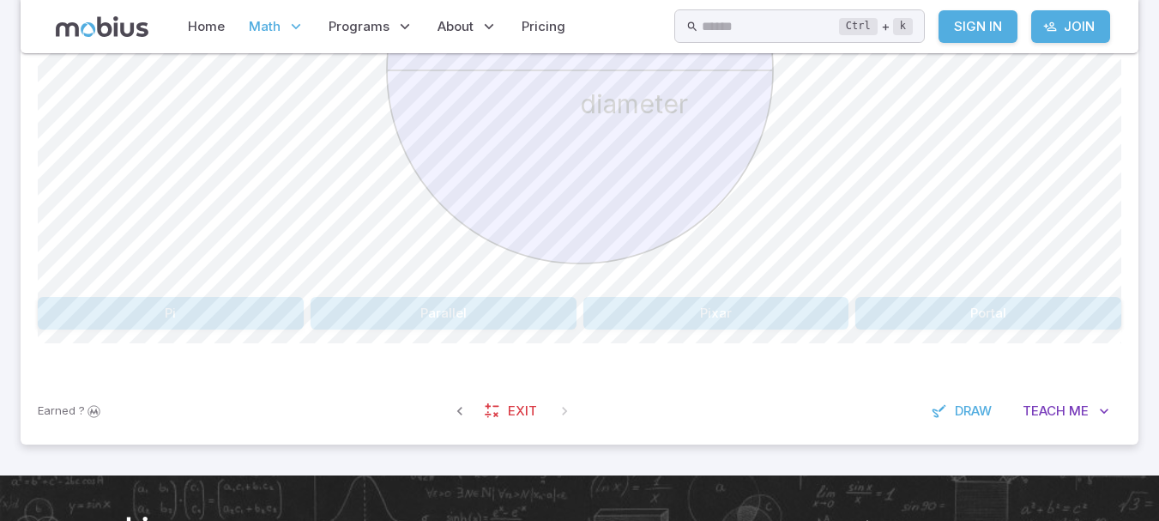
click at [226, 322] on button "Pi" at bounding box center [171, 313] width 266 height 33
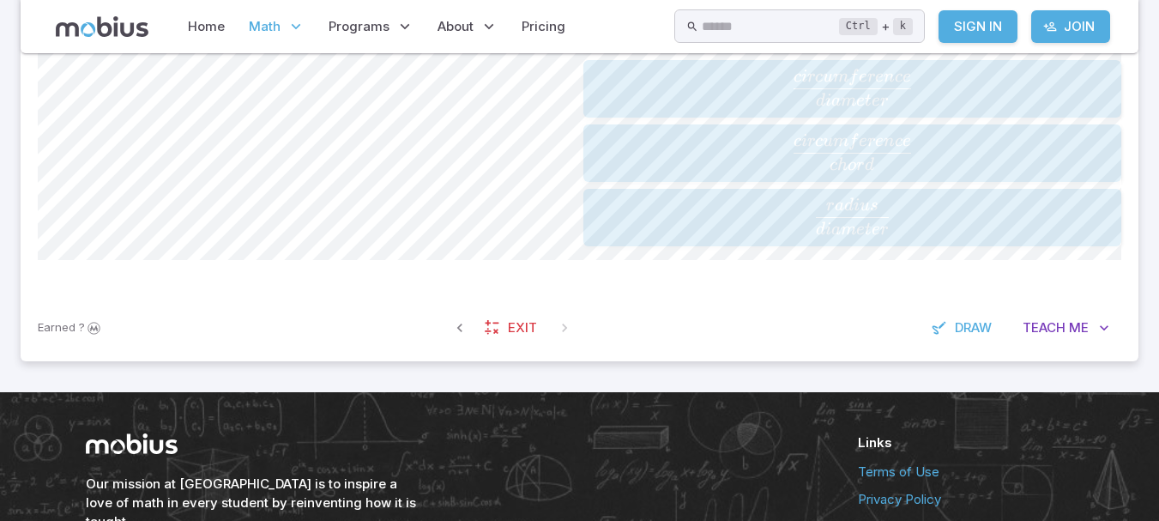
scroll to position [437, 0]
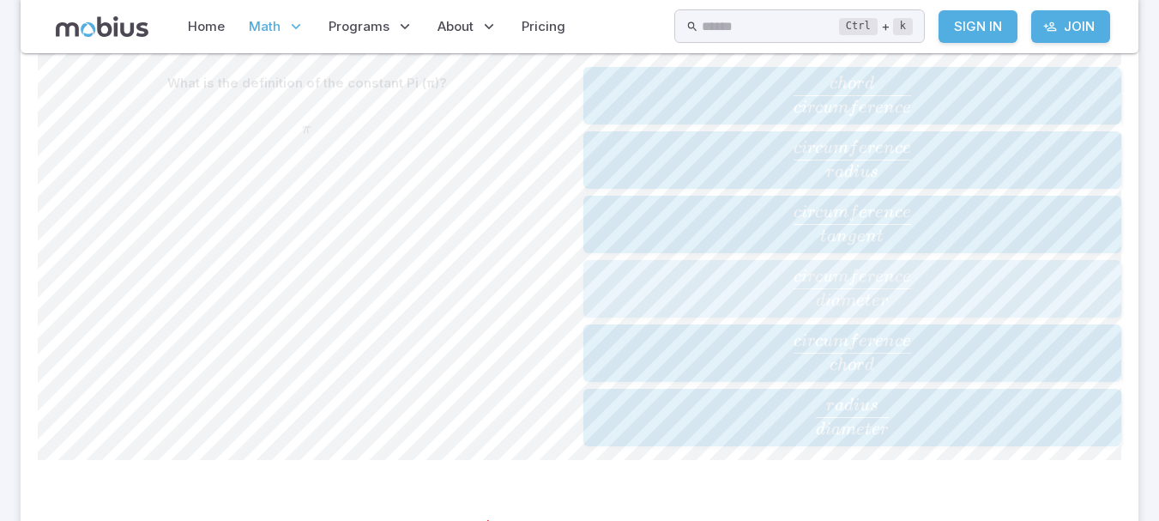
click at [603, 278] on span "d iam e t er c i rc u m f ere n ce ​" at bounding box center [851, 286] width 527 height 37
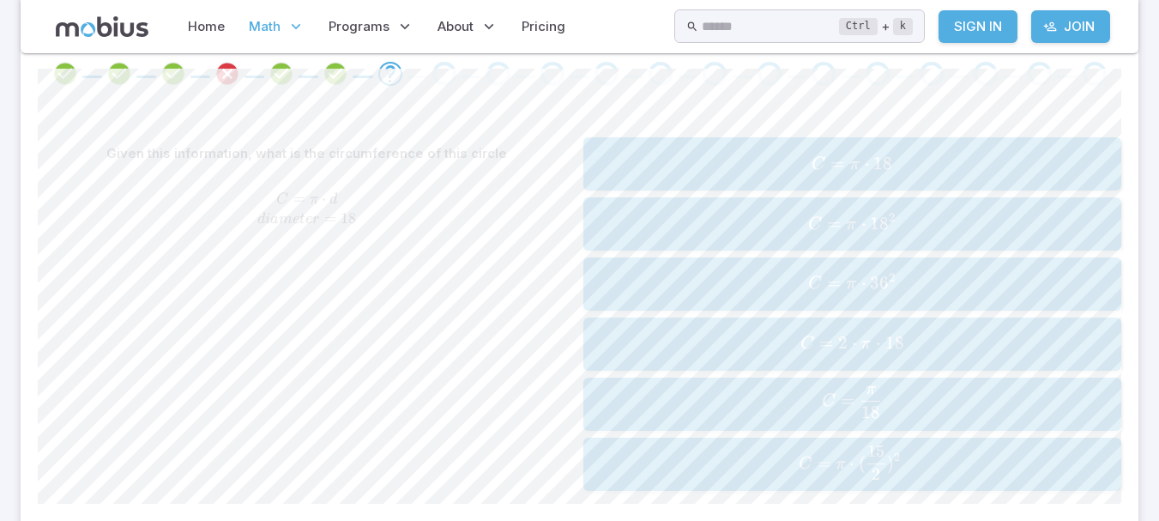
scroll to position [368, 0]
click at [611, 407] on span "C = 18 π ​" at bounding box center [851, 400] width 527 height 33
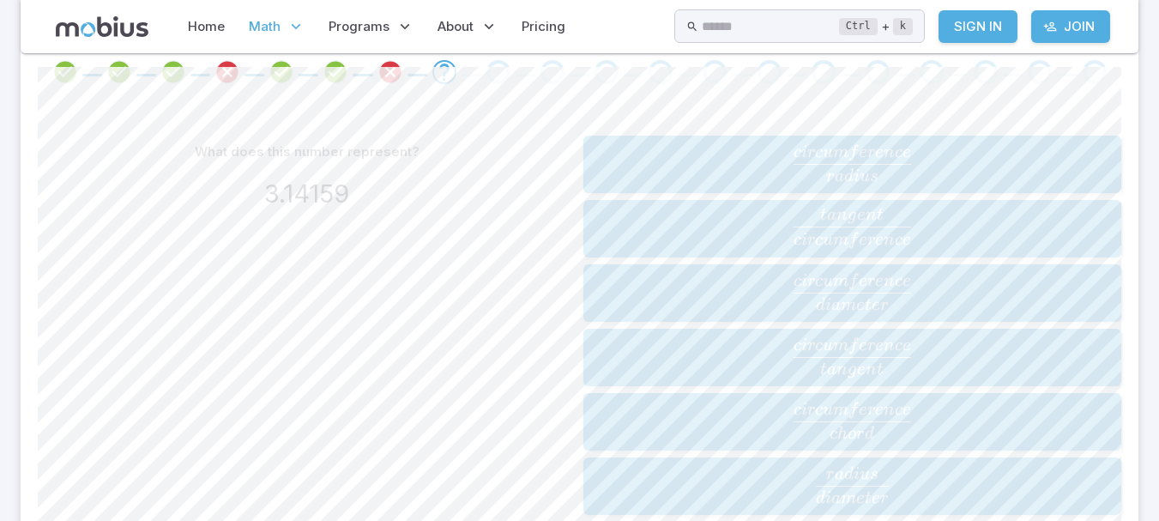
click at [612, 304] on span "d iam e t er c i rc u m f ere n ce ​" at bounding box center [851, 291] width 527 height 37
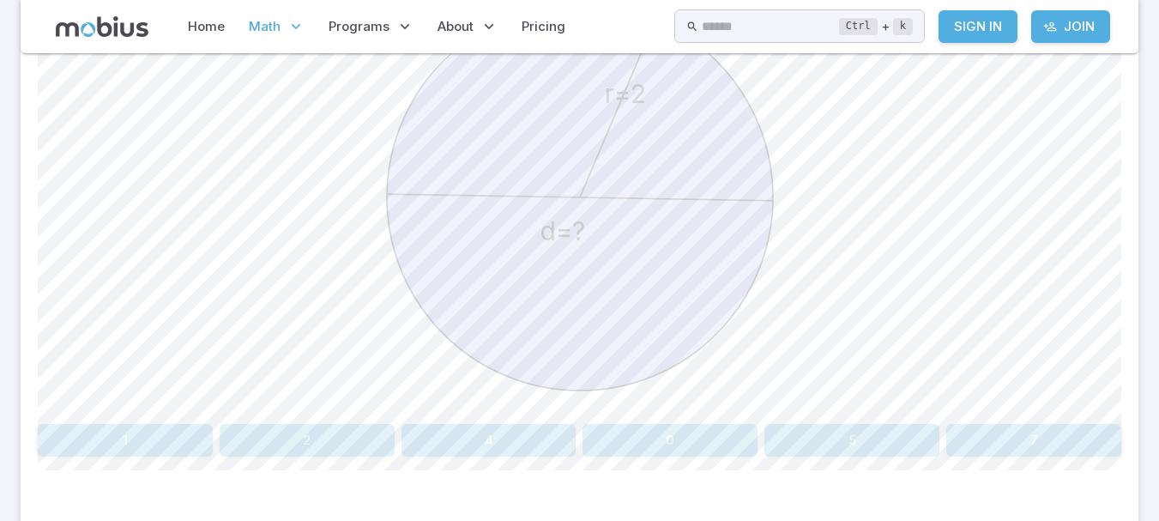
scroll to position [554, 0]
click at [523, 446] on button "4" at bounding box center [488, 439] width 175 height 33
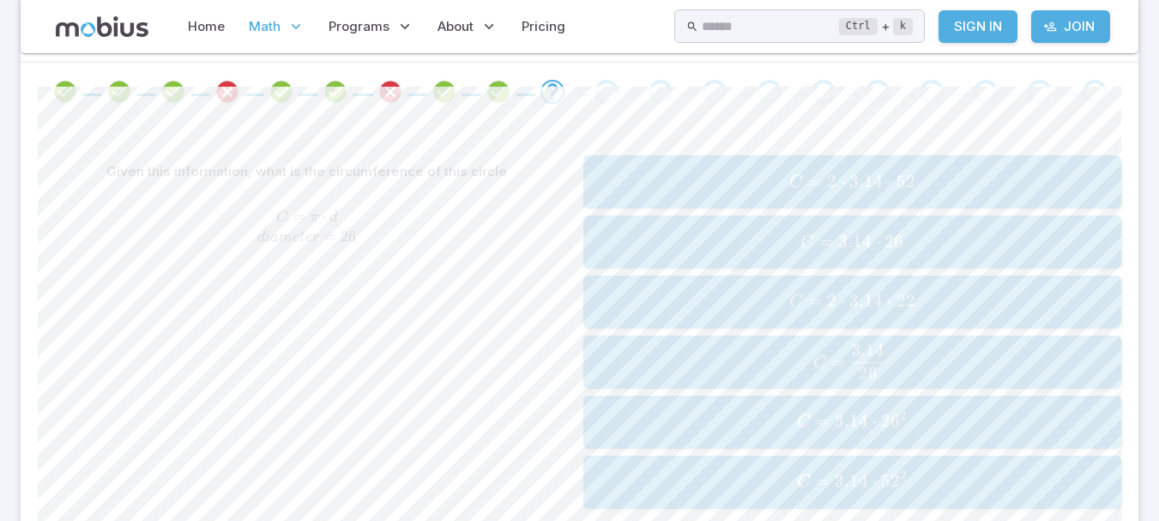
scroll to position [350, 0]
click at [629, 241] on span "C = 3.14 ⋅ 26" at bounding box center [851, 240] width 527 height 23
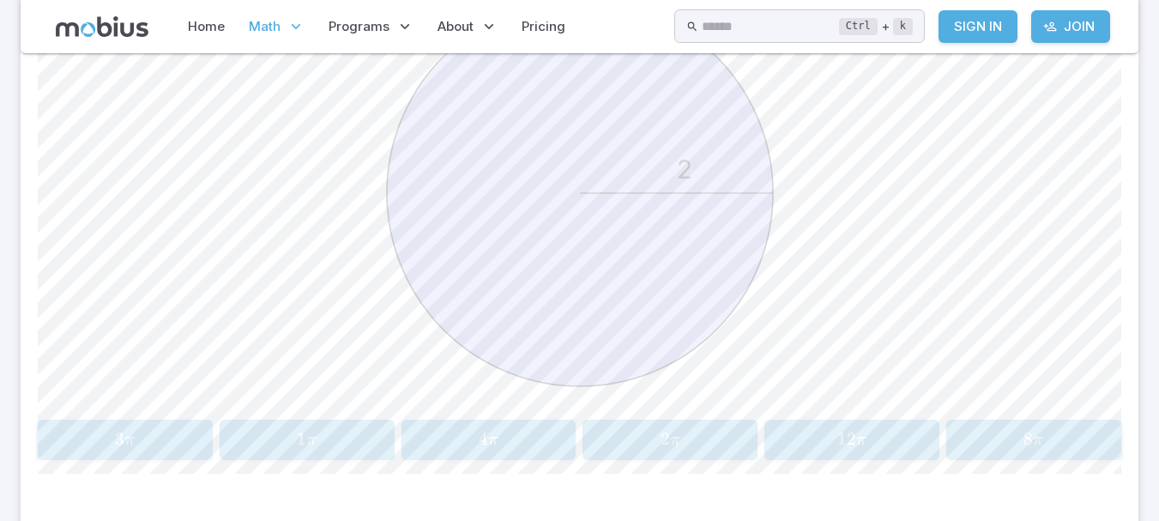
scroll to position [556, 0]
click at [622, 442] on span "2 π" at bounding box center [670, 441] width 164 height 23
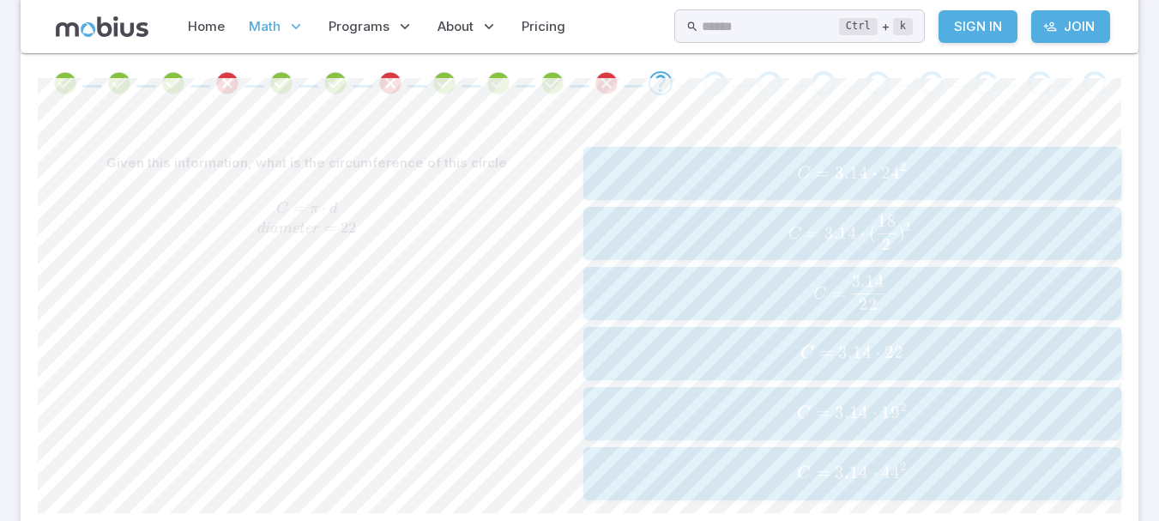
scroll to position [353, 0]
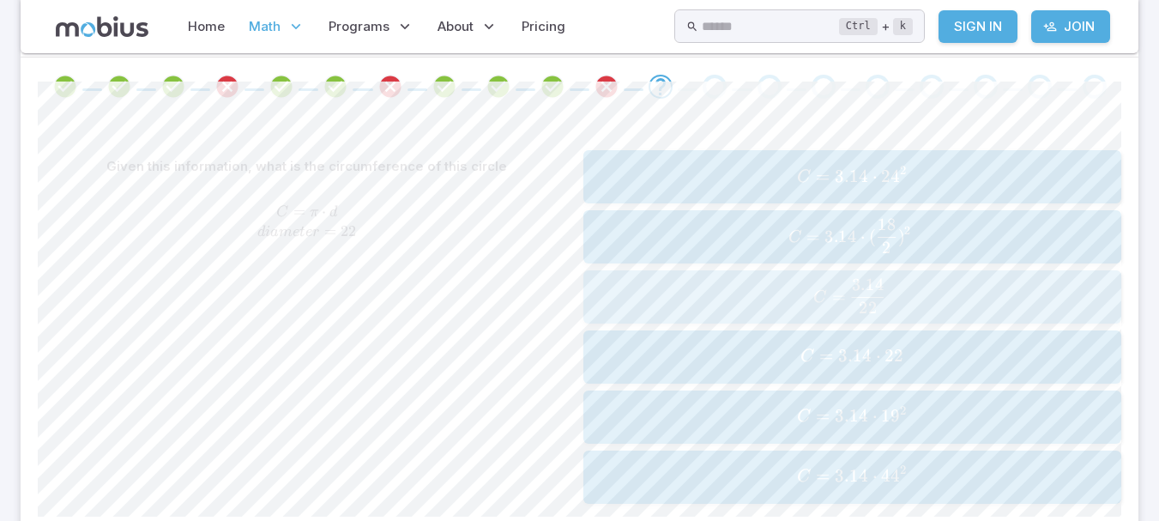
click at [611, 312] on span "C = 22 3.14 ​" at bounding box center [850, 296] width 490 height 34
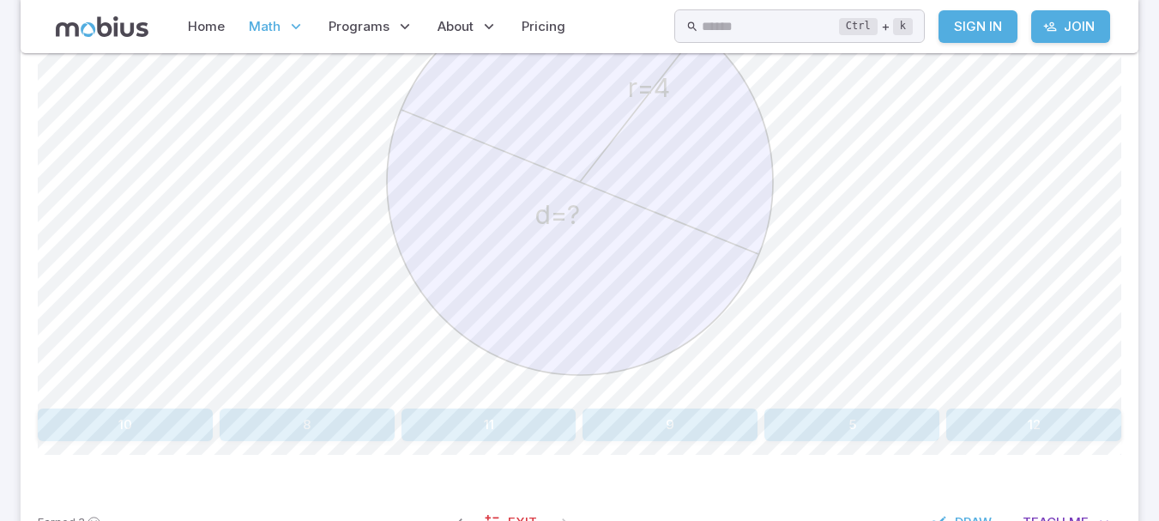
scroll to position [568, 0]
click at [702, 431] on button "9" at bounding box center [669, 425] width 175 height 33
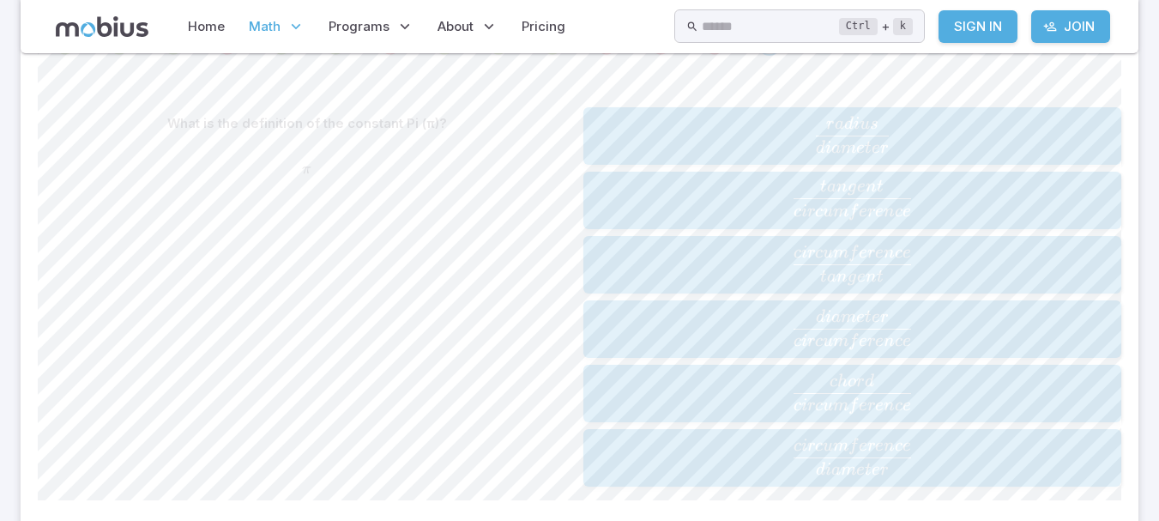
scroll to position [398, 0]
click at [601, 451] on span "d iam e t er c i rc u m f ere n ce ​" at bounding box center [851, 454] width 527 height 37
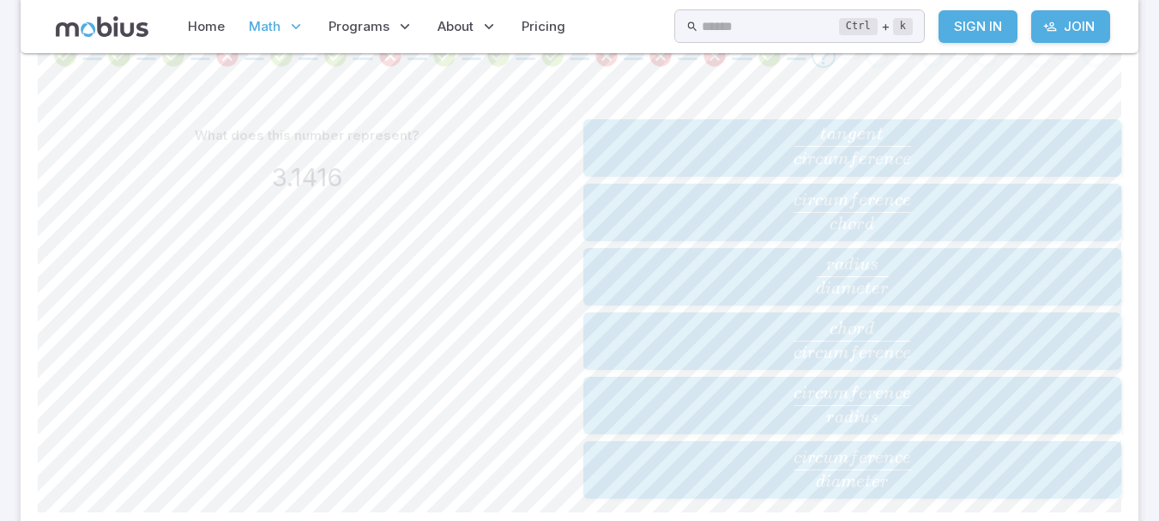
scroll to position [385, 0]
click at [650, 467] on span "d iam e t er c i rc u m f ere n ce ​" at bounding box center [851, 467] width 527 height 37
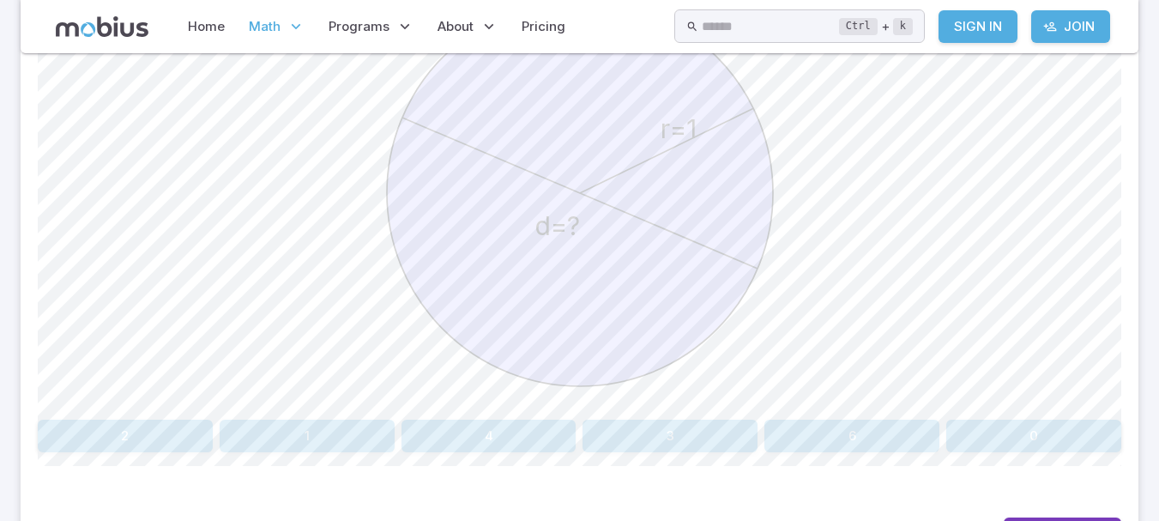
scroll to position [557, 0]
click at [477, 443] on button "4" at bounding box center [488, 436] width 175 height 33
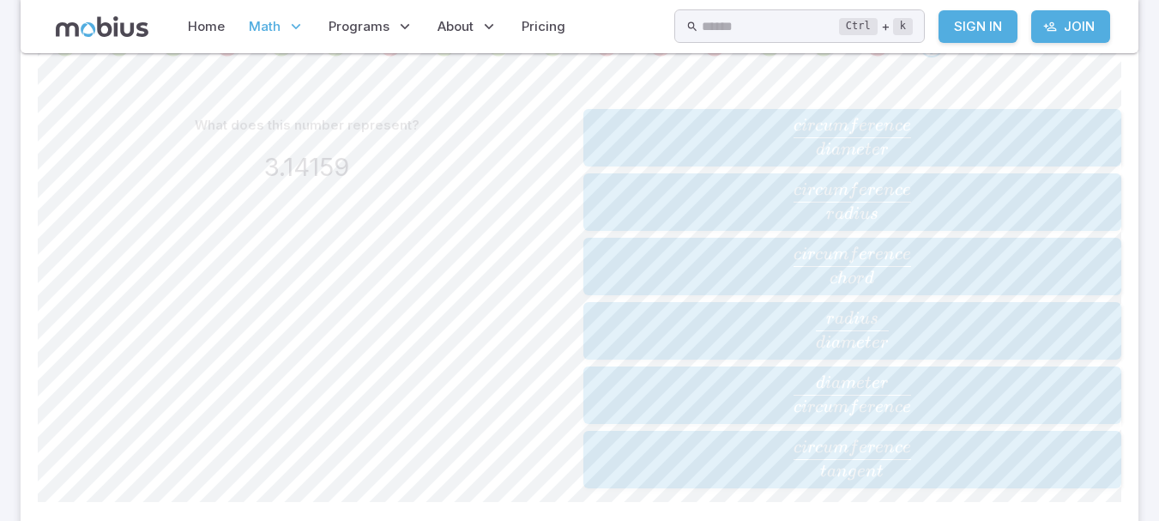
scroll to position [402, 0]
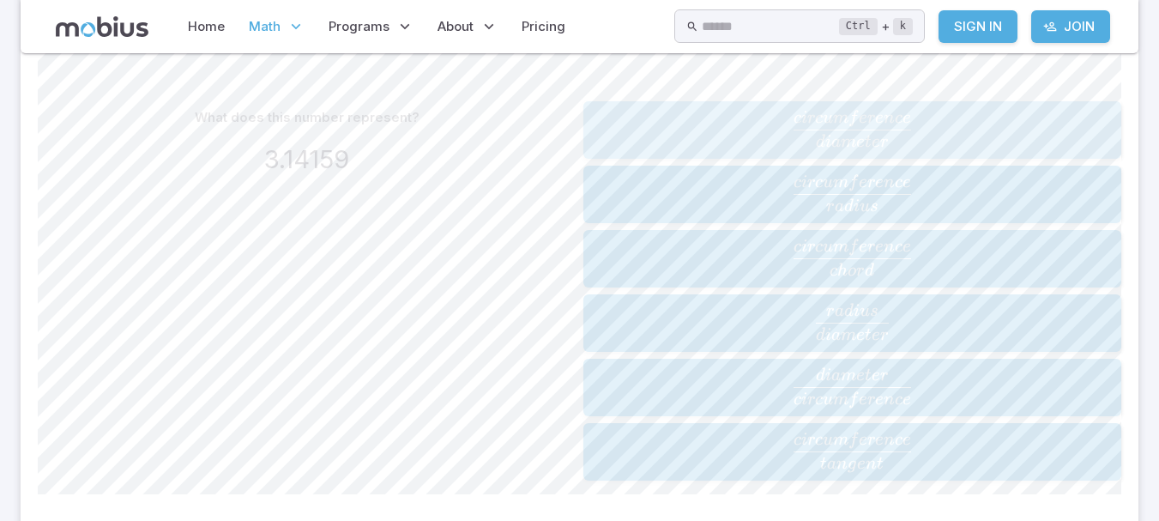
click at [624, 142] on span "d iam e t er c i rc u m f ere n ce ​" at bounding box center [851, 128] width 527 height 37
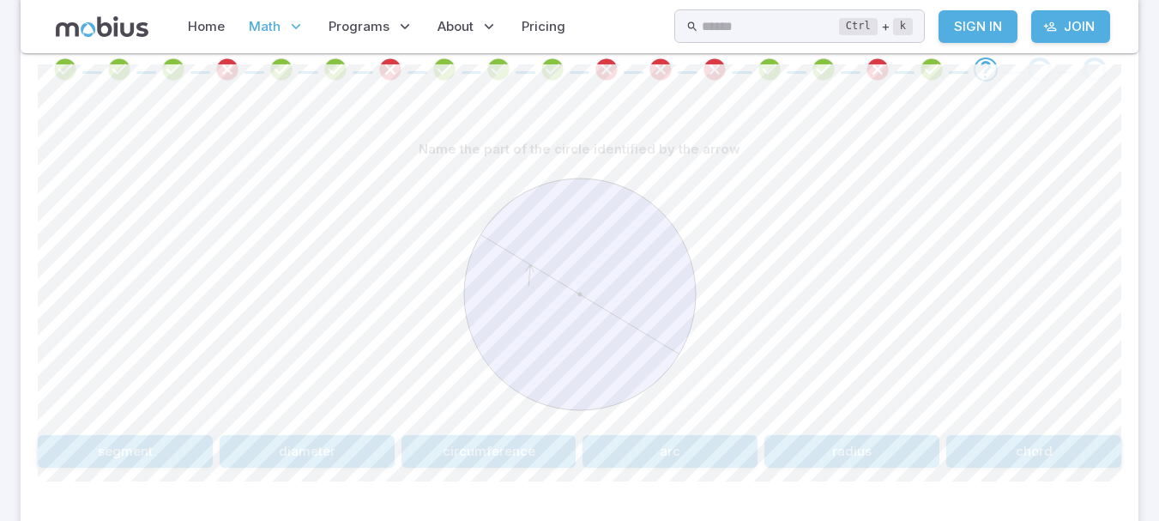
scroll to position [372, 0]
click at [1057, 442] on button "chord" at bounding box center [1033, 449] width 175 height 33
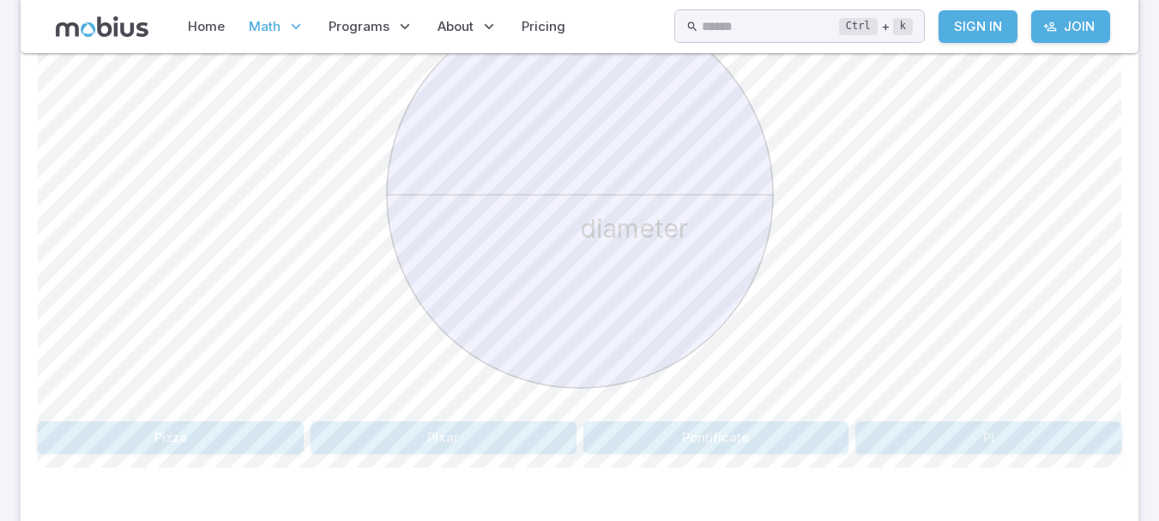
scroll to position [558, 0]
click at [971, 432] on button "Pi" at bounding box center [988, 435] width 266 height 33
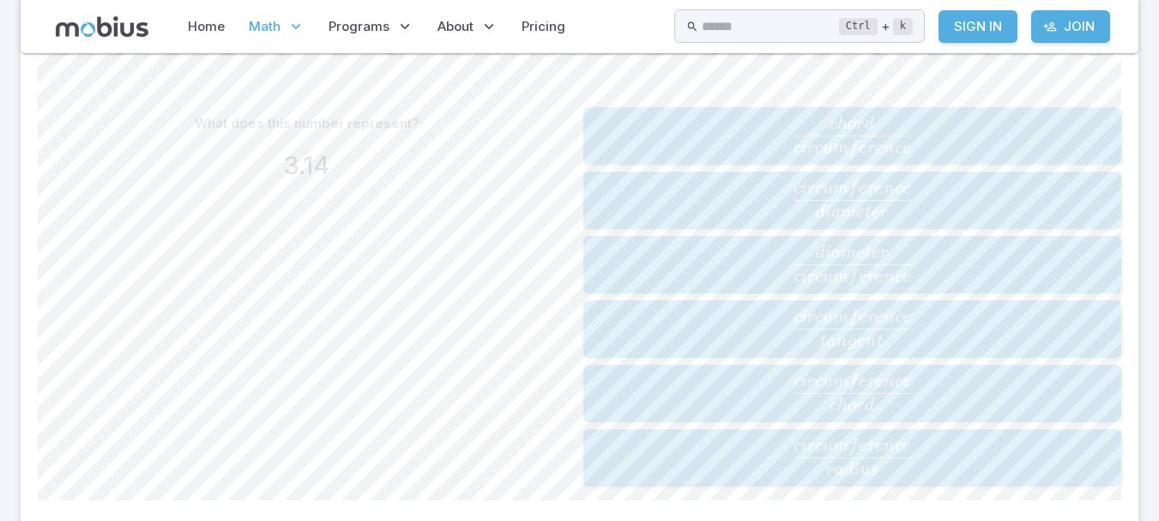
scroll to position [407, 0]
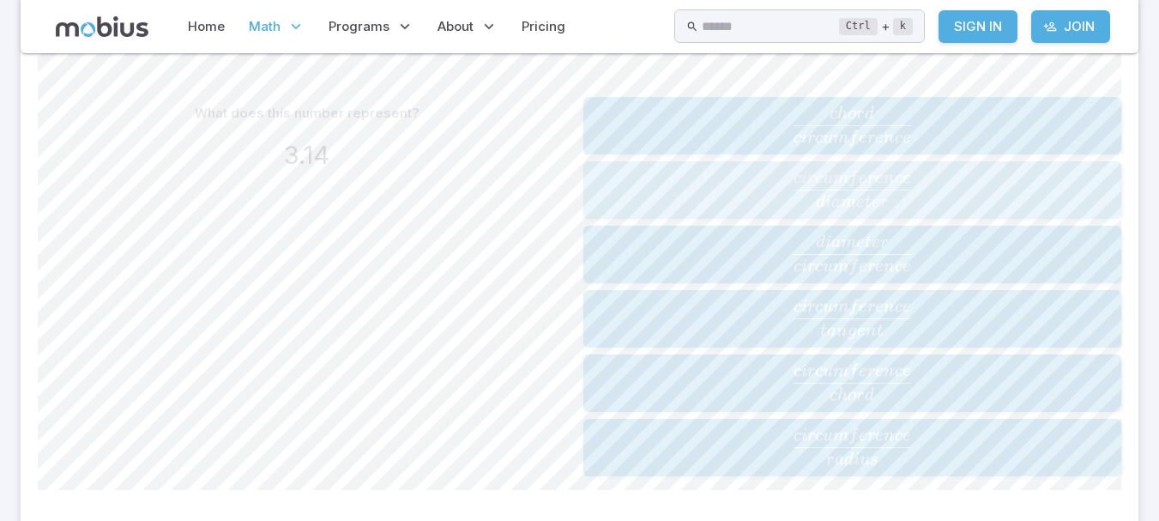
click at [622, 197] on span "d iam e t er c i rc u m f ere n ce ​" at bounding box center [851, 188] width 527 height 37
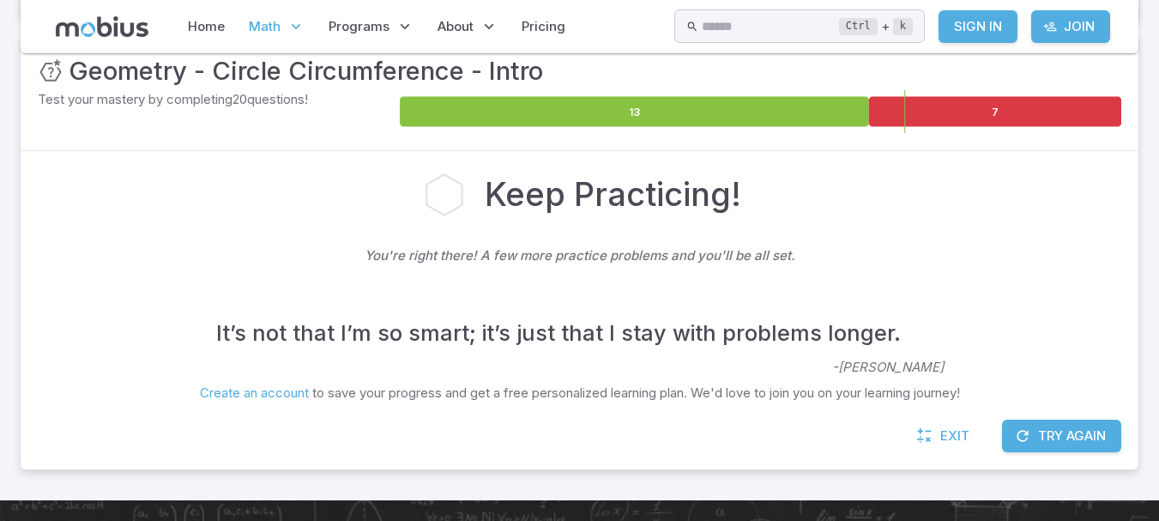
scroll to position [253, 0]
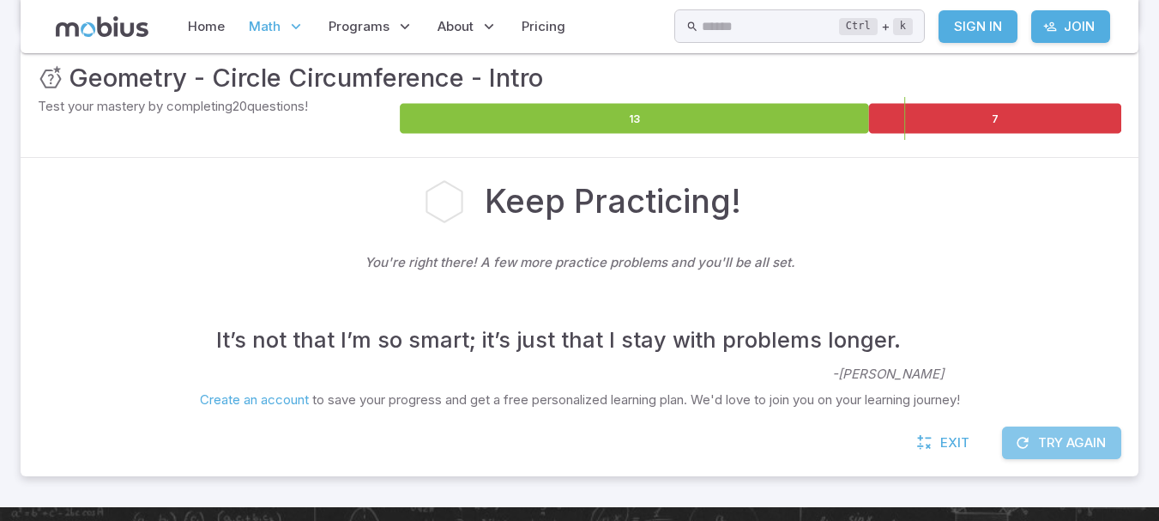
click at [1061, 443] on button "Try Again" at bounding box center [1061, 442] width 119 height 33
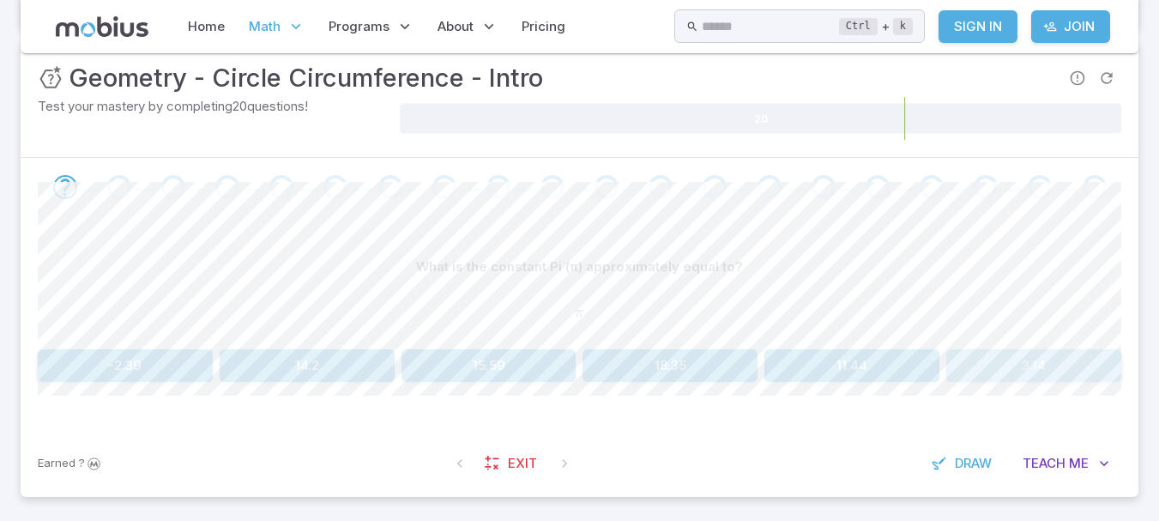
click at [1011, 356] on button "3.14" at bounding box center [1033, 365] width 175 height 33
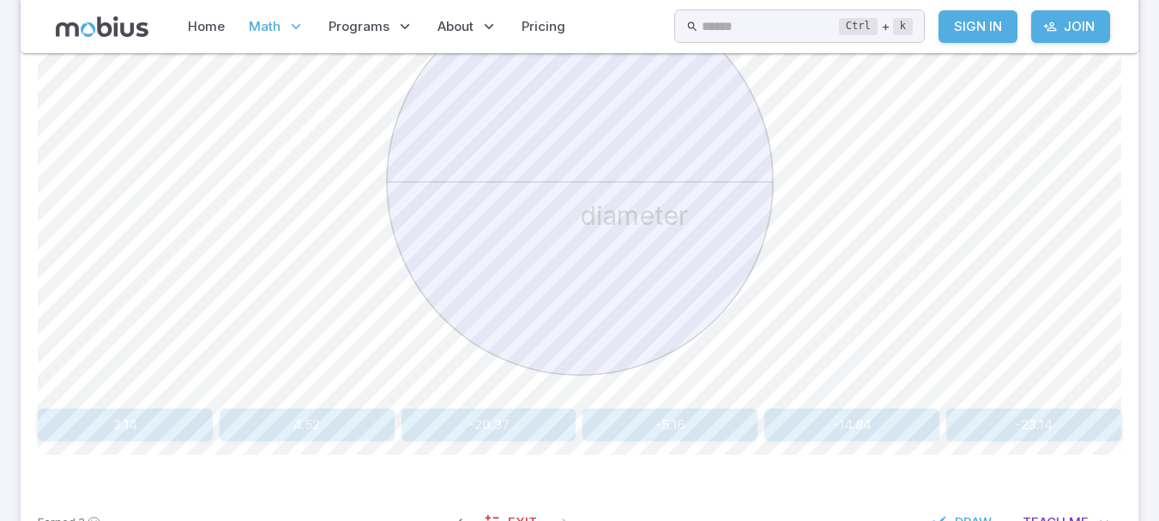
scroll to position [569, 0]
click at [87, 416] on button "3.14" at bounding box center [125, 423] width 175 height 33
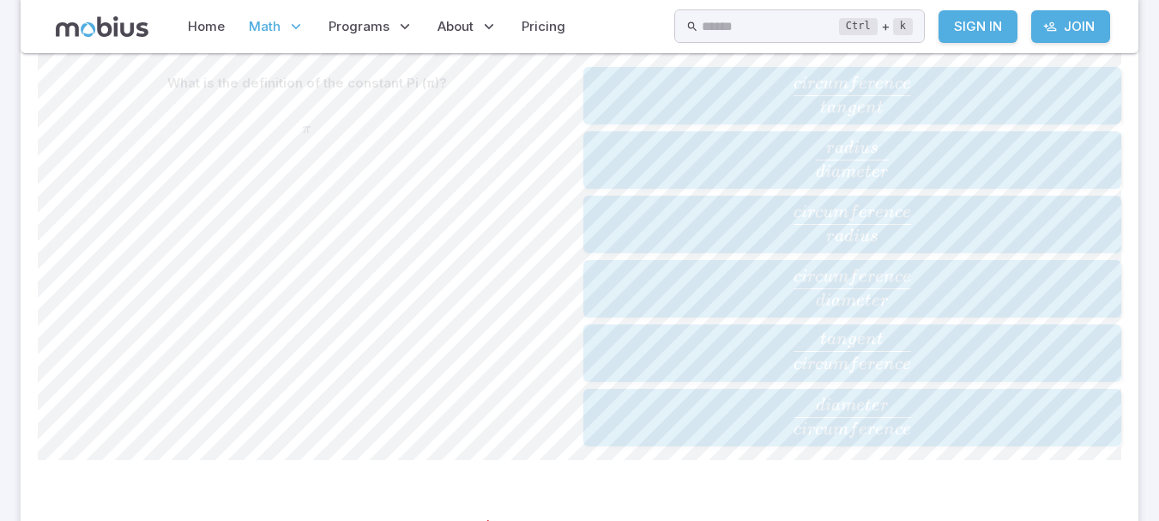
scroll to position [436, 0]
click at [405, 239] on div "What is the definition of the constant Pi (π)? π \pi π" at bounding box center [307, 257] width 539 height 379
click at [622, 280] on span "d iam e t er c i rc u m f ere n ce ​" at bounding box center [851, 287] width 527 height 37
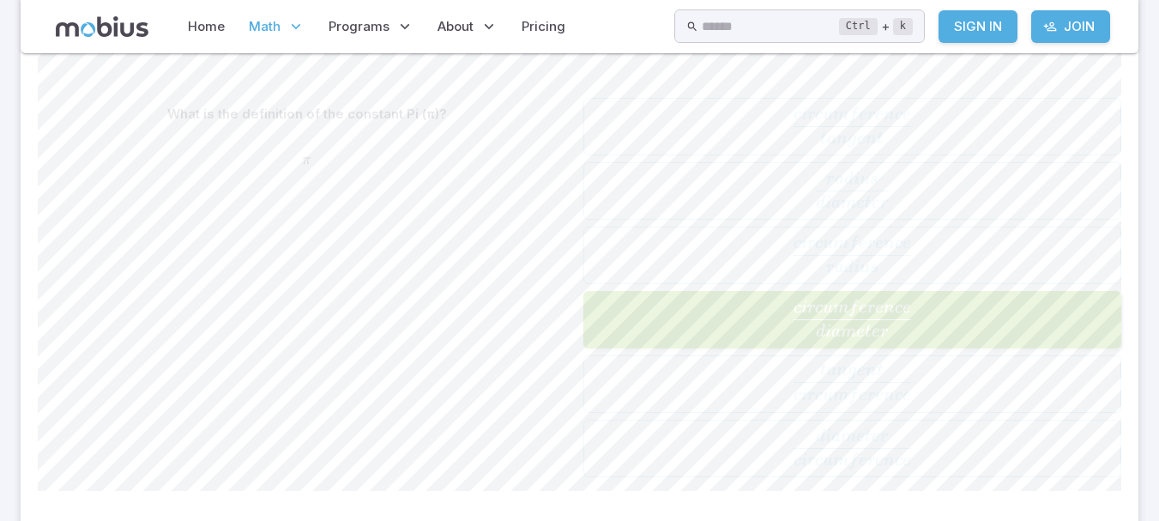
scroll to position [340, 0]
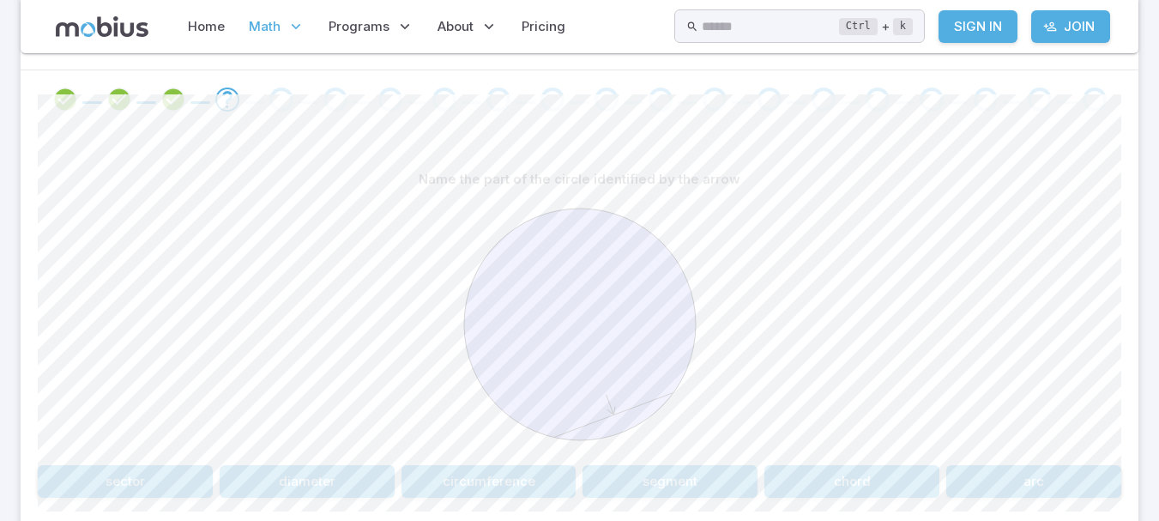
click at [808, 473] on button "chord" at bounding box center [851, 481] width 175 height 33
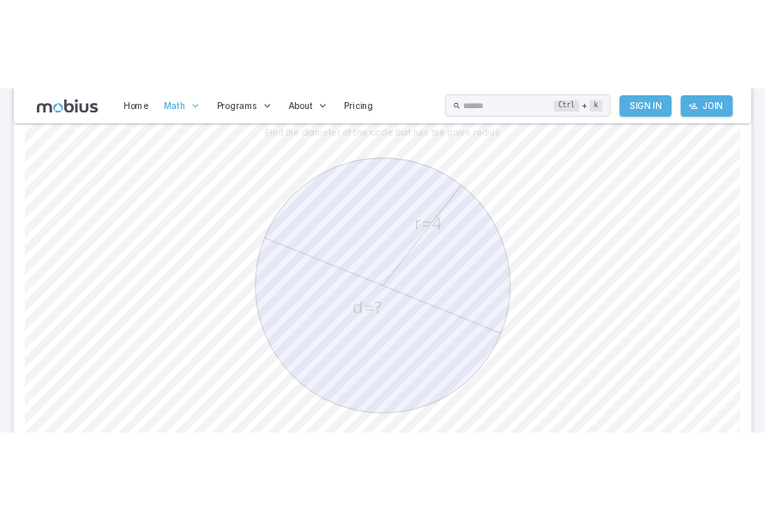
scroll to position [449, 0]
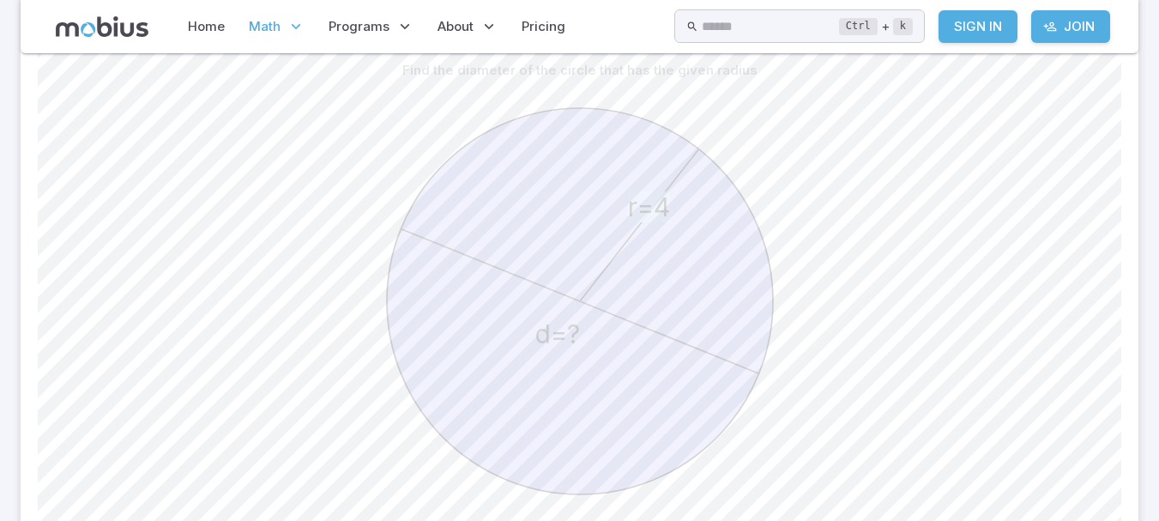
drag, startPoint x: 789, startPoint y: 316, endPoint x: 728, endPoint y: 357, distance: 73.5
click at [728, 357] on icon "r=4 d=?" at bounding box center [579, 301] width 429 height 429
click at [754, 370] on circle at bounding box center [580, 301] width 386 height 386
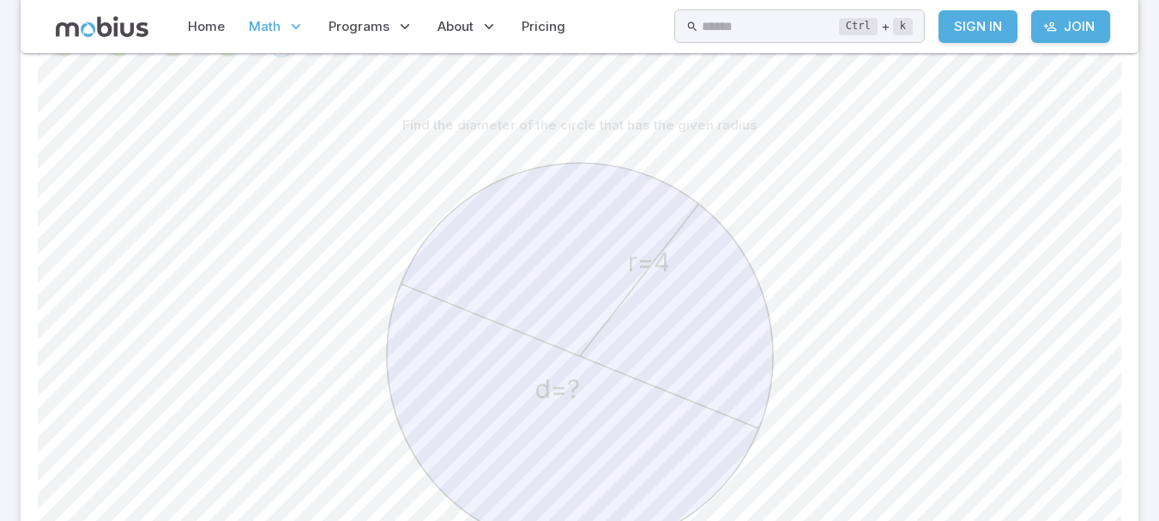
scroll to position [773, 0]
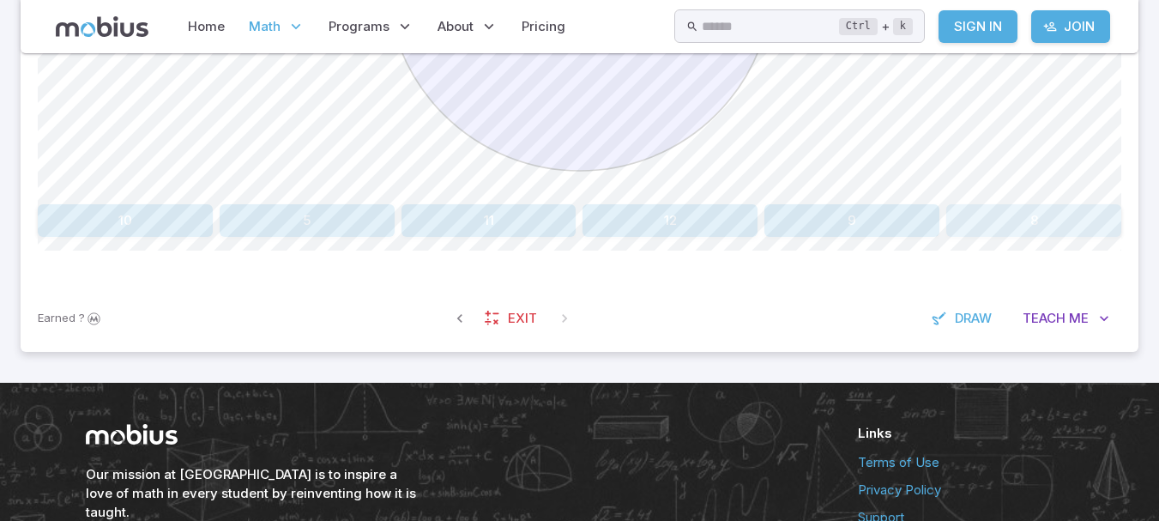
click at [1041, 222] on button "8" at bounding box center [1033, 220] width 175 height 33
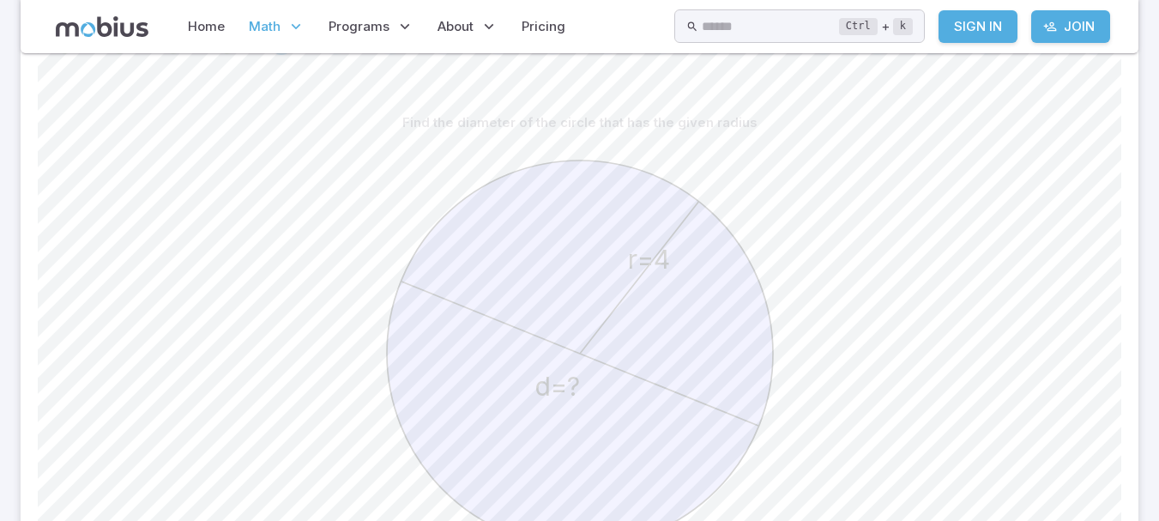
scroll to position [352, 0]
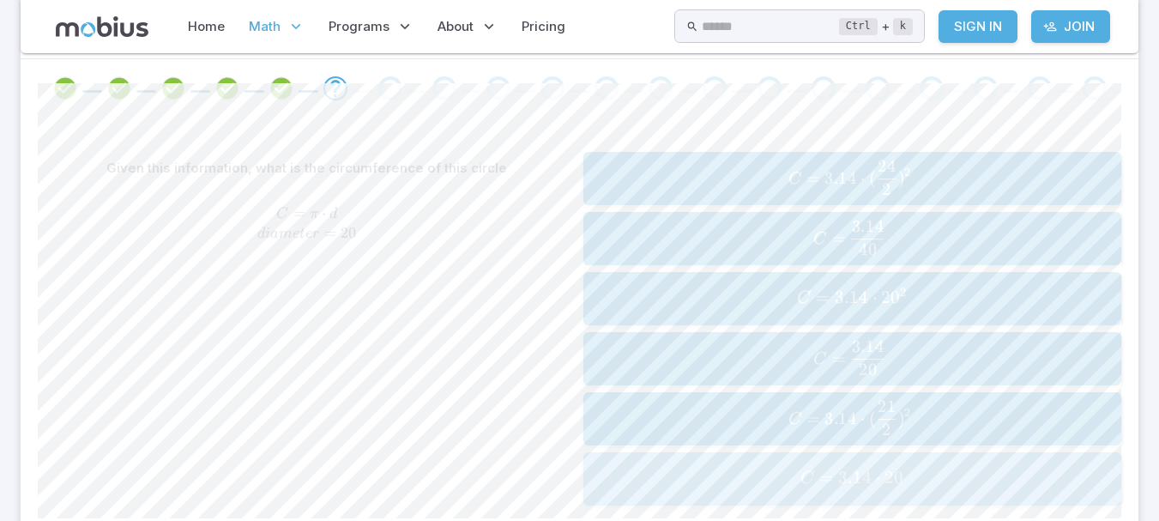
click at [636, 475] on span "C = 3.14 ⋅ 20" at bounding box center [851, 478] width 527 height 23
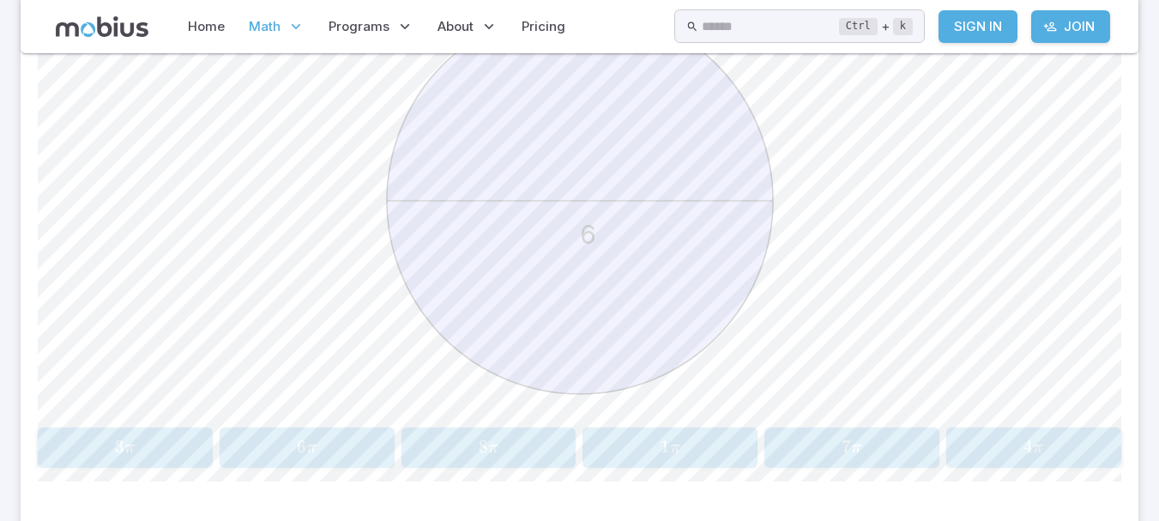
scroll to position [551, 0]
click at [817, 437] on span "7 π" at bounding box center [852, 446] width 164 height 23
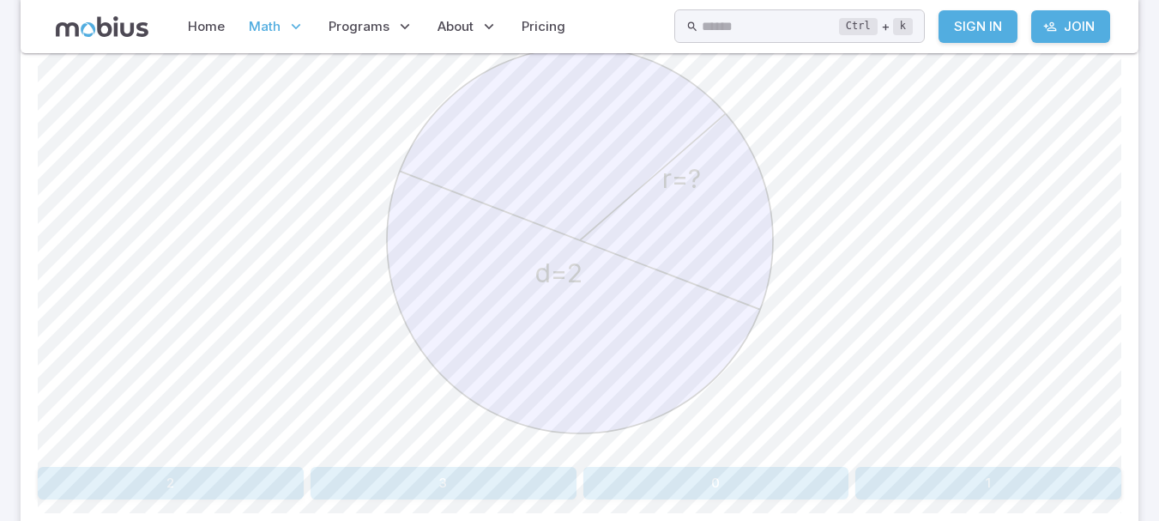
scroll to position [521, 0]
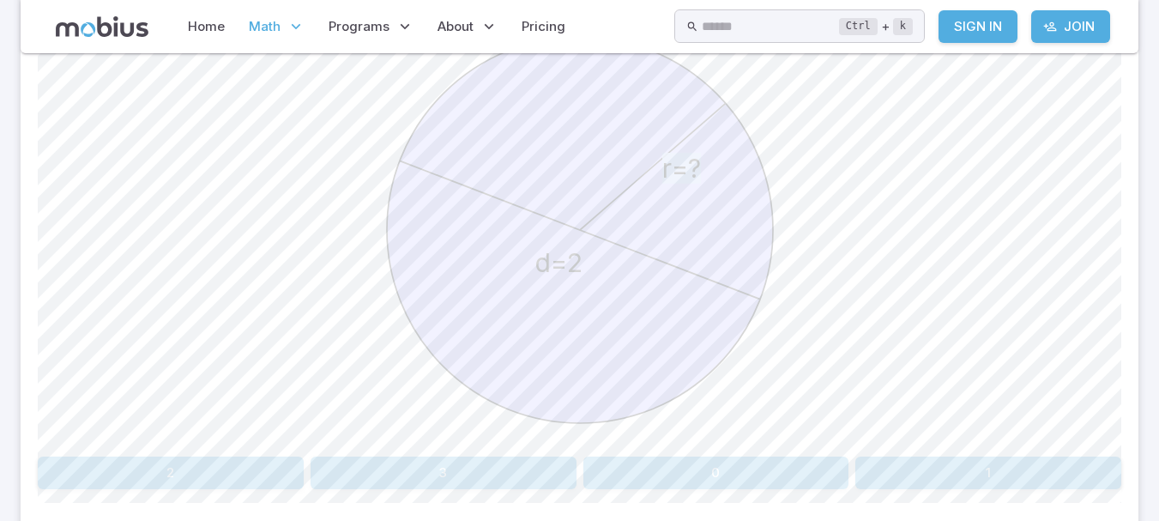
drag, startPoint x: 521, startPoint y: 284, endPoint x: 381, endPoint y: 346, distance: 154.0
click at [381, 346] on icon "r=? d=2" at bounding box center [579, 229] width 429 height 429
click at [238, 474] on button "2" at bounding box center [171, 472] width 266 height 33
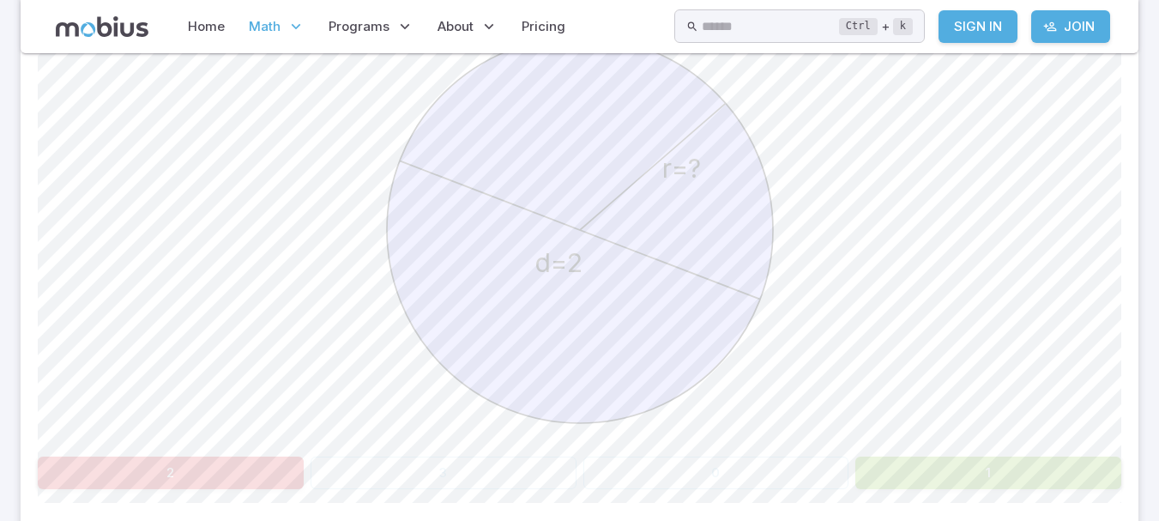
click at [257, 310] on div "r=? d=2" at bounding box center [579, 232] width 1083 height 434
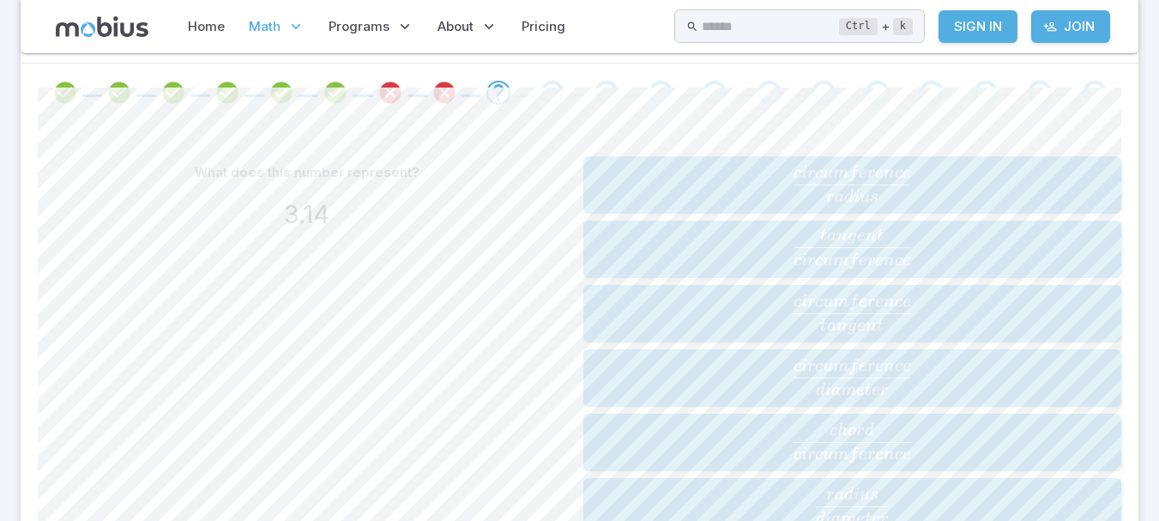
scroll to position [346, 0]
click at [357, 353] on div "What does this number represent? 3.14" at bounding box center [307, 346] width 539 height 379
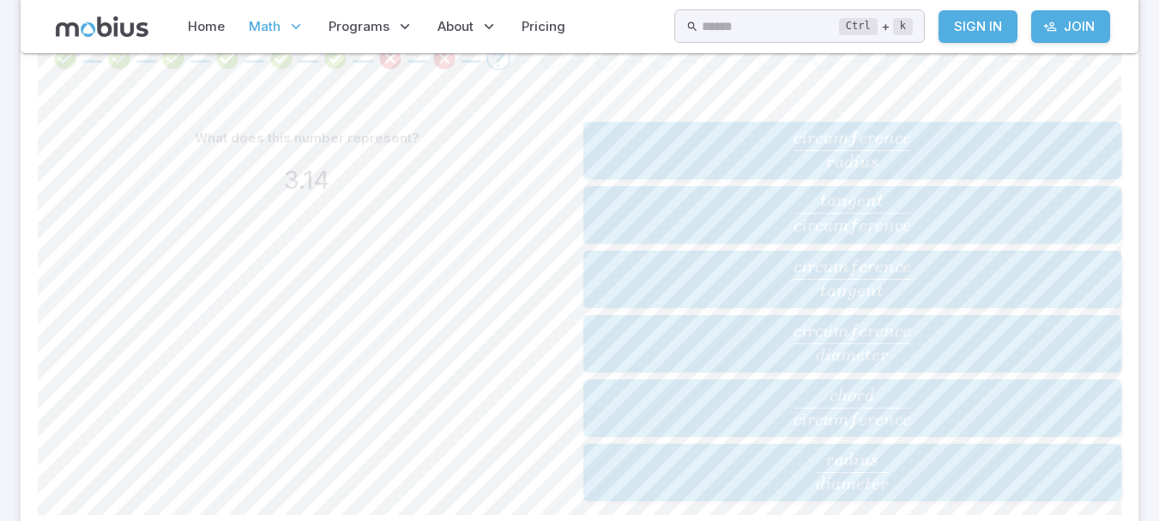
scroll to position [386, 0]
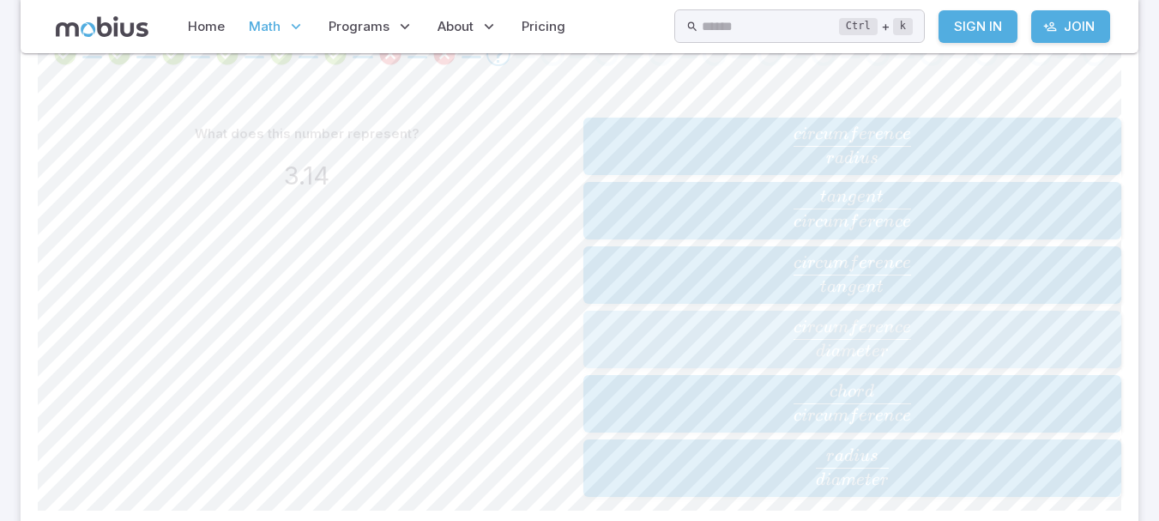
click at [636, 321] on span "d iam e t er c i rc u m f ere n ce ​" at bounding box center [851, 337] width 527 height 37
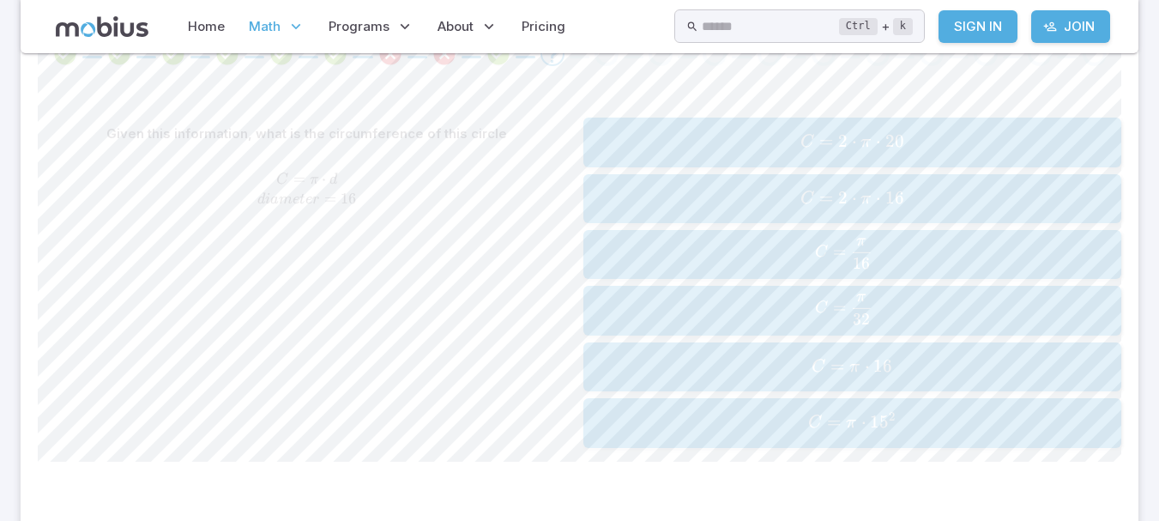
scroll to position [328, 0]
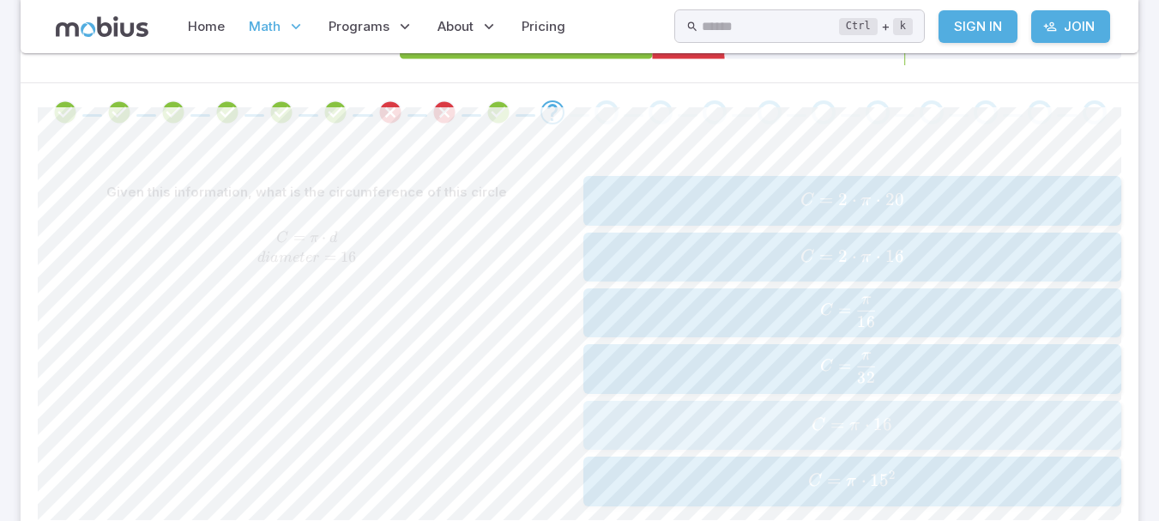
click at [621, 414] on span "C = π ⋅ 16" at bounding box center [851, 424] width 527 height 23
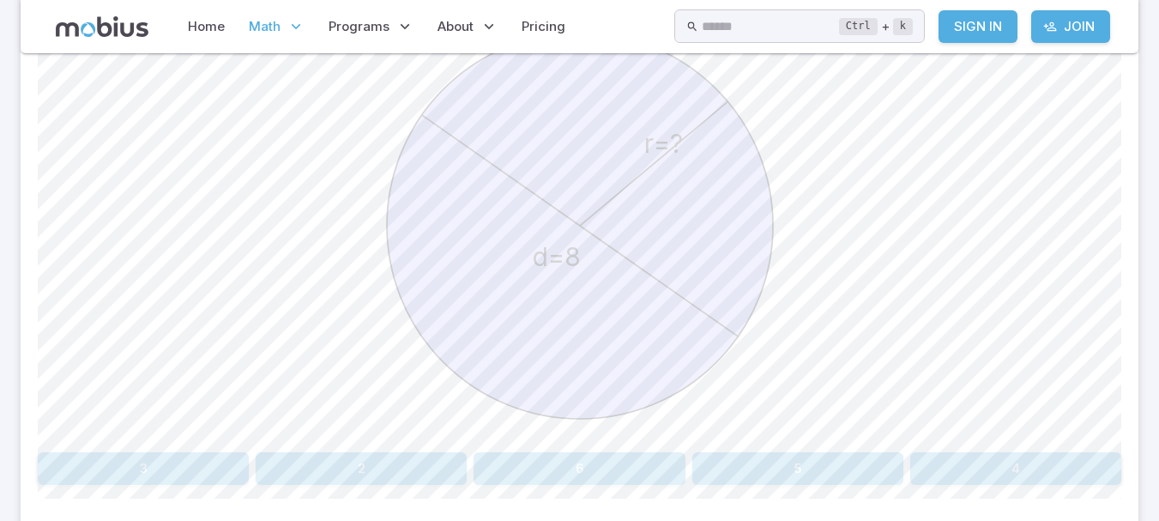
scroll to position [526, 0]
click at [994, 471] on button "4" at bounding box center [1015, 467] width 211 height 33
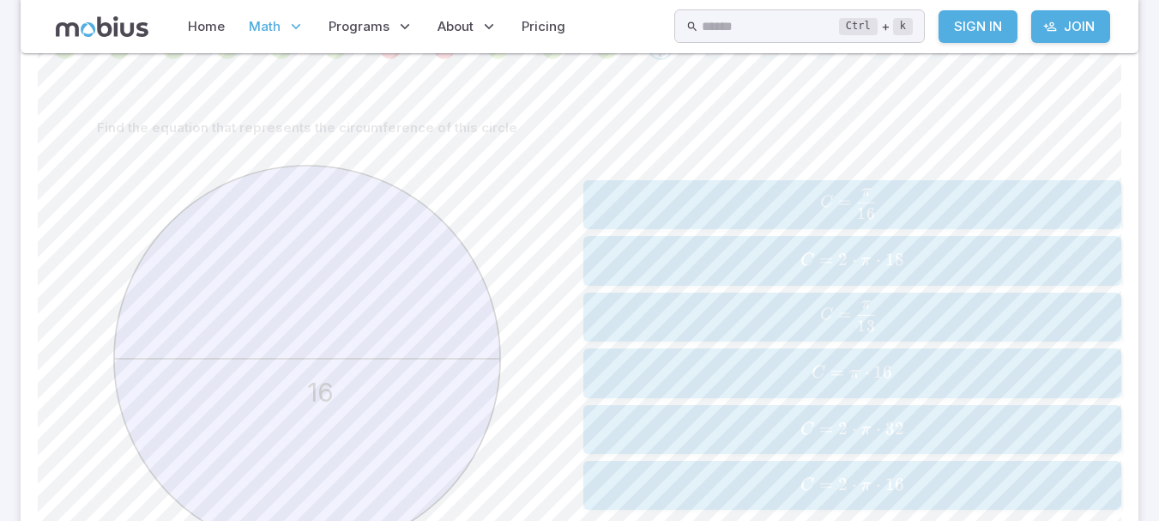
scroll to position [395, 0]
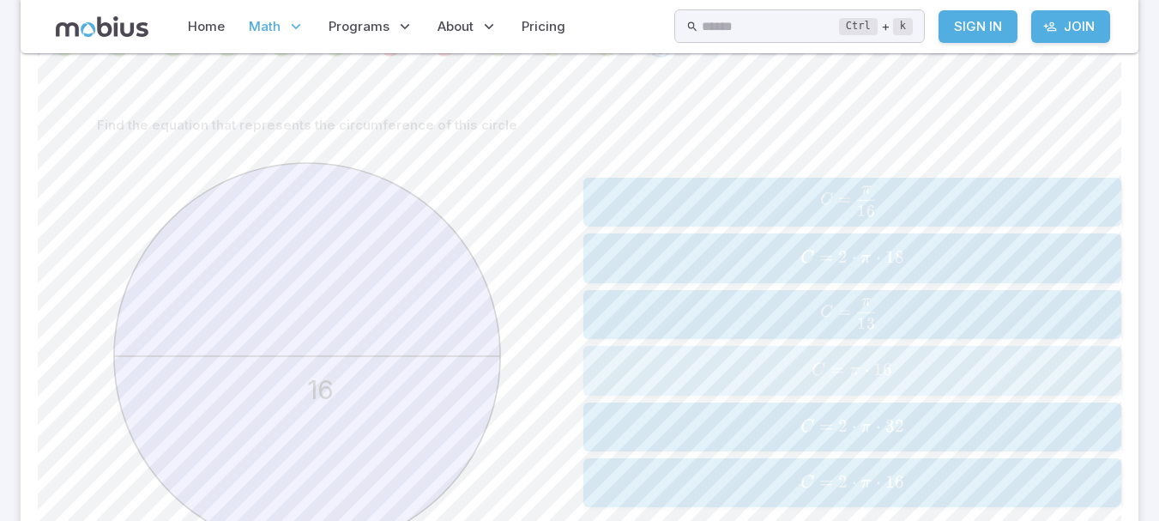
click at [584, 374] on button "C = π ⋅ 16 C = \pi \cdot 16 C = π ⋅ 16" at bounding box center [852, 370] width 539 height 49
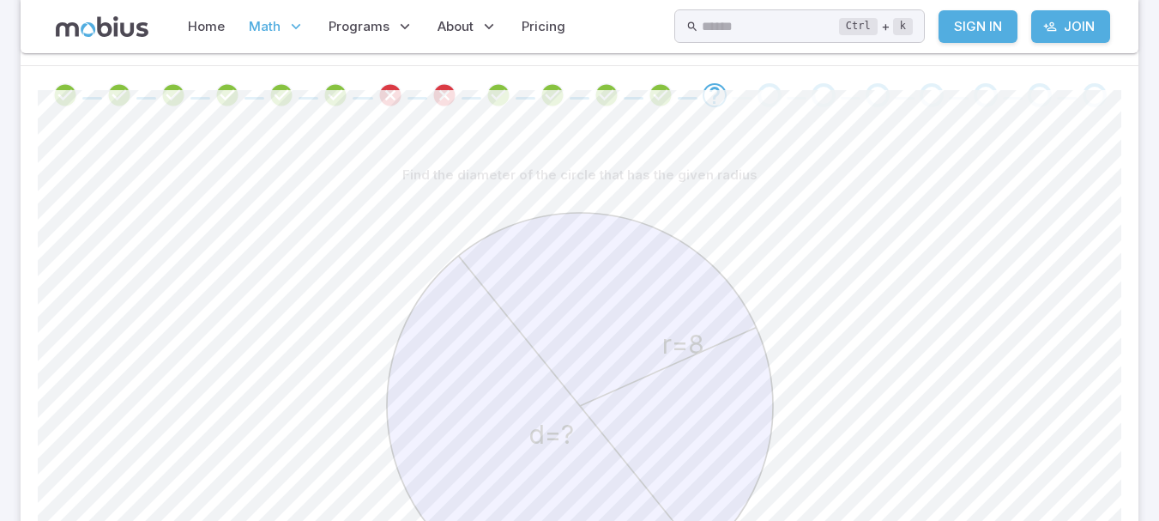
scroll to position [610, 0]
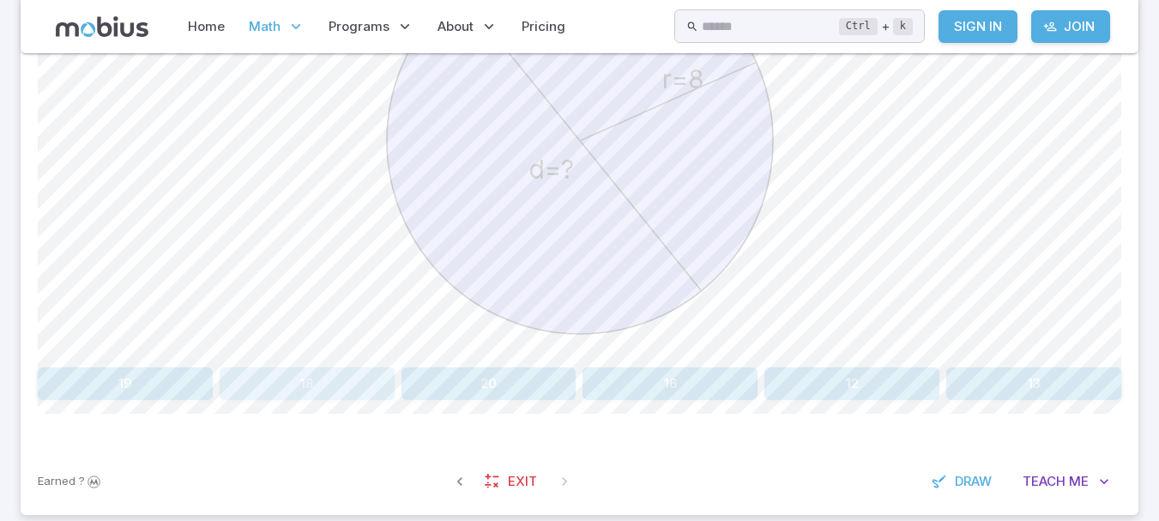
click at [351, 380] on button "18" at bounding box center [307, 383] width 175 height 33
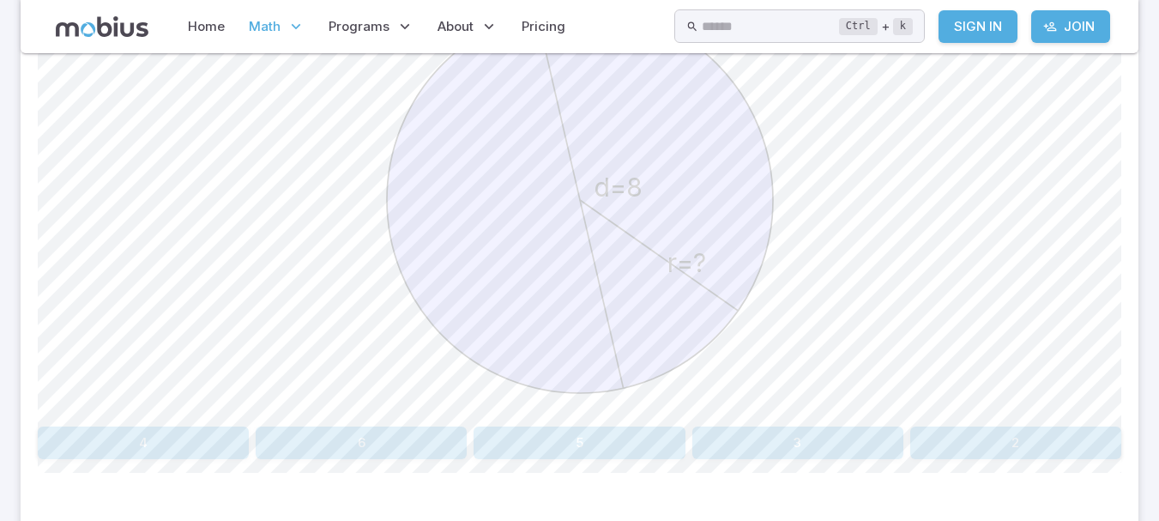
scroll to position [556, 0]
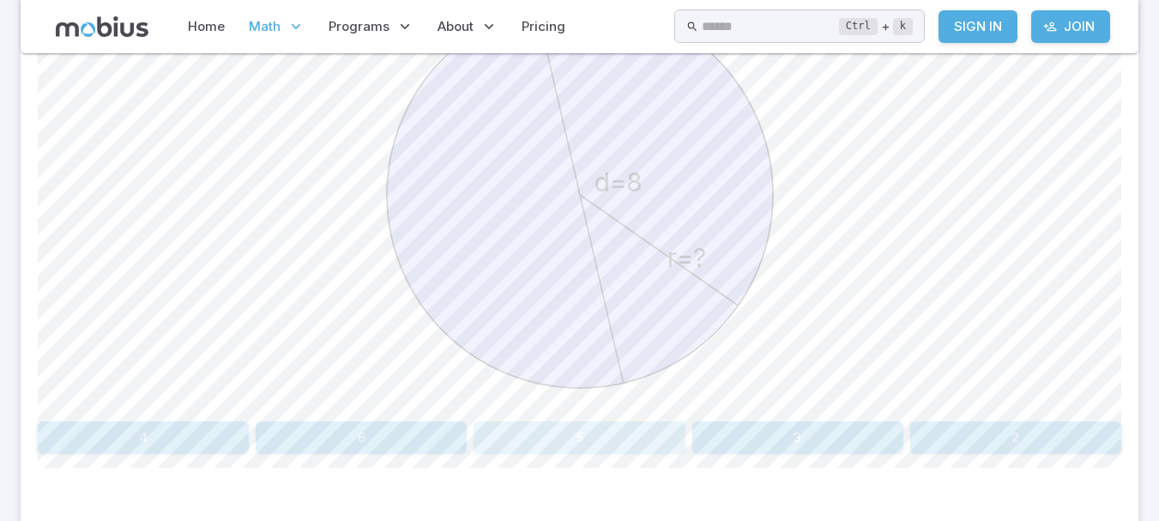
click at [617, 437] on button "5" at bounding box center [578, 437] width 211 height 33
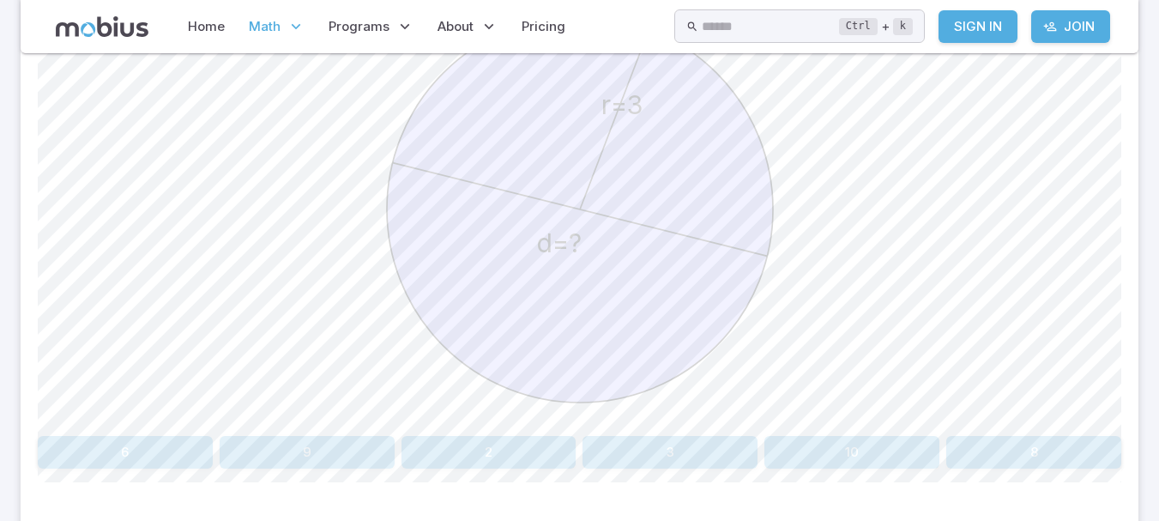
scroll to position [617, 0]
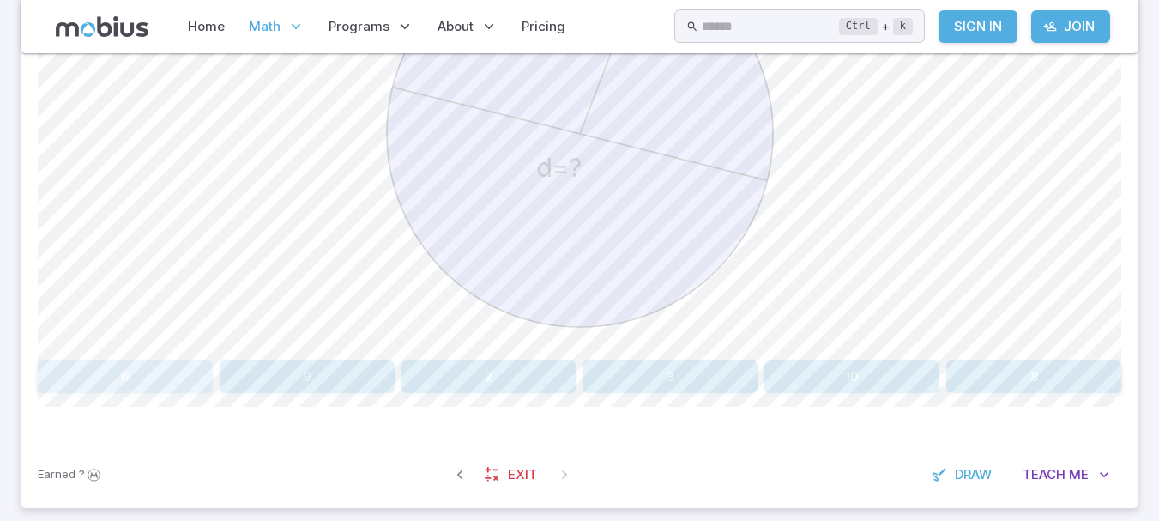
click at [172, 376] on button "6" at bounding box center [125, 376] width 175 height 33
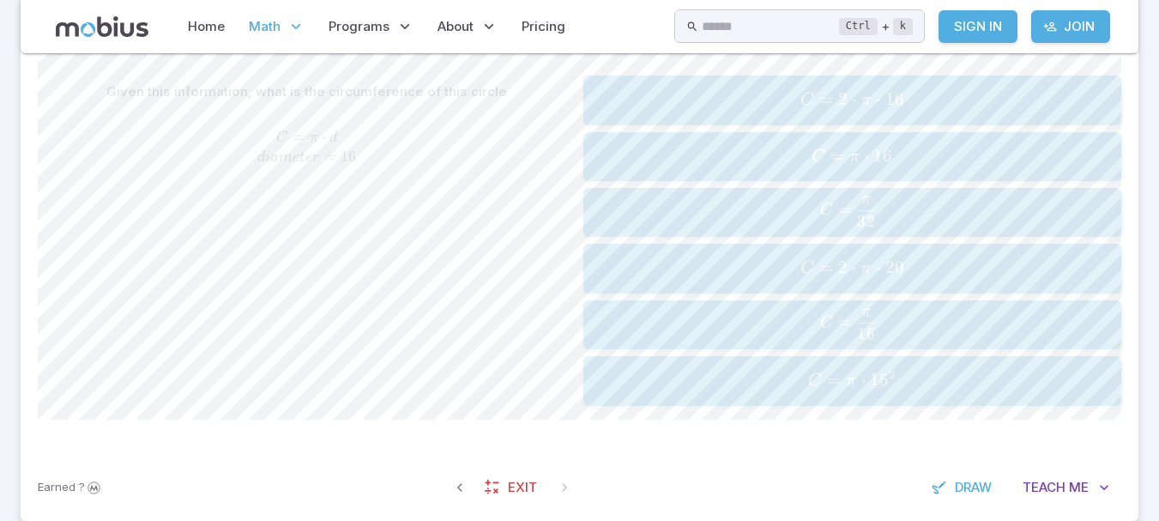
scroll to position [342, 0]
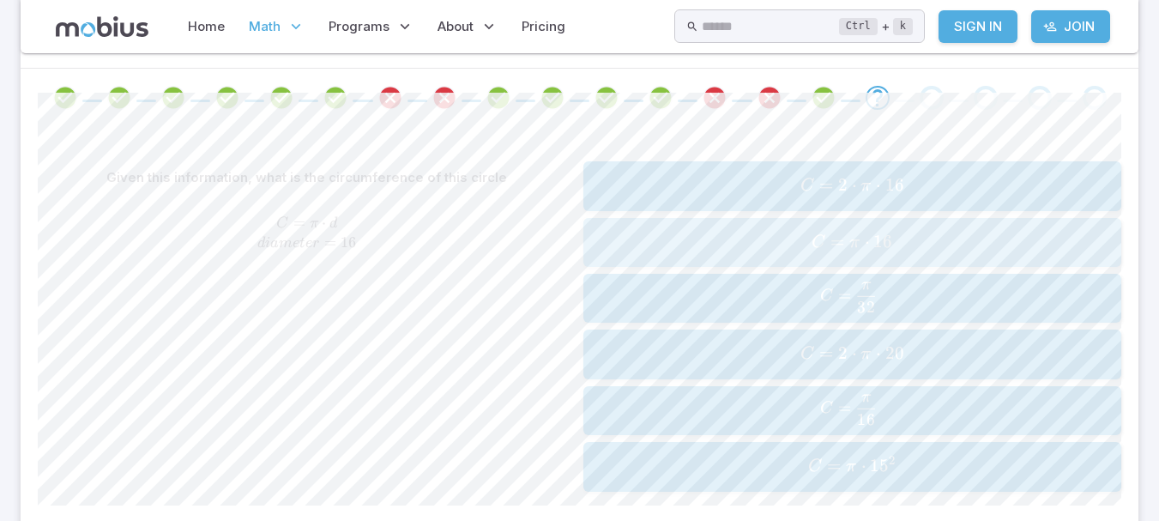
click at [680, 226] on div "C = π ⋅ 16 C = \pi \cdot 16 C = π ⋅ 16" at bounding box center [851, 242] width 527 height 35
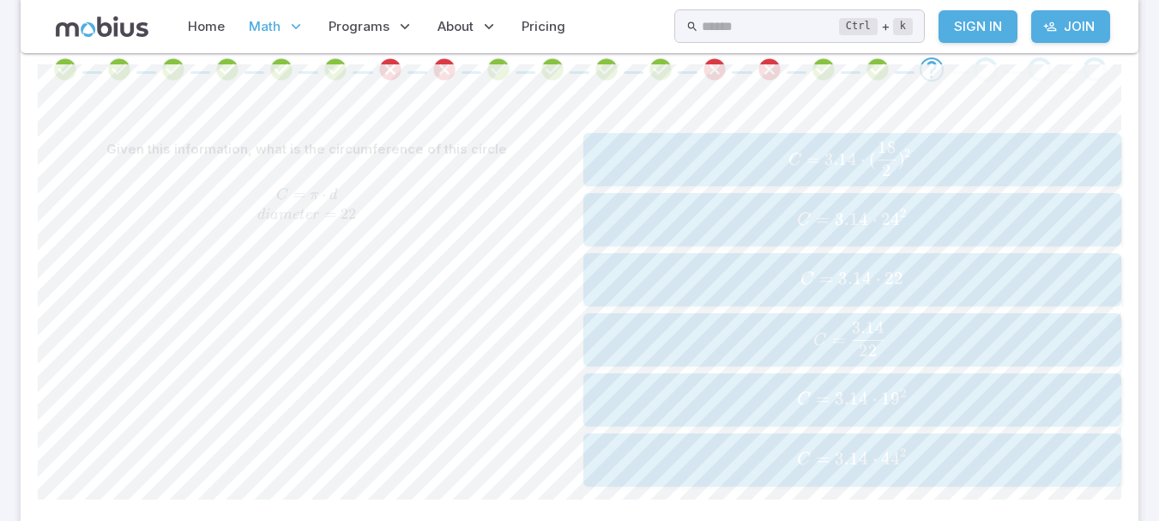
scroll to position [374, 0]
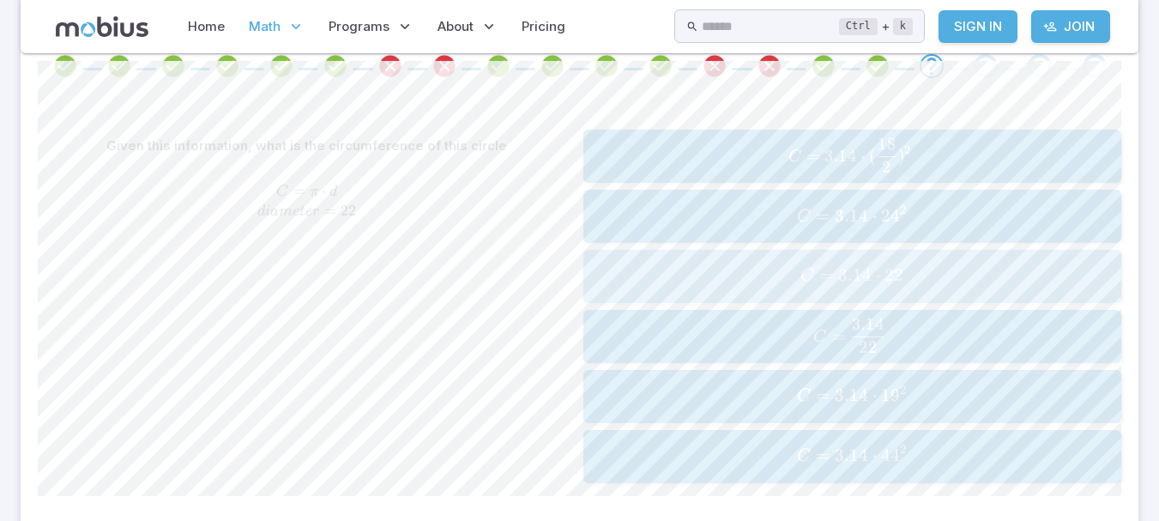
click at [609, 274] on span "C = 3.14 ⋅ 22" at bounding box center [851, 275] width 527 height 23
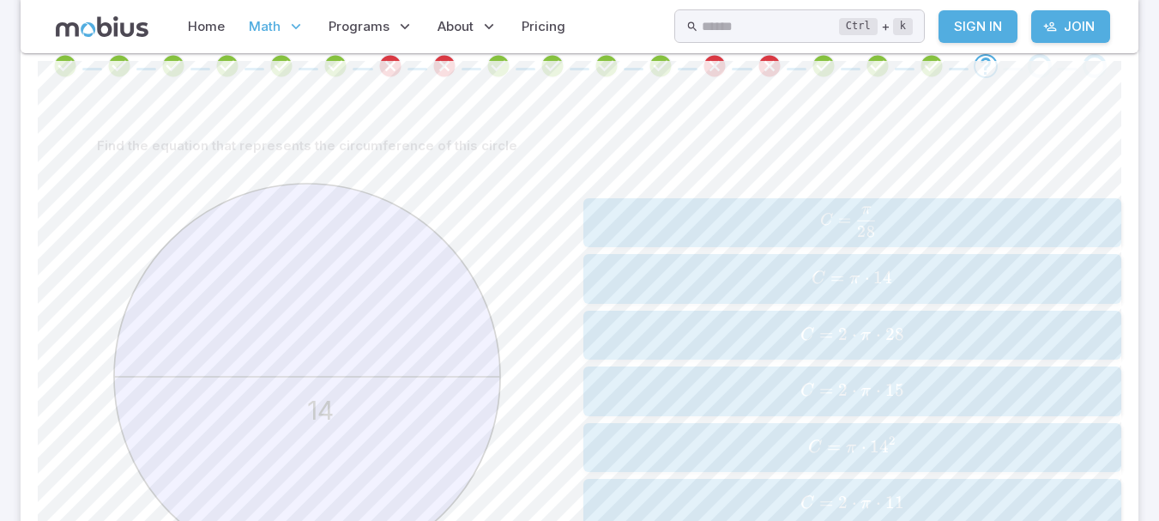
scroll to position [405, 0]
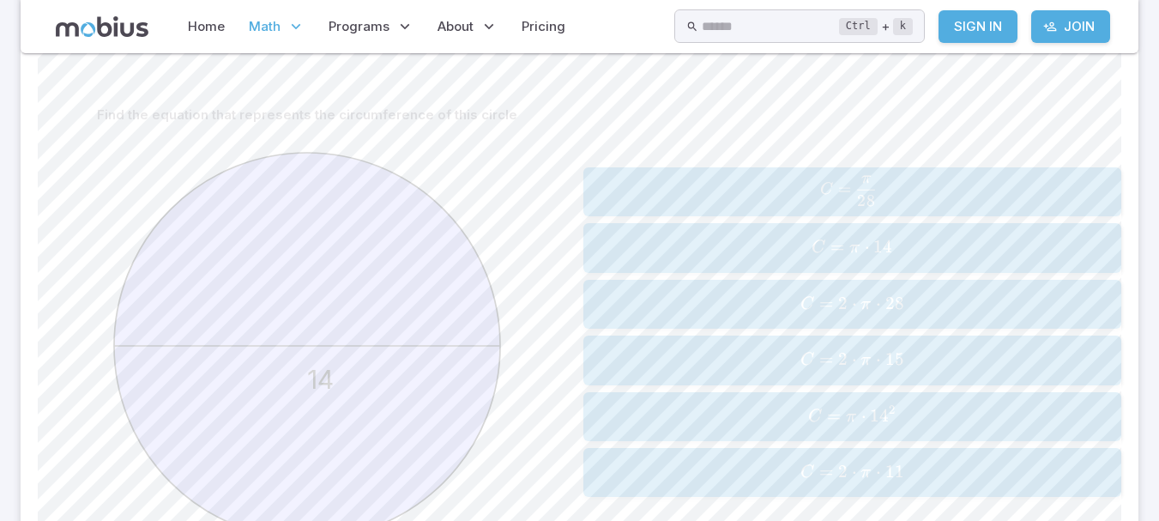
click at [623, 254] on span "C = π ⋅ 14" at bounding box center [851, 247] width 527 height 23
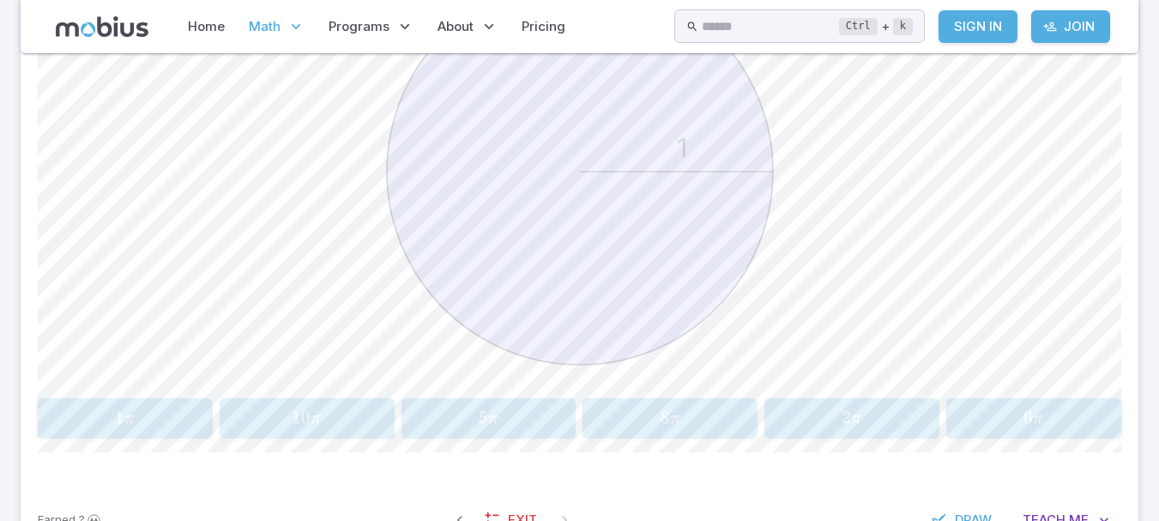
scroll to position [580, 0]
click at [126, 394] on div "Find the circumference of the circle as a function of π 1 1 π 1\pi 1 π 10 π 10\…" at bounding box center [579, 181] width 1083 height 514
click at [124, 404] on div "1 π 1\pi 1 π" at bounding box center [125, 417] width 164 height 27
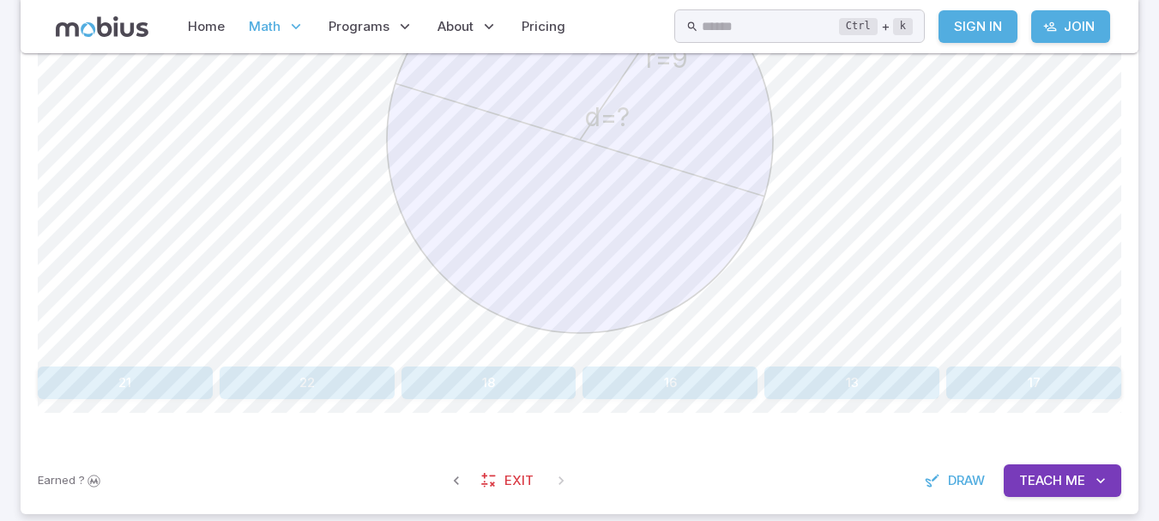
scroll to position [611, 0]
click at [473, 381] on button "18" at bounding box center [488, 381] width 175 height 33
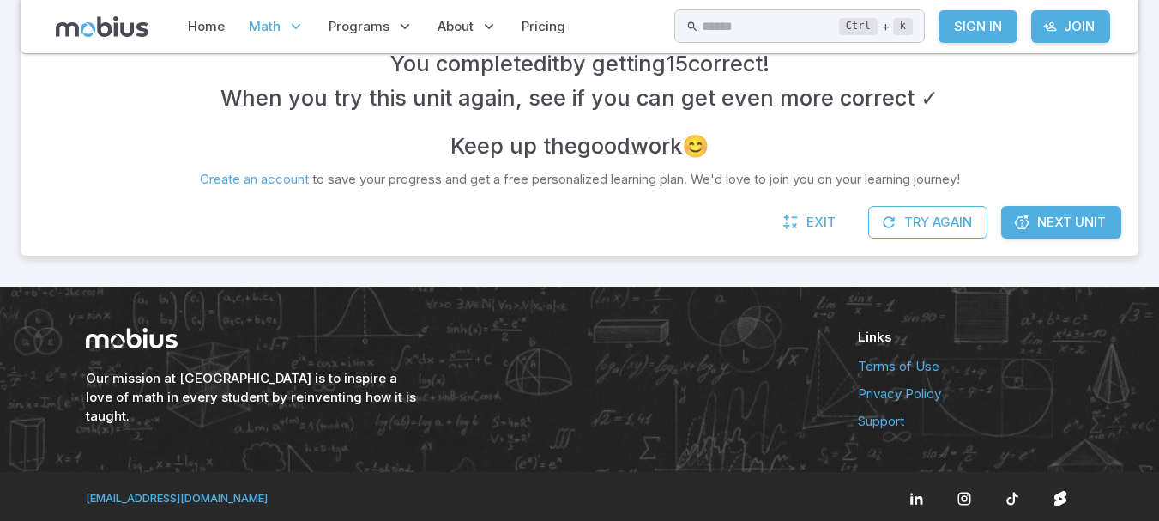
scroll to position [360, 0]
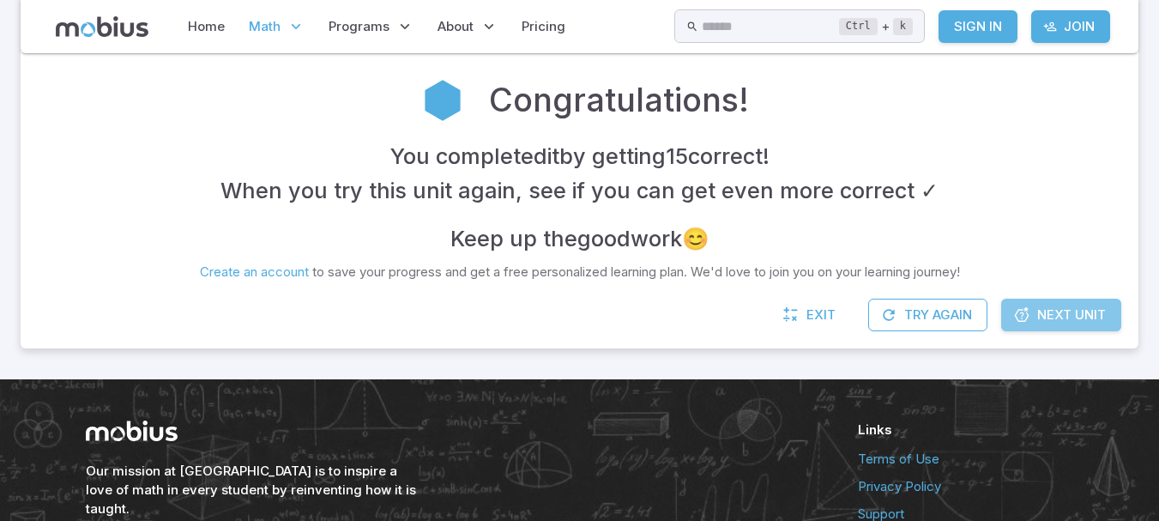
click at [1099, 318] on span "Next Unit" at bounding box center [1071, 314] width 69 height 19
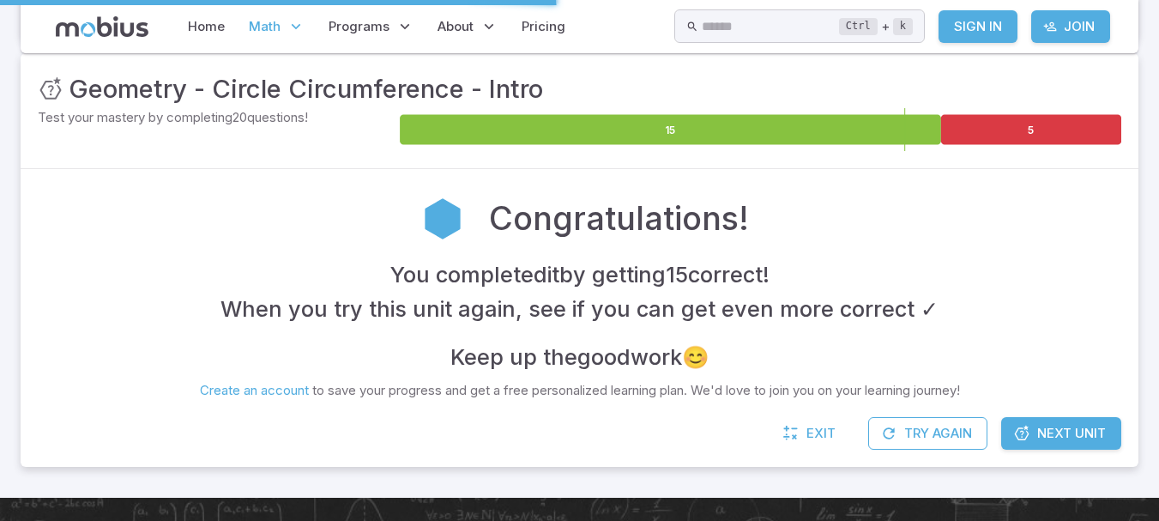
scroll to position [241, 0]
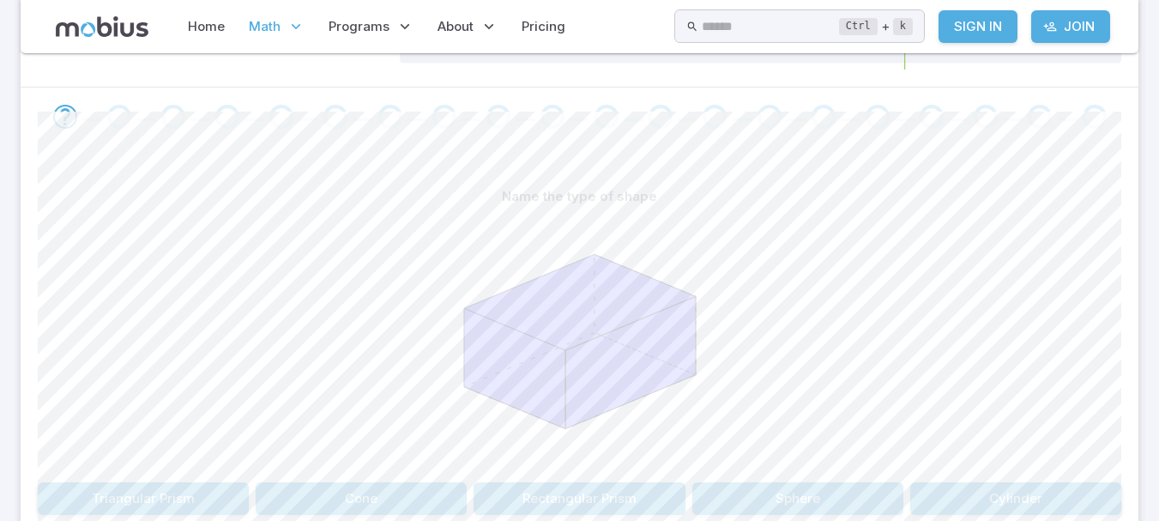
scroll to position [330, 0]
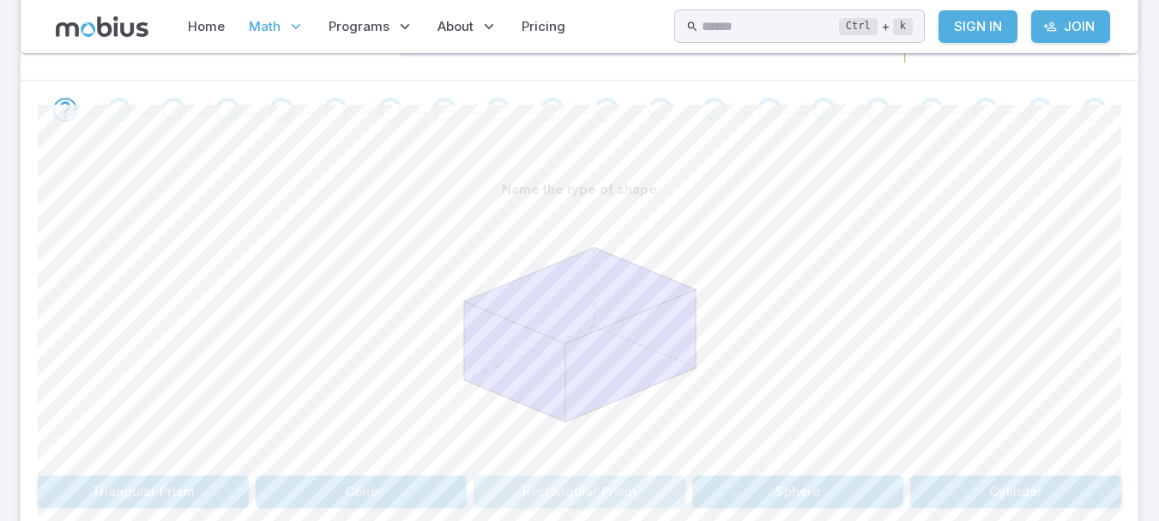
click at [571, 493] on button "Rectangular Prism" at bounding box center [578, 491] width 211 height 33
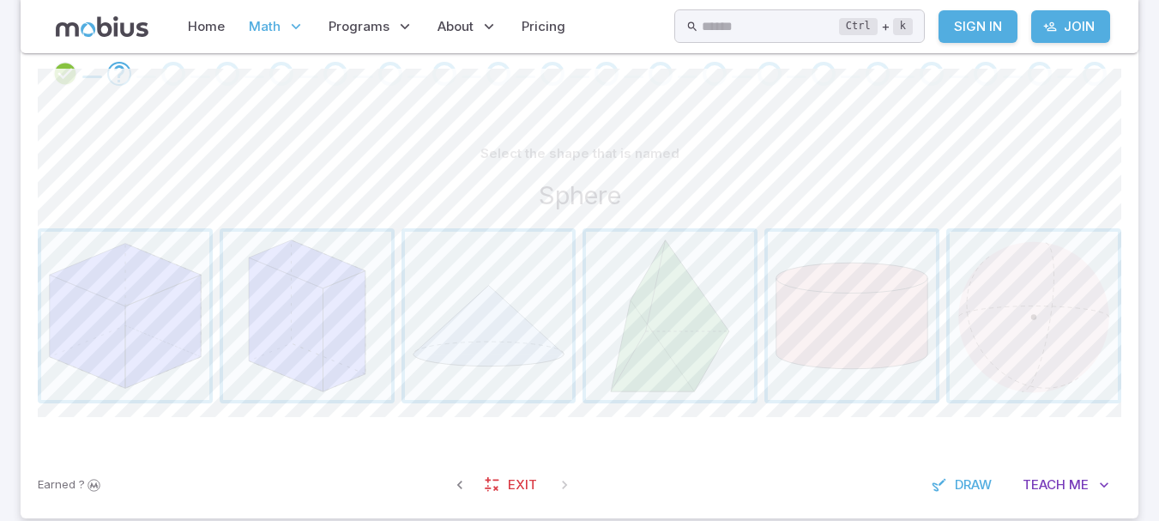
scroll to position [371, 0]
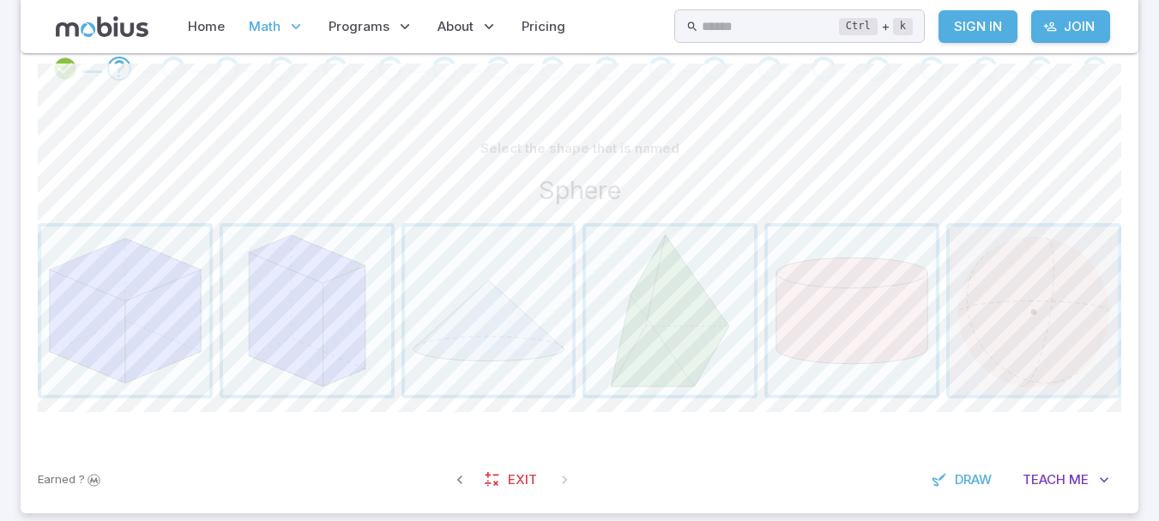
click at [1057, 273] on span "button" at bounding box center [1033, 310] width 168 height 168
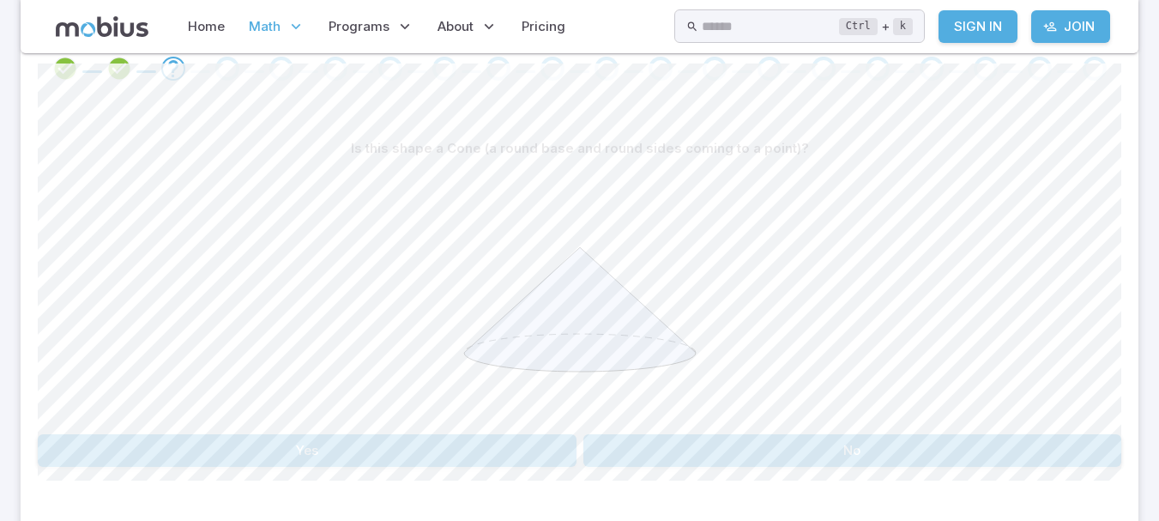
click at [427, 455] on button "Yes" at bounding box center [307, 450] width 539 height 33
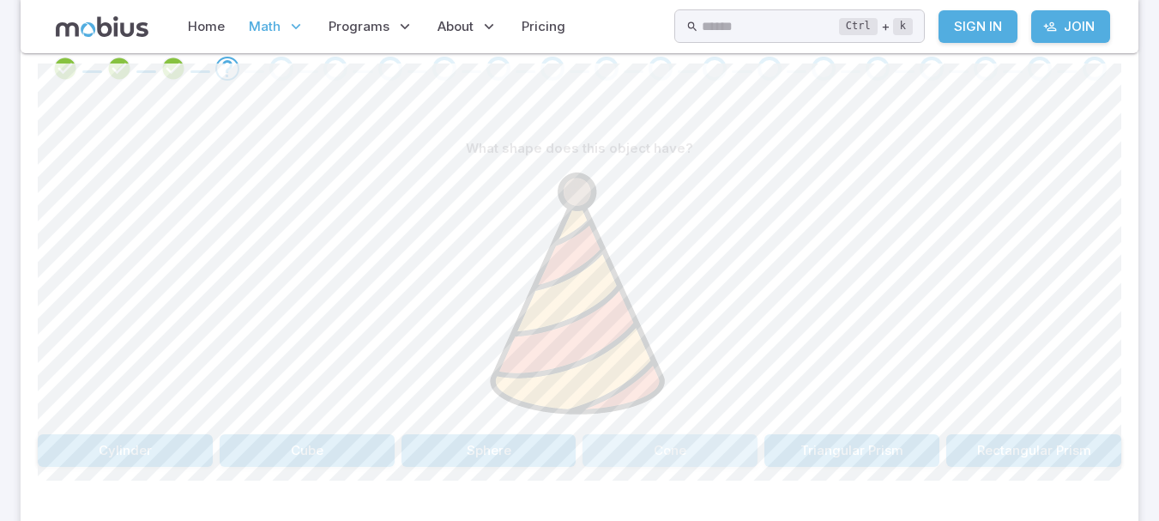
click at [684, 446] on button "Cone" at bounding box center [669, 450] width 175 height 33
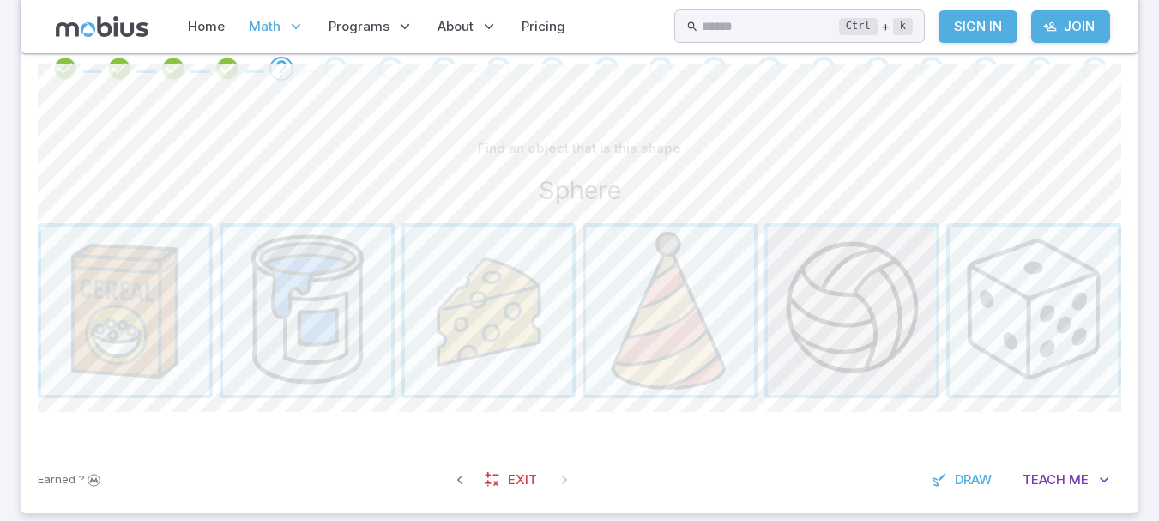
click at [831, 277] on span "button" at bounding box center [852, 310] width 168 height 168
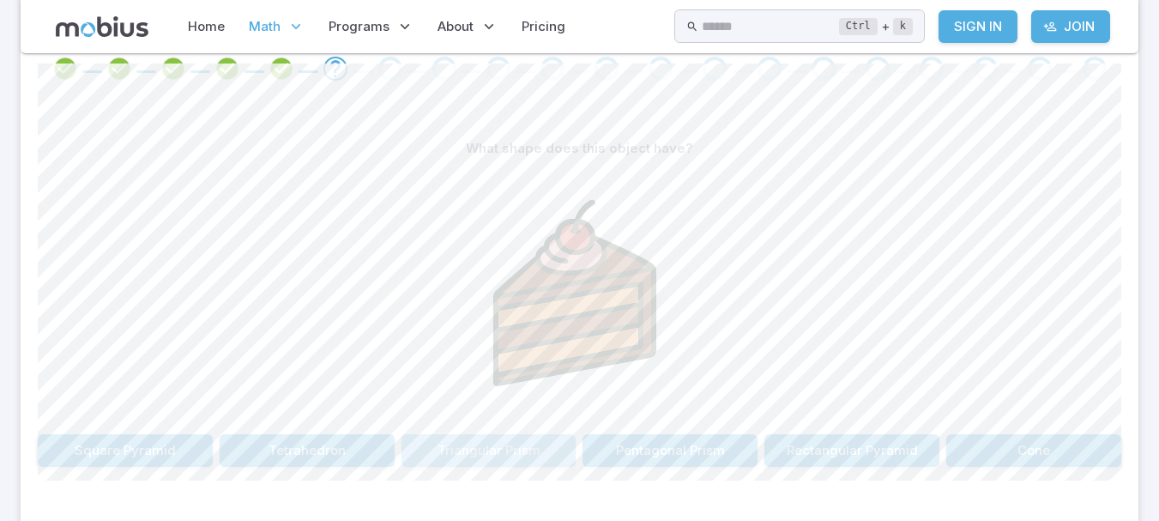
click at [516, 447] on button "Triangular Prism" at bounding box center [488, 450] width 175 height 33
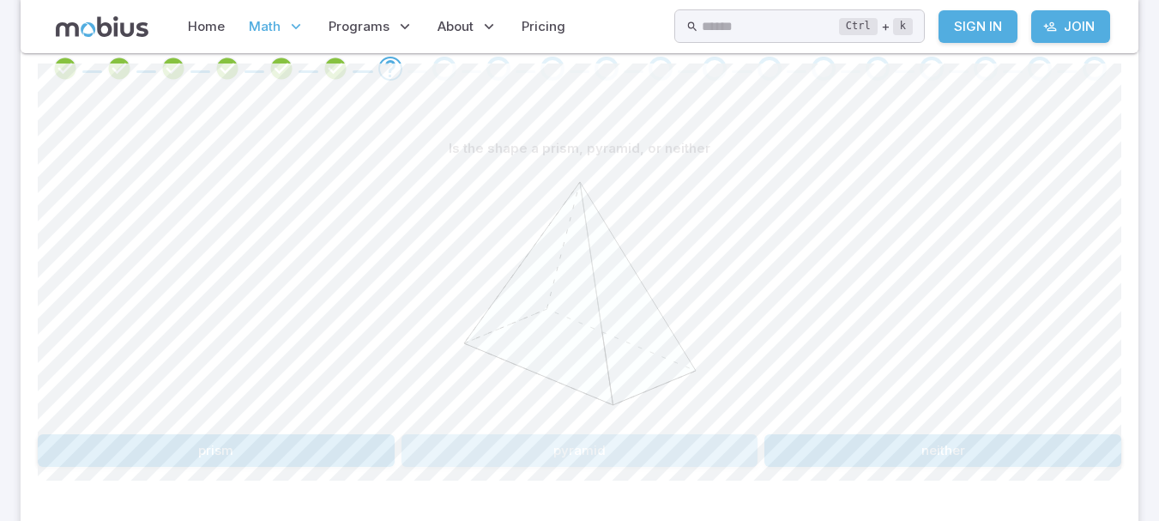
click at [538, 445] on button "pyramid" at bounding box center [579, 450] width 357 height 33
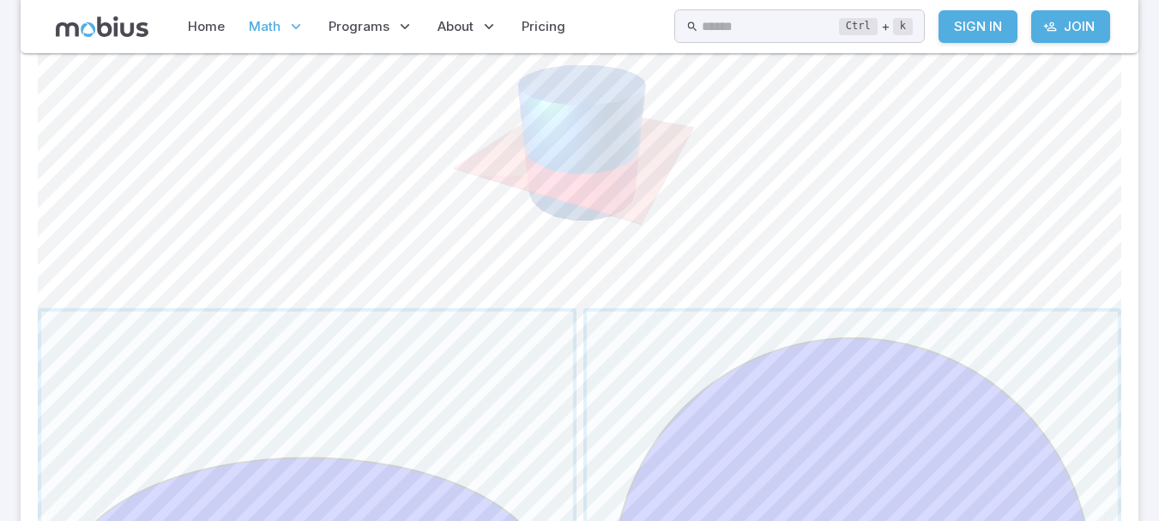
scroll to position [500, 0]
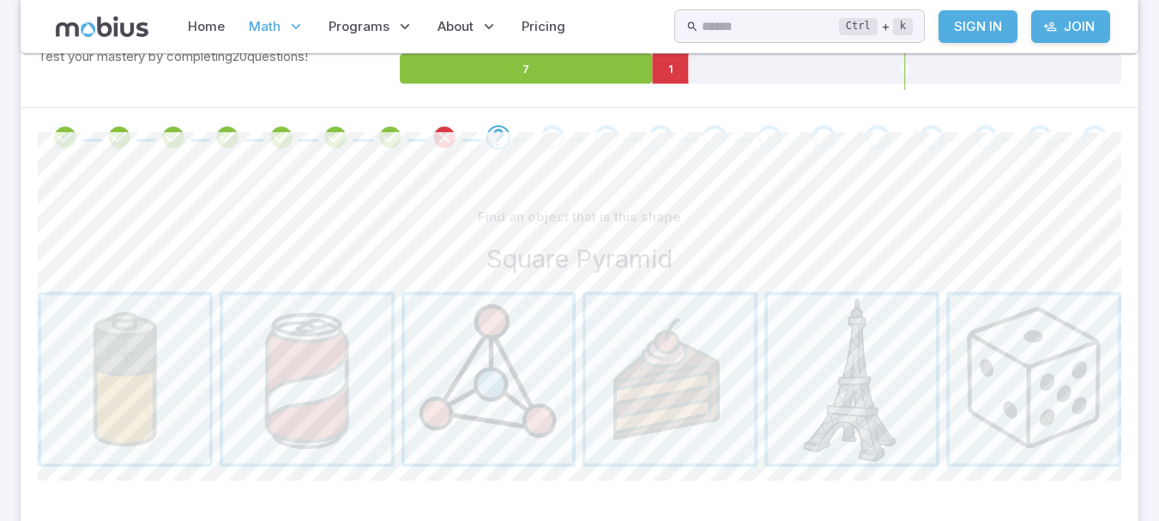
scroll to position [299, 0]
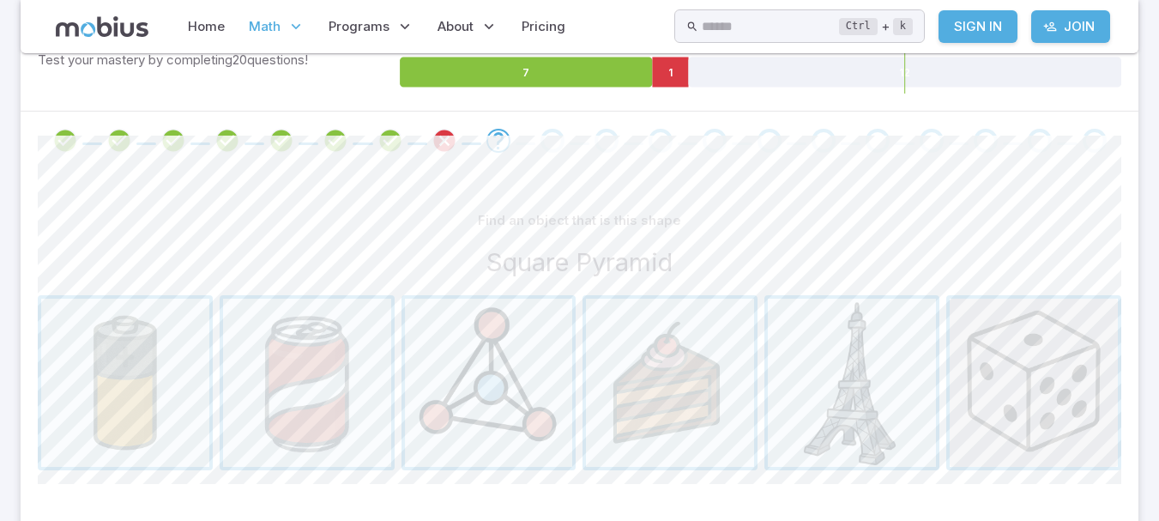
click at [1041, 339] on span "button" at bounding box center [1033, 382] width 168 height 168
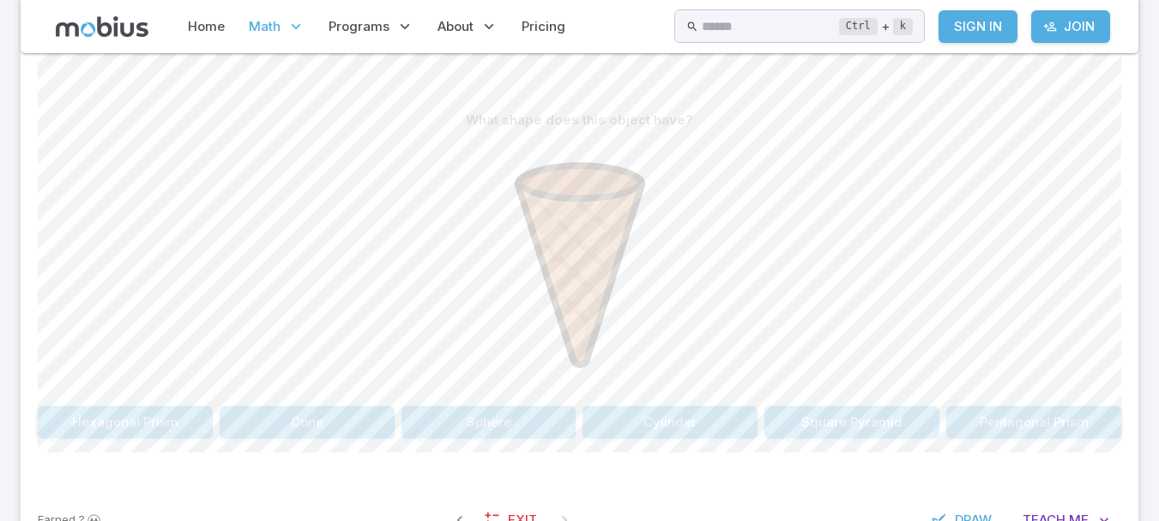
scroll to position [397, 0]
click at [340, 425] on button "Cone" at bounding box center [307, 424] width 175 height 33
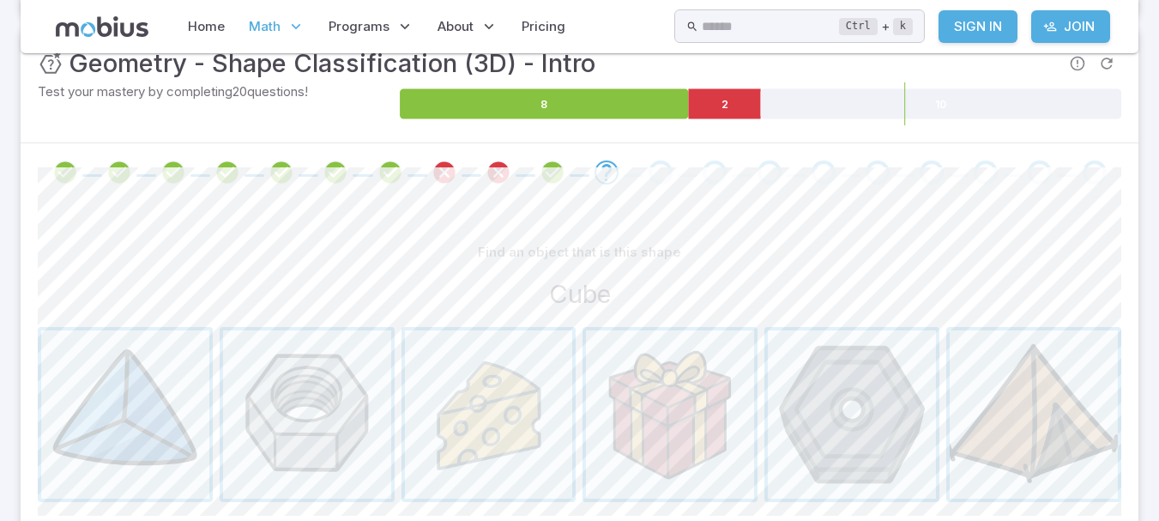
scroll to position [292, 0]
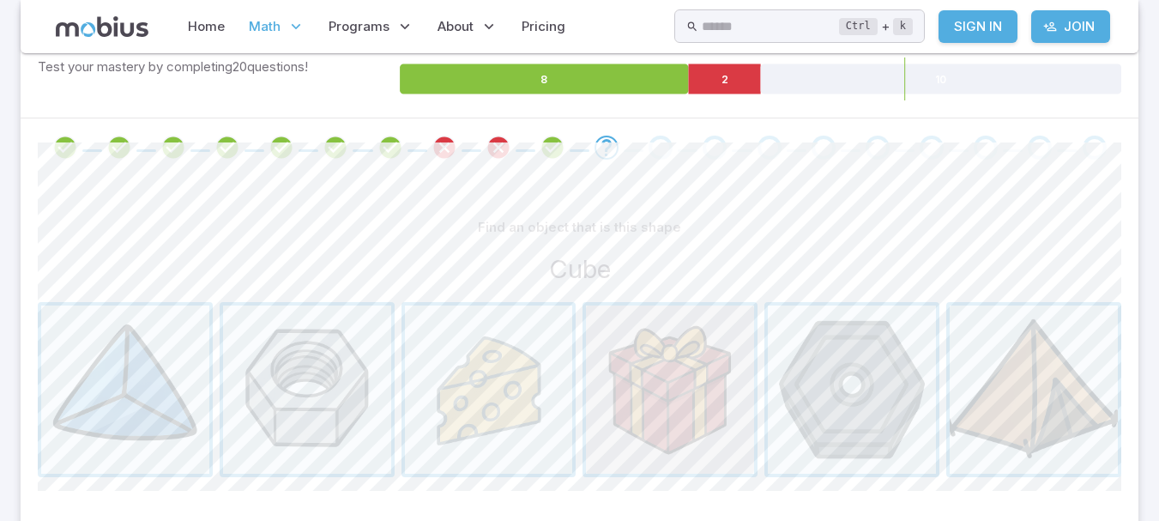
click at [653, 358] on span "button" at bounding box center [670, 389] width 168 height 168
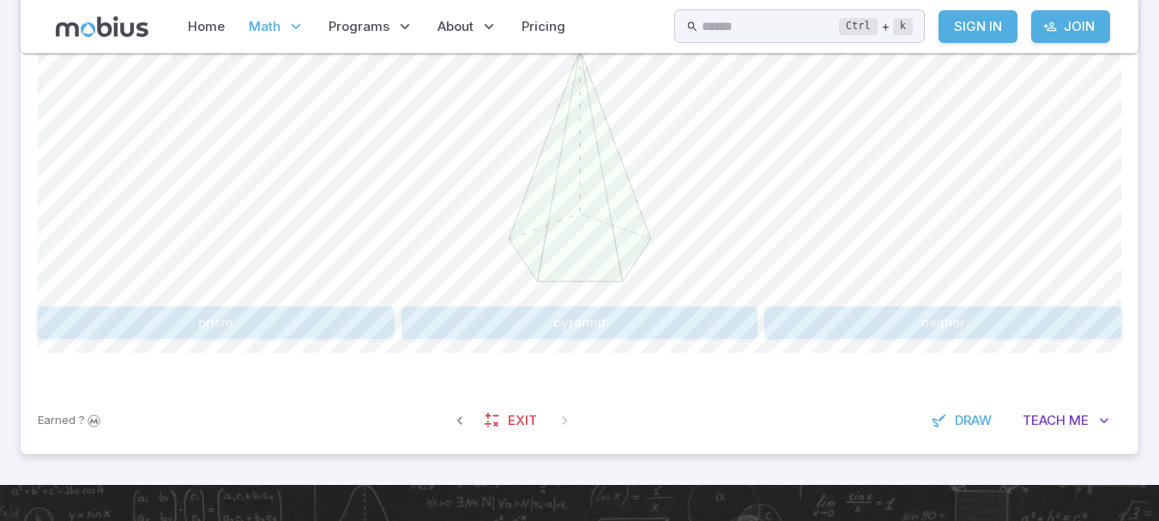
scroll to position [500, 0]
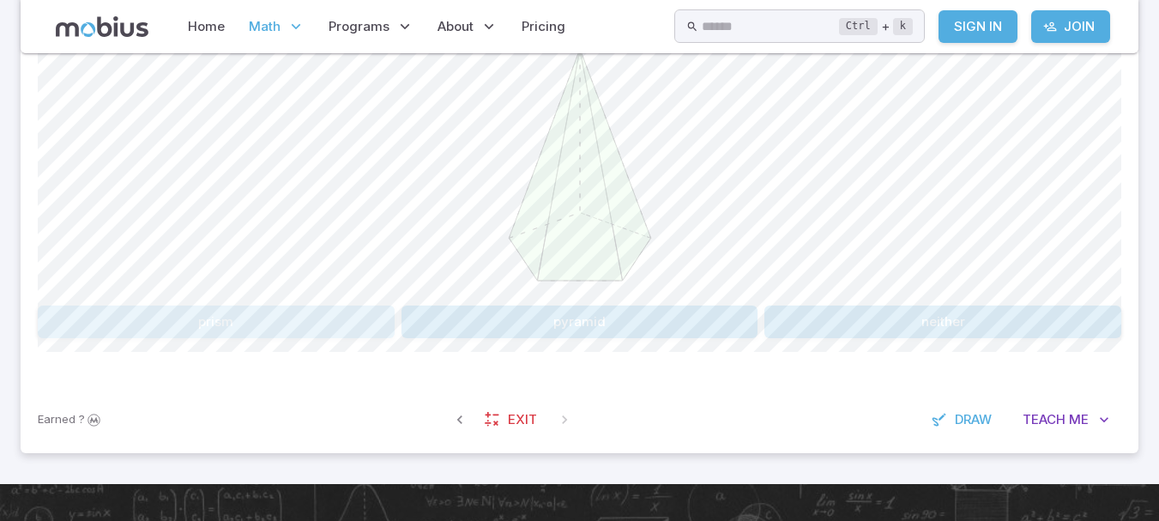
click at [311, 336] on button "prism" at bounding box center [216, 321] width 357 height 33
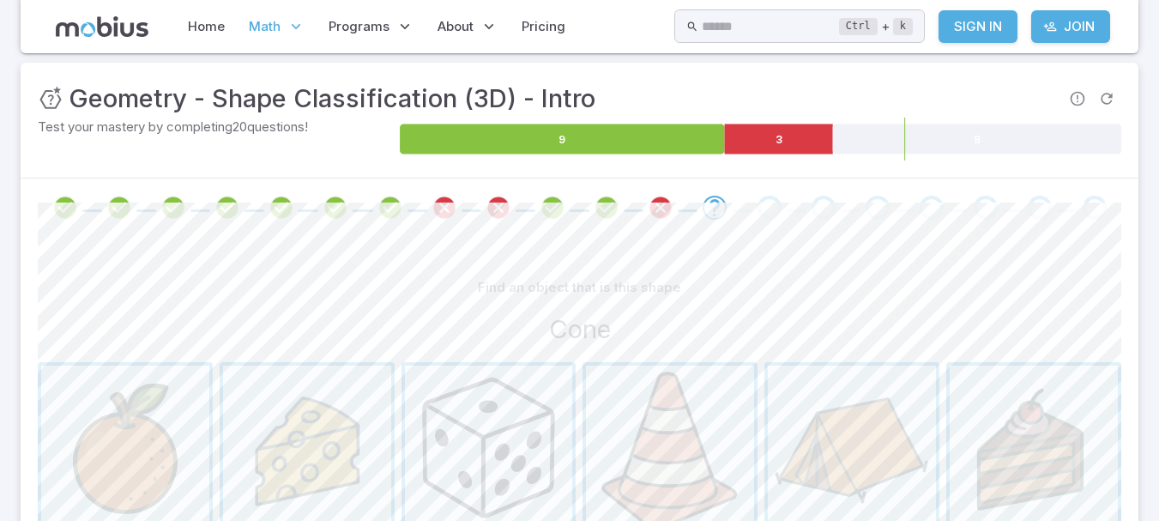
scroll to position [232, 0]
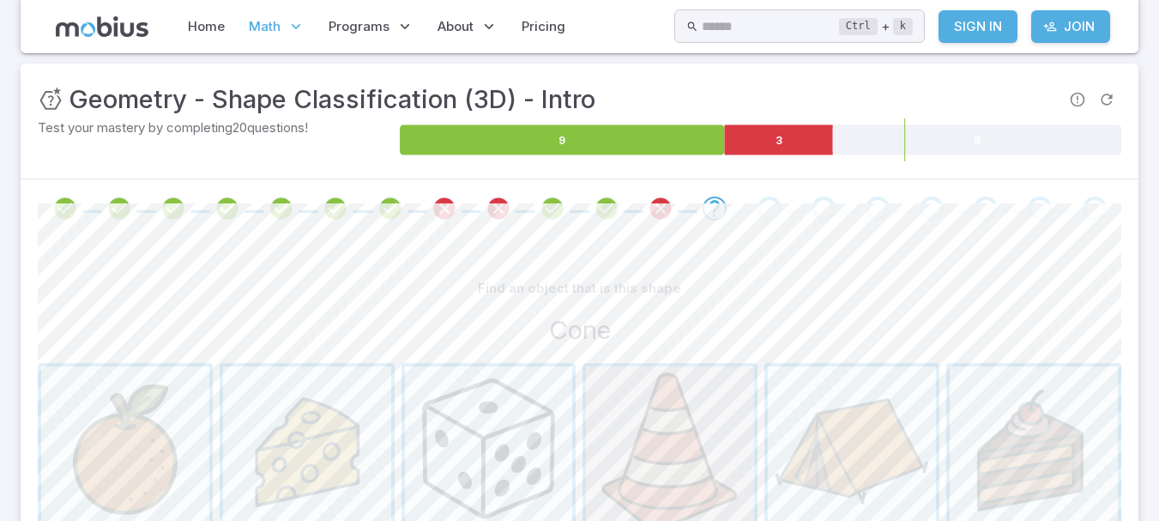
click at [659, 400] on span "button" at bounding box center [670, 450] width 168 height 168
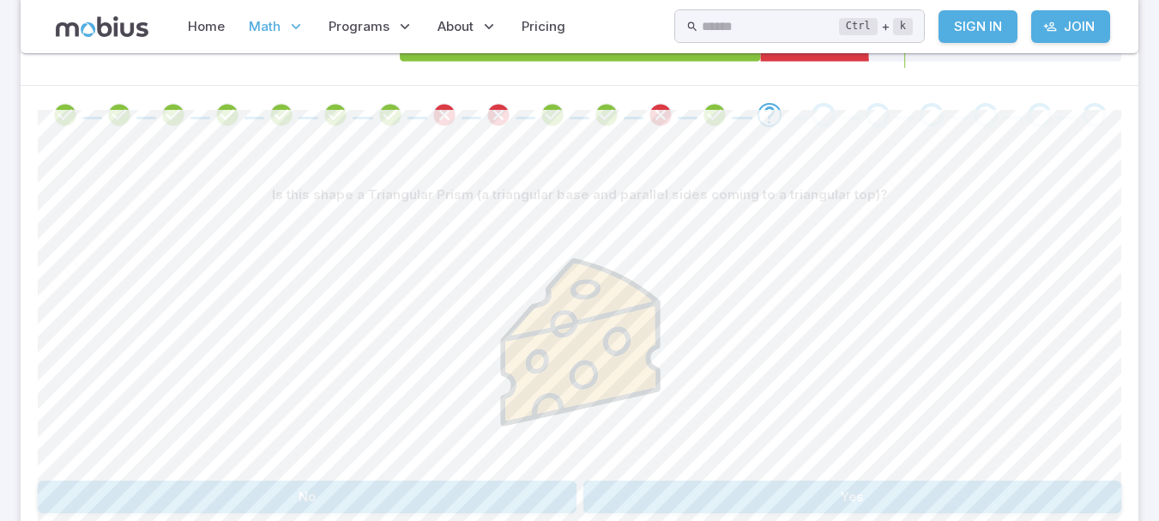
scroll to position [332, 0]
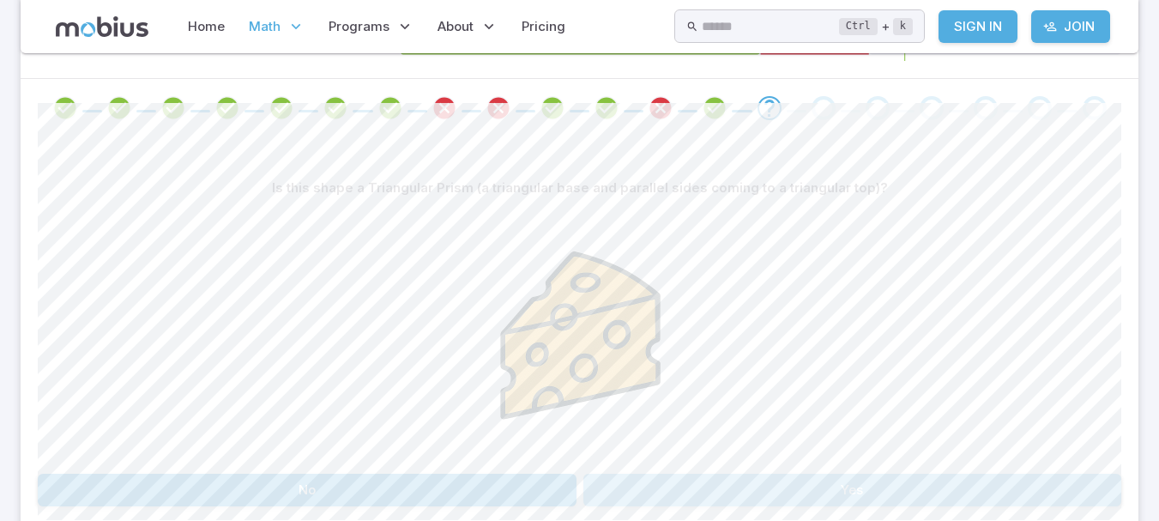
click at [681, 478] on button "Yes" at bounding box center [852, 489] width 539 height 33
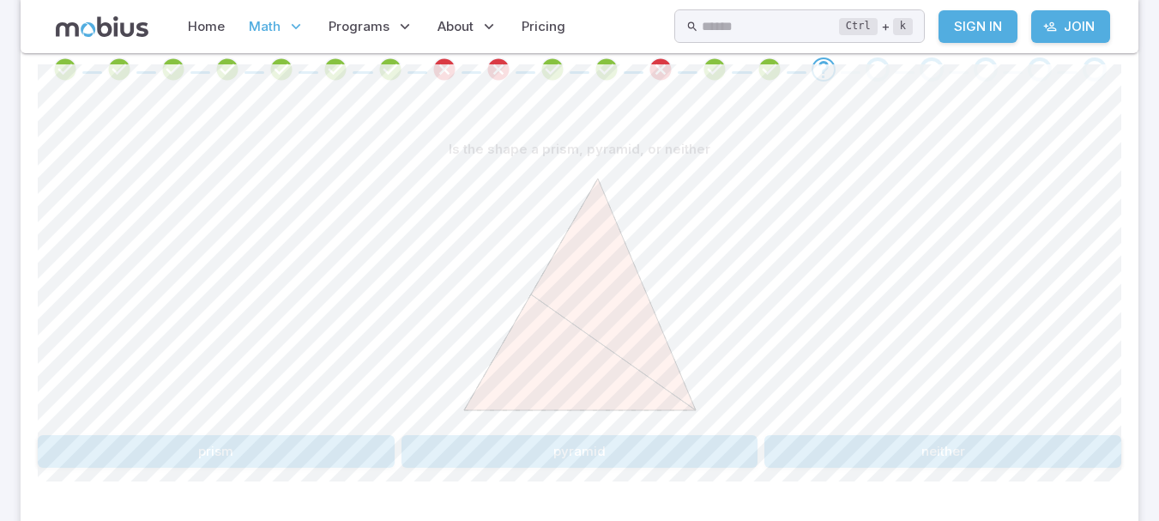
scroll to position [377, 0]
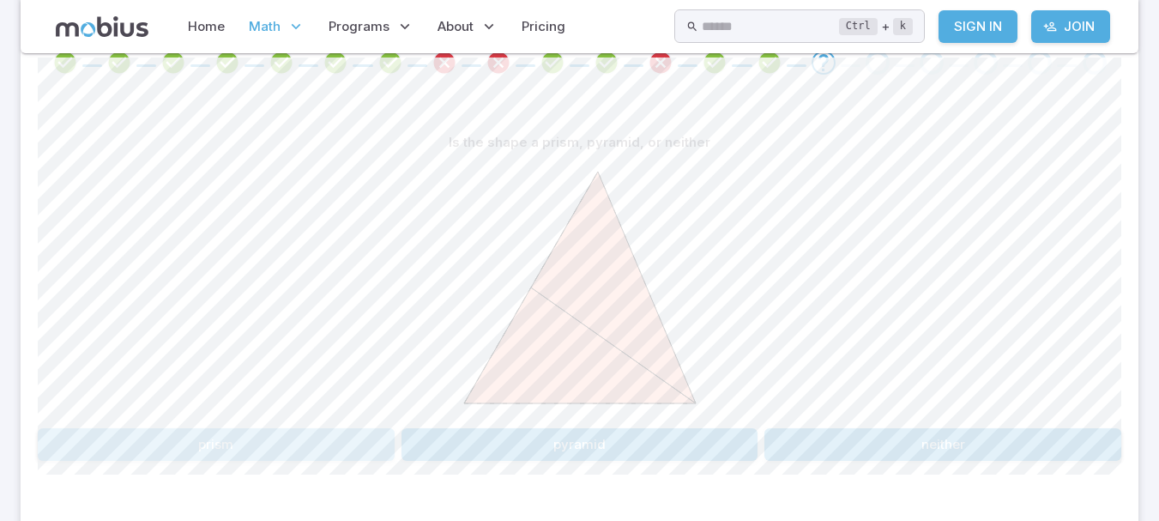
click at [305, 444] on button "prism" at bounding box center [216, 444] width 357 height 33
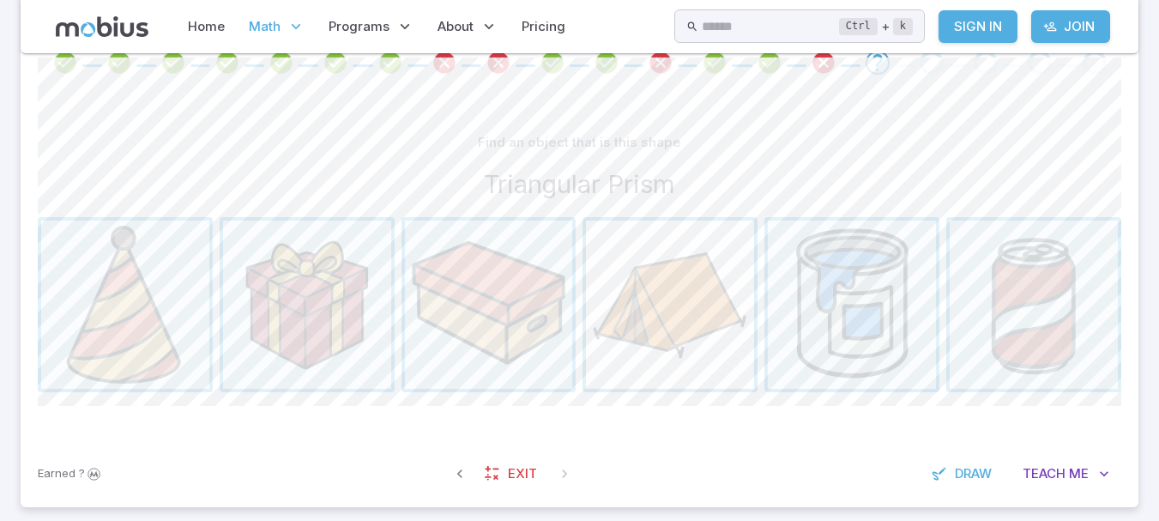
click at [659, 353] on span "button" at bounding box center [670, 304] width 168 height 168
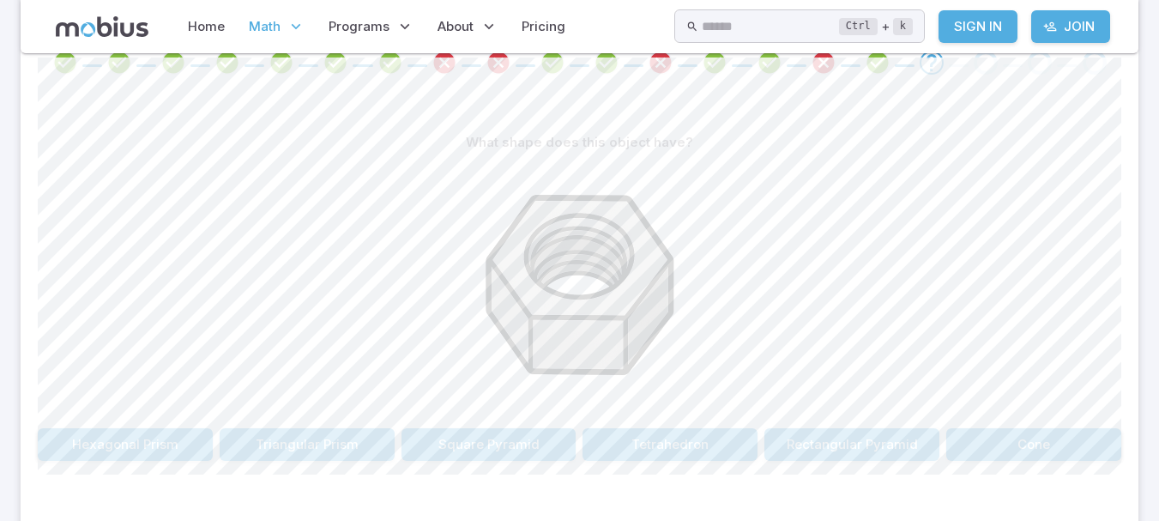
drag, startPoint x: 659, startPoint y: 353, endPoint x: 430, endPoint y: 243, distance: 254.3
click at [430, 243] on div at bounding box center [579, 290] width 1083 height 262
click at [146, 440] on button "Hexagonal Prism" at bounding box center [125, 444] width 175 height 33
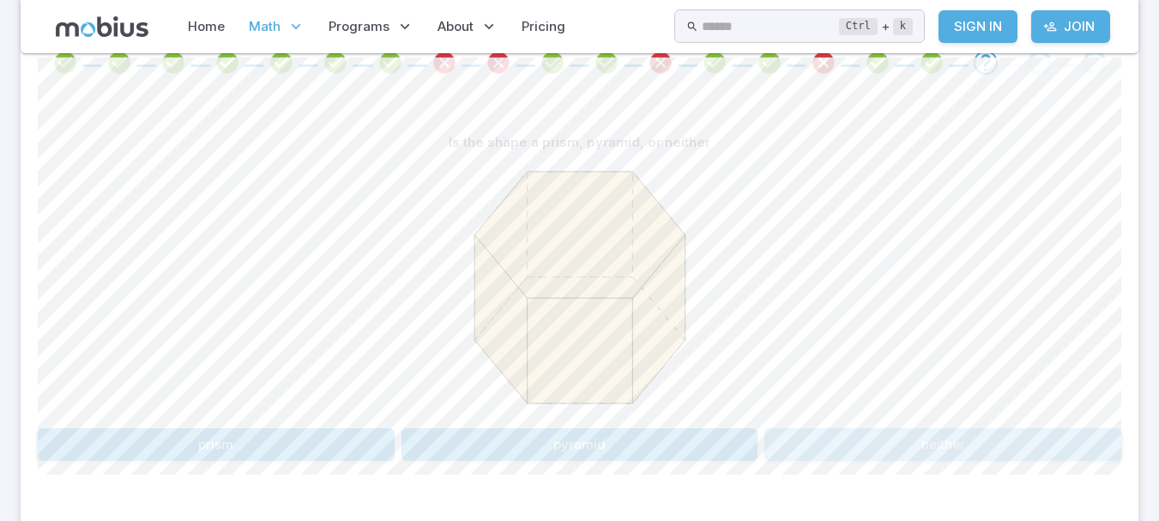
click at [894, 438] on button "neither" at bounding box center [942, 444] width 357 height 33
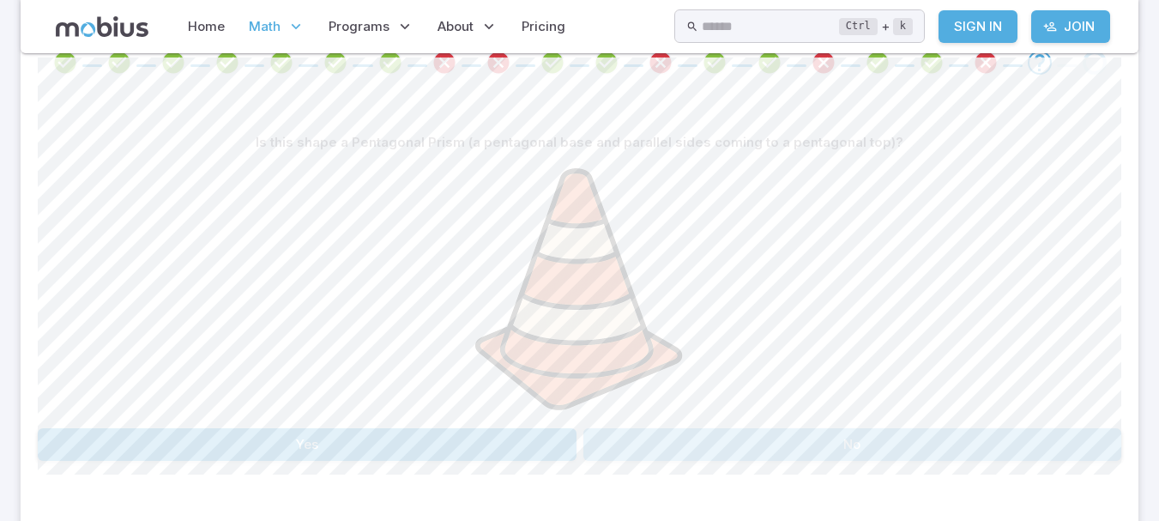
click at [712, 441] on button "No" at bounding box center [852, 444] width 539 height 33
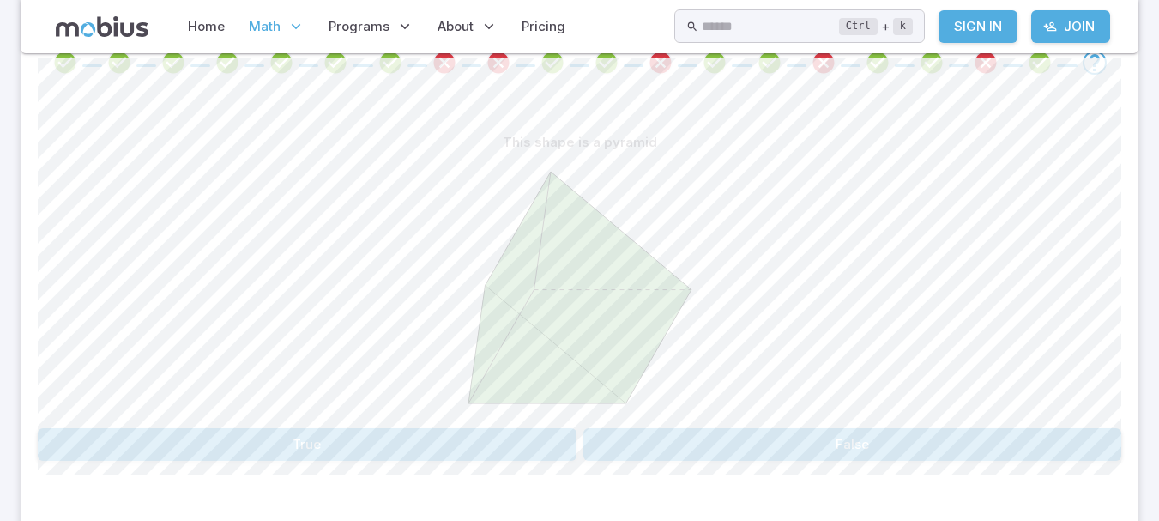
click at [771, 425] on div "This shape is a pyramid True False" at bounding box center [579, 293] width 1083 height 334
click at [771, 433] on button "False" at bounding box center [852, 444] width 539 height 33
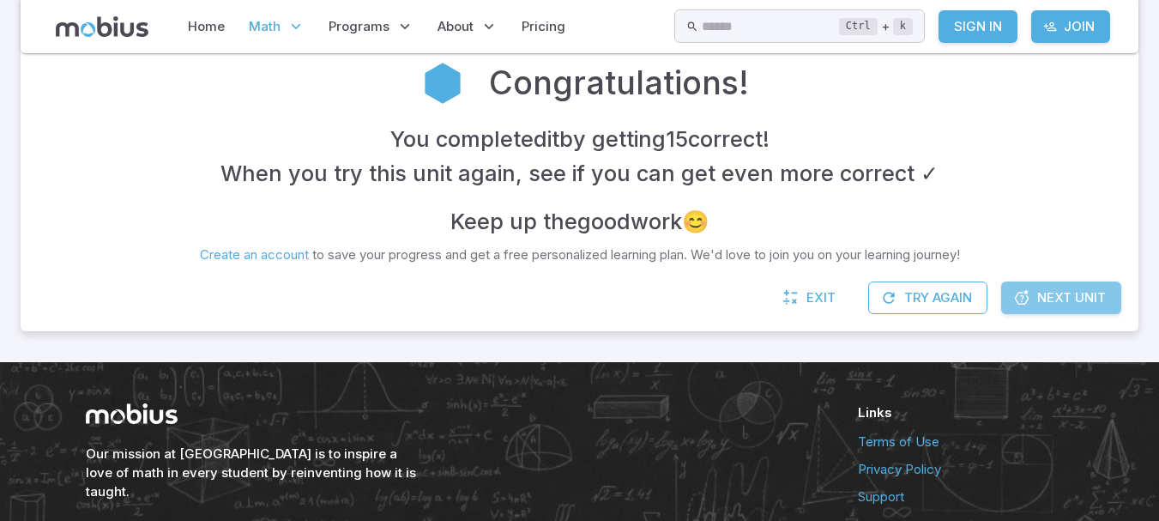
click at [1085, 294] on span "Next Unit" at bounding box center [1071, 297] width 69 height 19
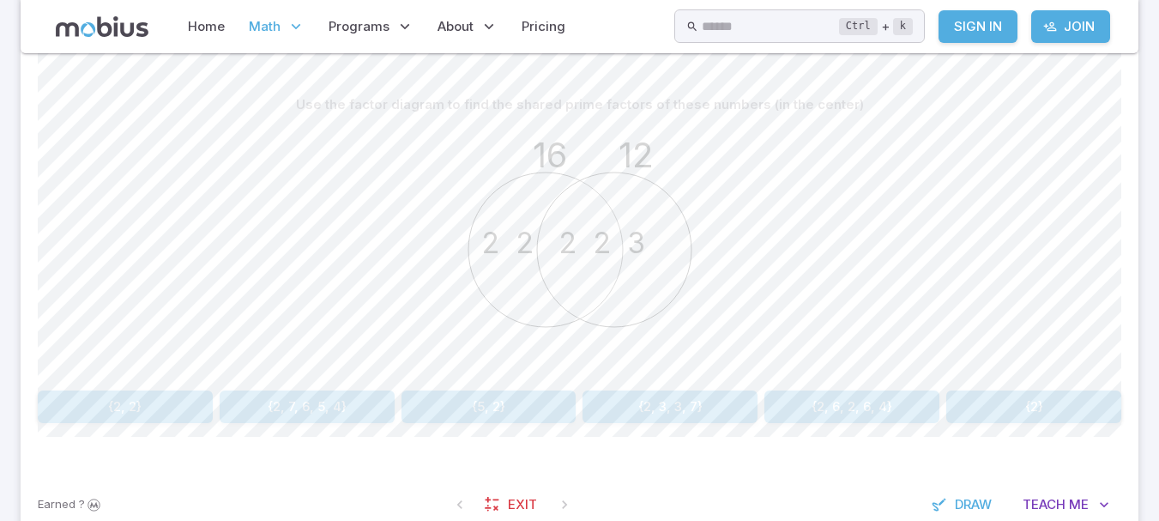
scroll to position [416, 0]
click at [956, 491] on button "Draw" at bounding box center [962, 503] width 81 height 33
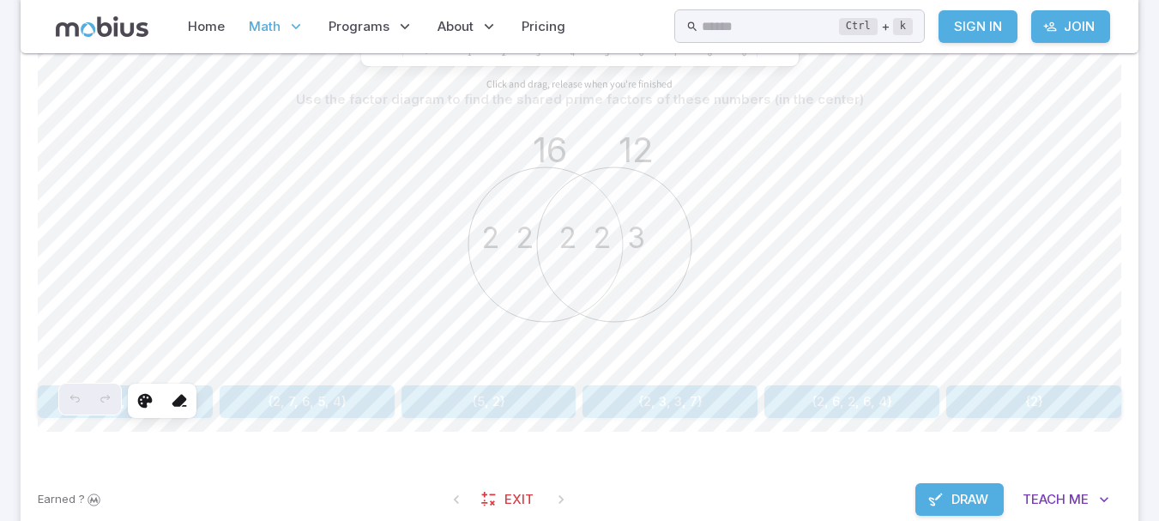
scroll to position [422, 0]
click at [928, 492] on icon "button" at bounding box center [935, 497] width 17 height 17
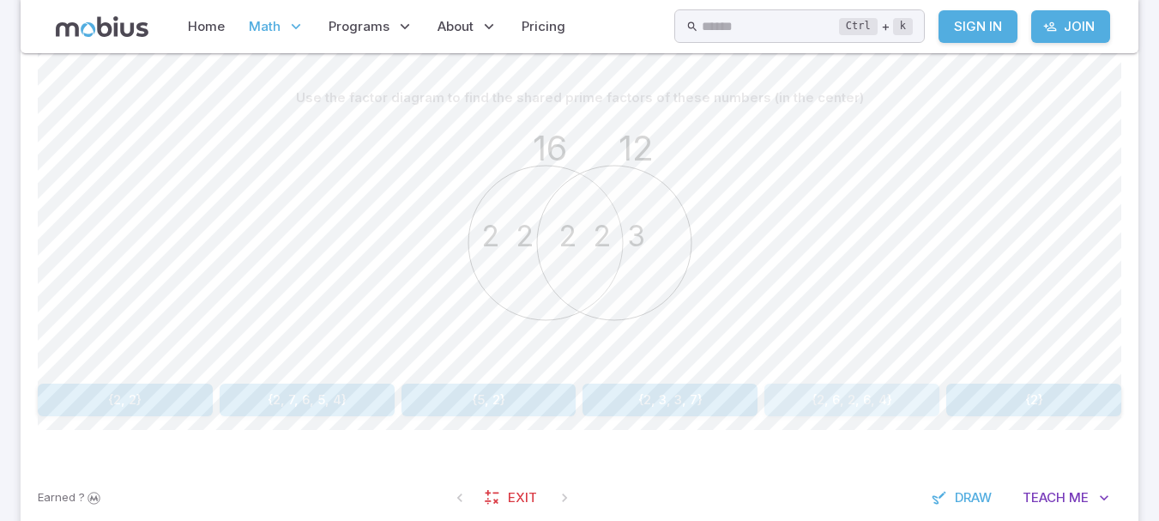
click at [831, 400] on button "{2, 6, 2, 6, 4}" at bounding box center [851, 399] width 175 height 33
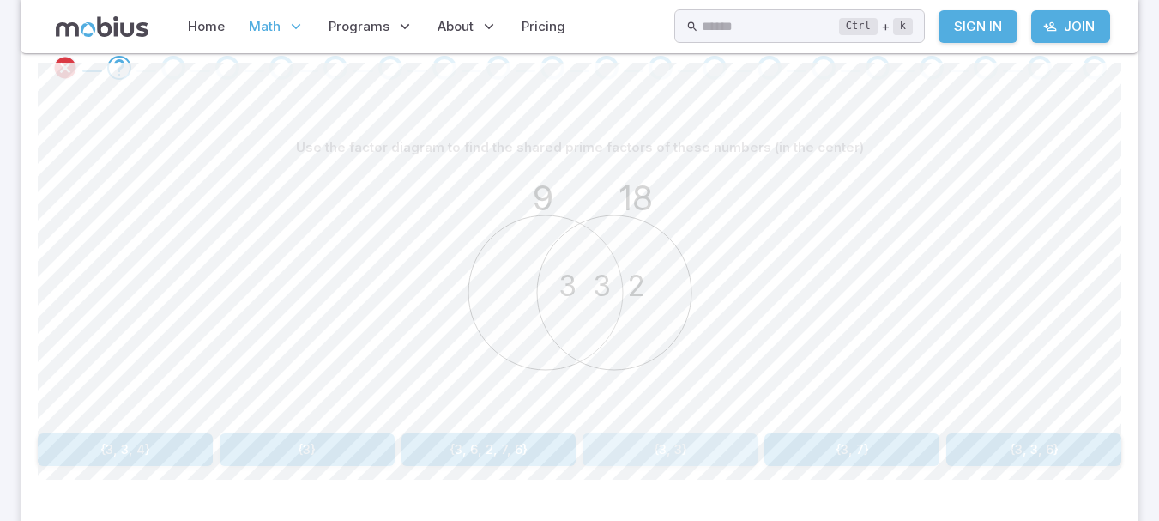
click at [655, 439] on button "{3, 3}" at bounding box center [669, 449] width 175 height 33
click at [324, 447] on button "{6, 3, 2, 5}" at bounding box center [307, 449] width 175 height 33
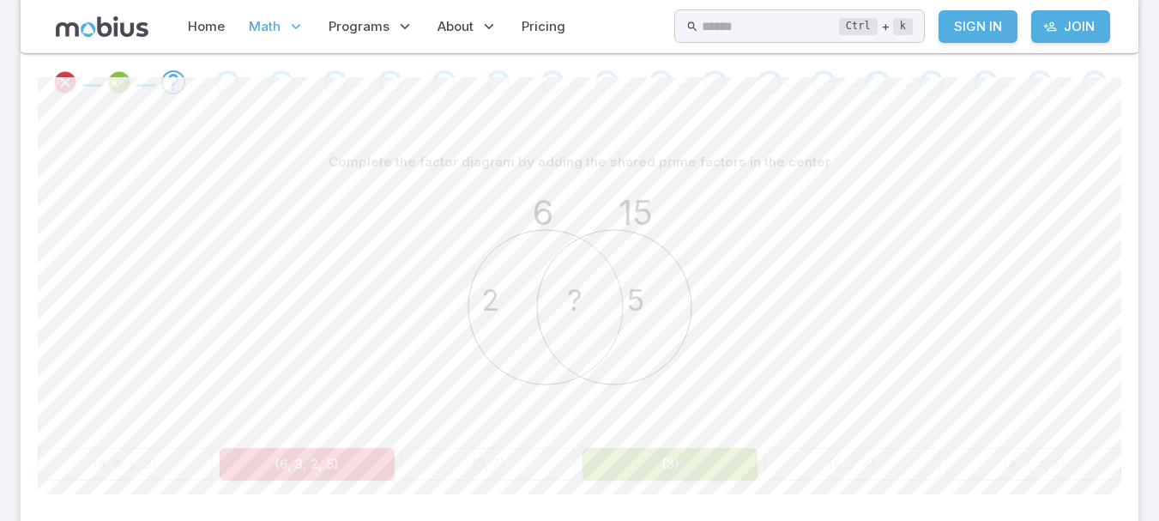
scroll to position [348, 0]
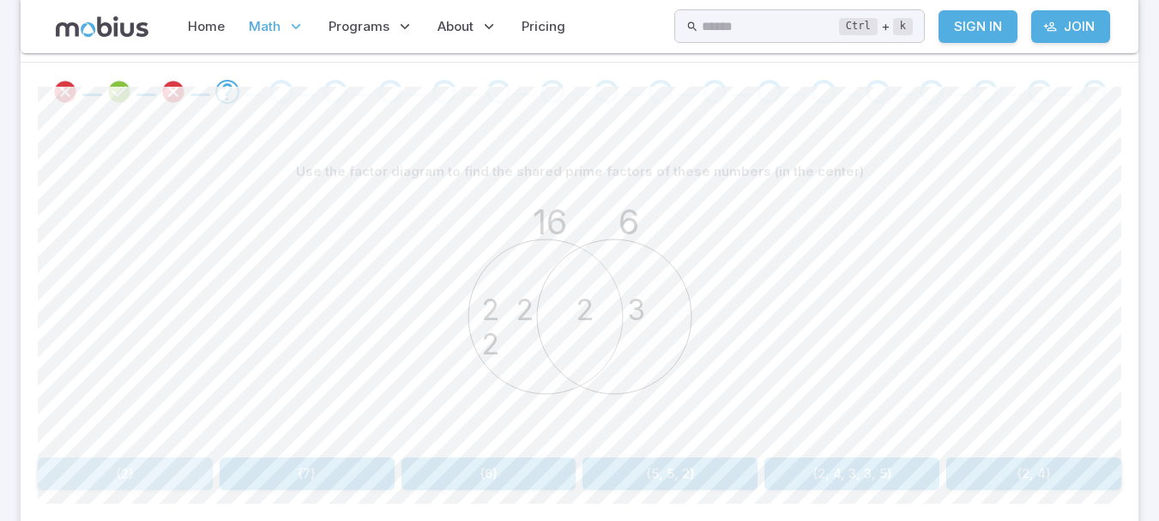
click at [147, 478] on button "{2}" at bounding box center [125, 473] width 175 height 33
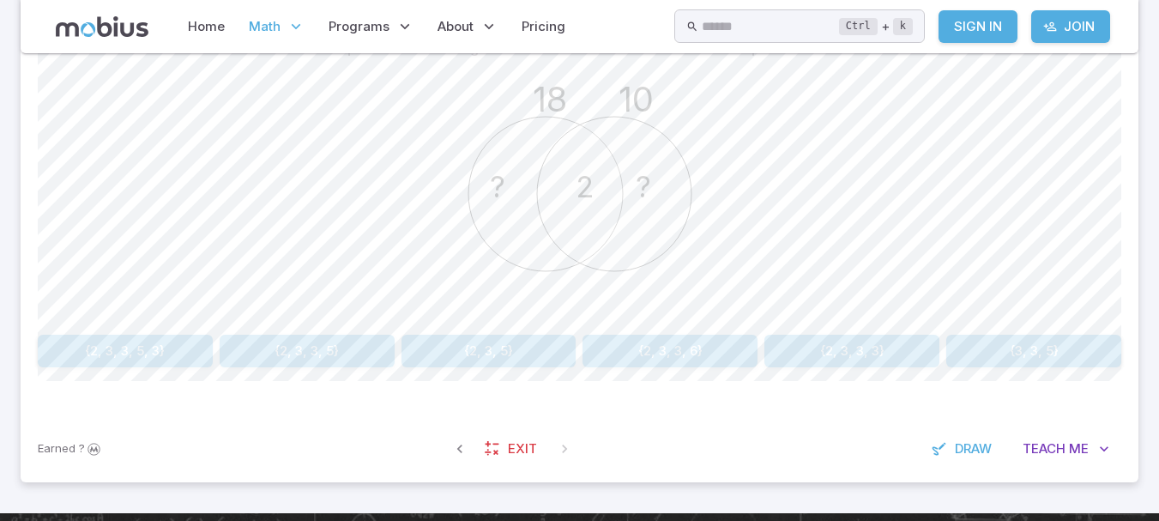
scroll to position [470, 0]
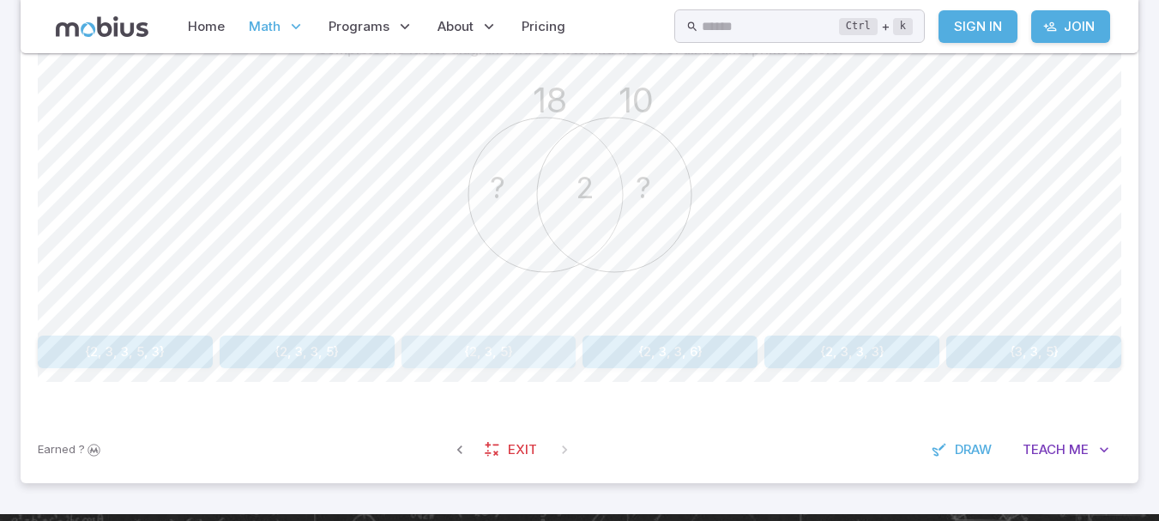
click at [472, 352] on button "{2, 3, 5}" at bounding box center [488, 351] width 175 height 33
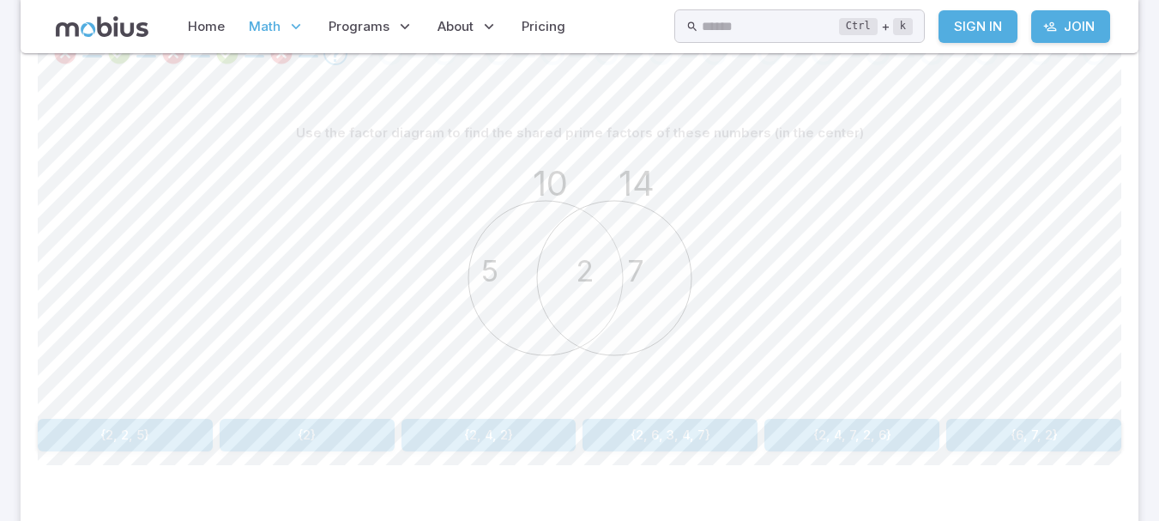
scroll to position [386, 0]
click at [321, 443] on button "{2}" at bounding box center [307, 435] width 175 height 33
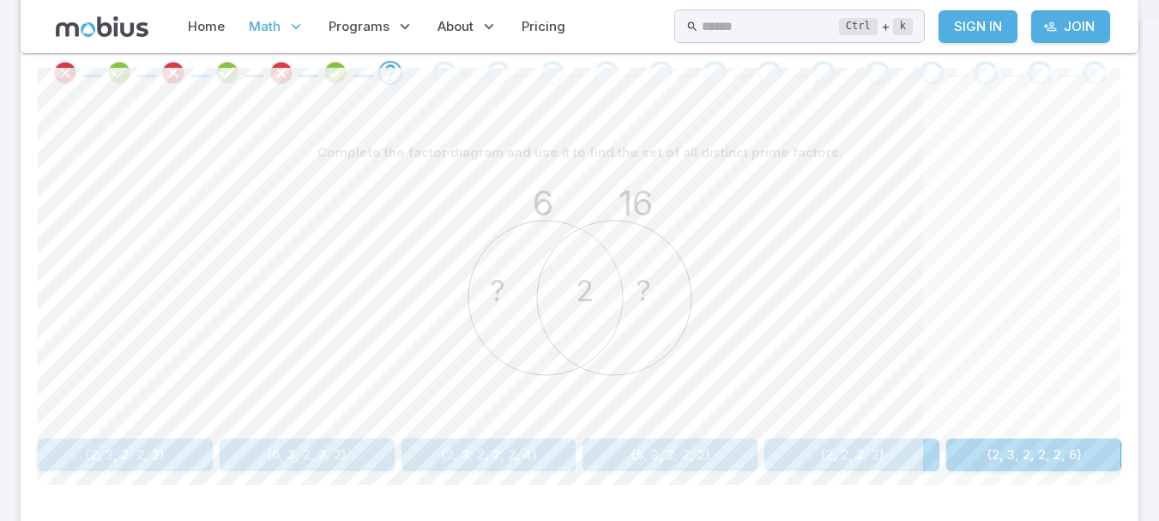
scroll to position [422, 0]
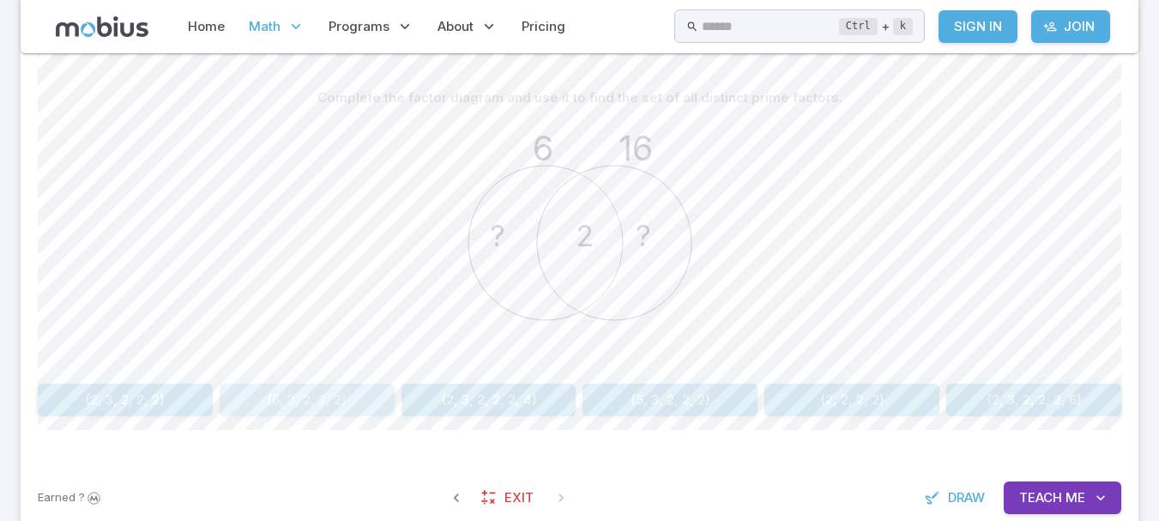
click at [364, 403] on button "{6, 3, 2, 2, 2}" at bounding box center [307, 399] width 175 height 33
click at [479, 400] on button "{2, 2}" at bounding box center [488, 399] width 175 height 33
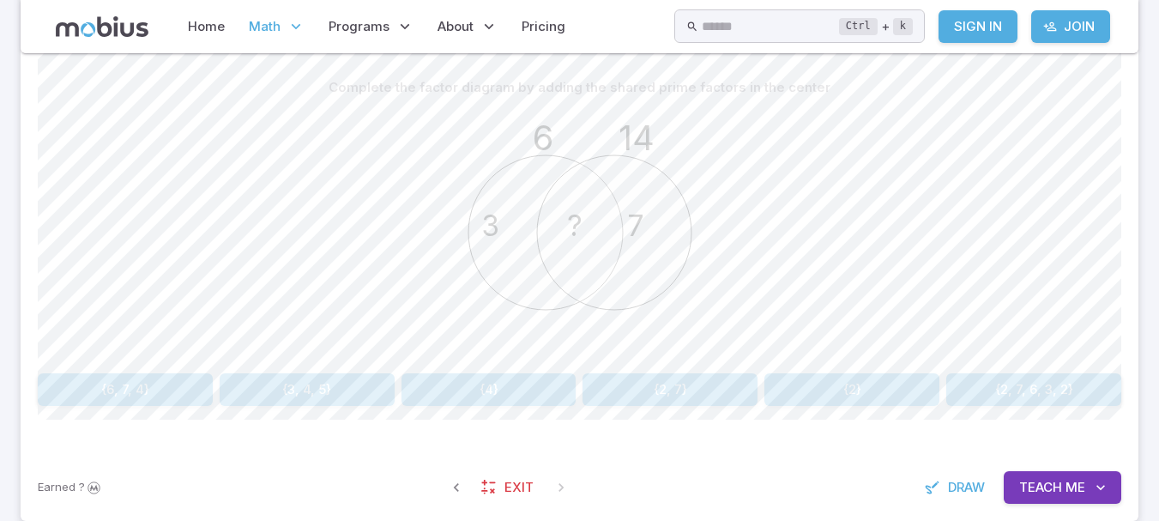
scroll to position [431, 0]
click at [1037, 492] on span "Teach" at bounding box center [1040, 488] width 43 height 19
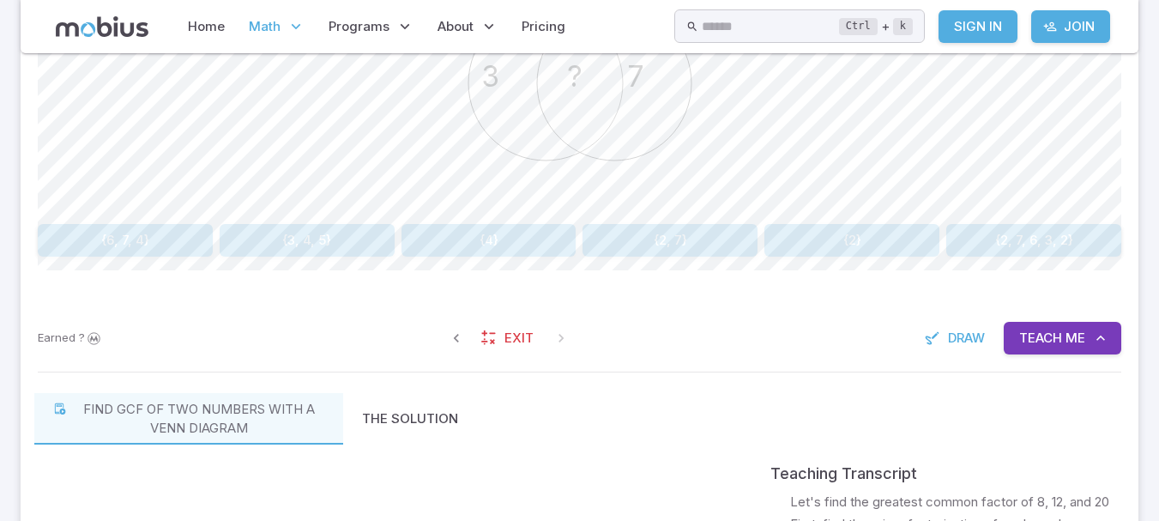
scroll to position [581, 0]
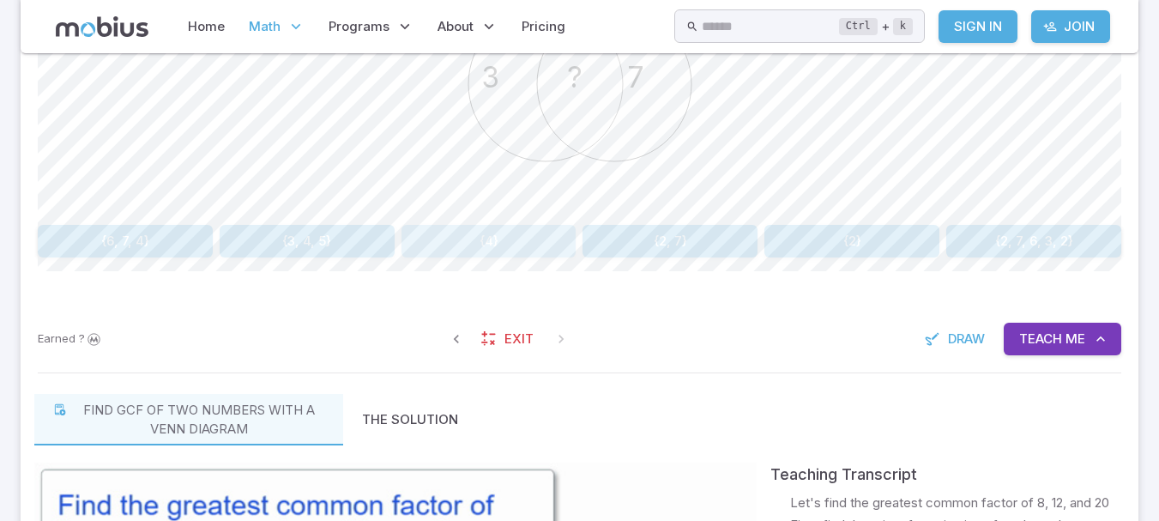
click at [481, 231] on button "{4}" at bounding box center [488, 241] width 175 height 33
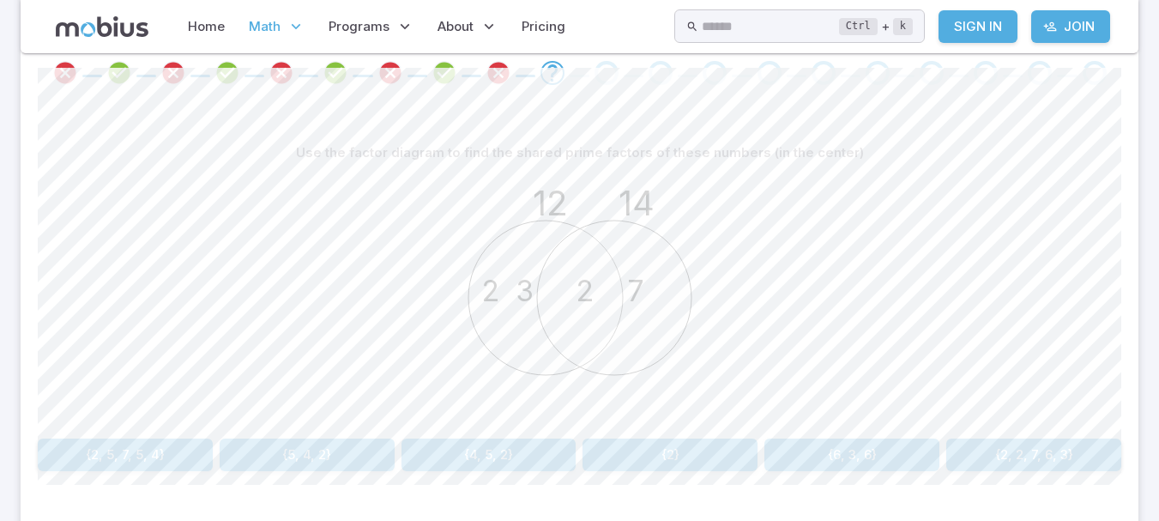
scroll to position [368, 0]
click at [676, 443] on button "{2}" at bounding box center [669, 453] width 175 height 33
click at [1090, 449] on button "{2}" at bounding box center [1033, 453] width 175 height 33
click at [138, 467] on button "{7, 2, 6}" at bounding box center [125, 453] width 175 height 33
click at [461, 456] on button "{2}" at bounding box center [488, 453] width 175 height 33
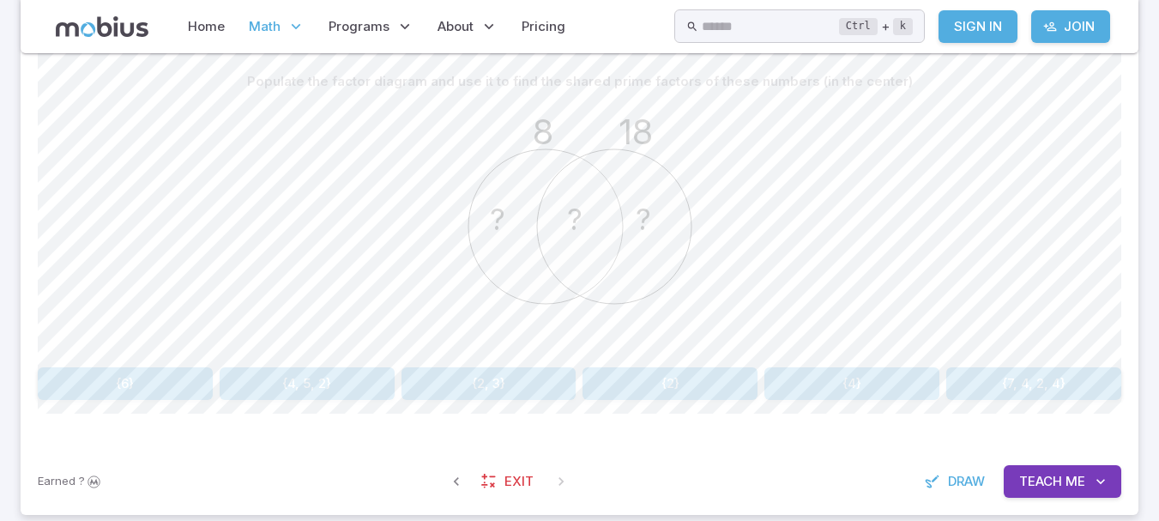
scroll to position [440, 0]
click at [779, 376] on button "{4}" at bounding box center [851, 381] width 175 height 33
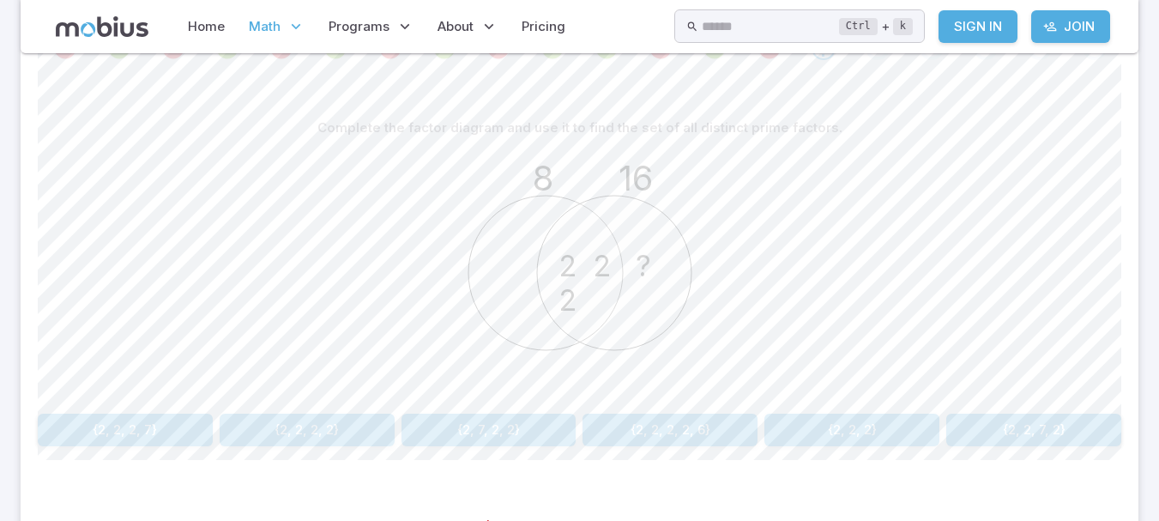
scroll to position [385, 0]
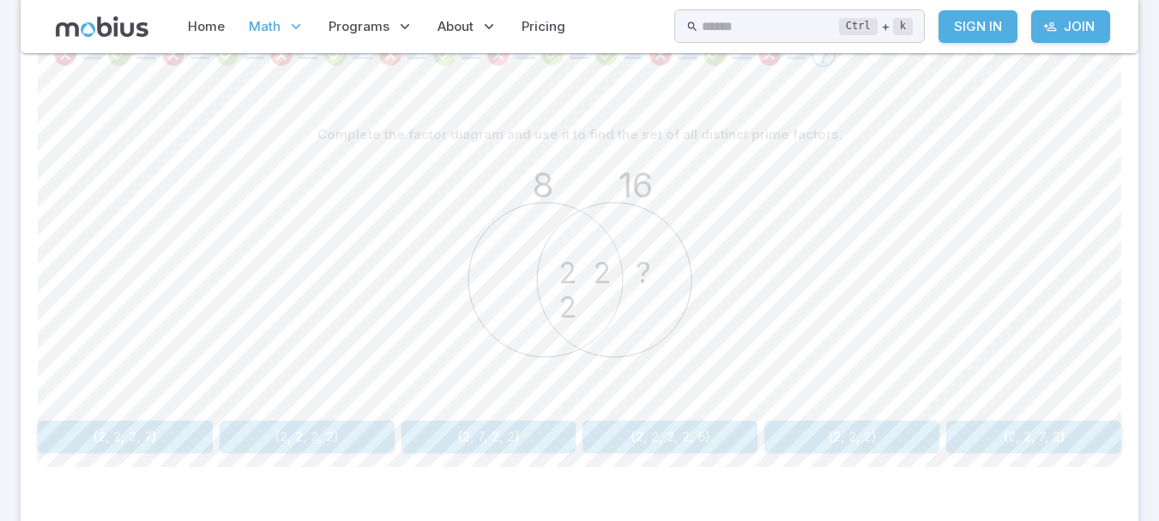
click at [708, 363] on div "8 16 ? 2 2 2" at bounding box center [579, 282] width 1083 height 262
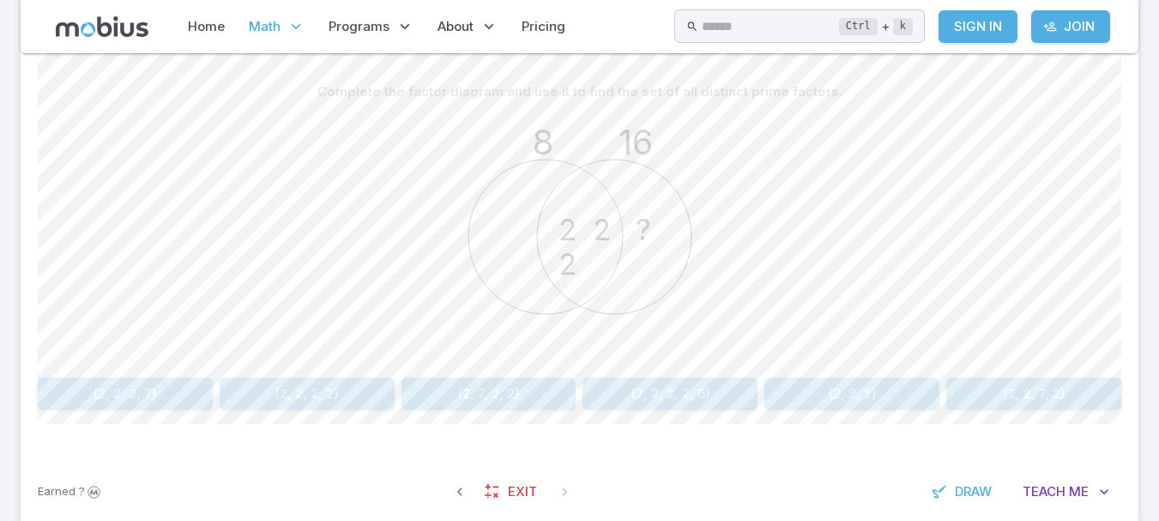
scroll to position [0, 0]
